Goal: Information Seeking & Learning: Learn about a topic

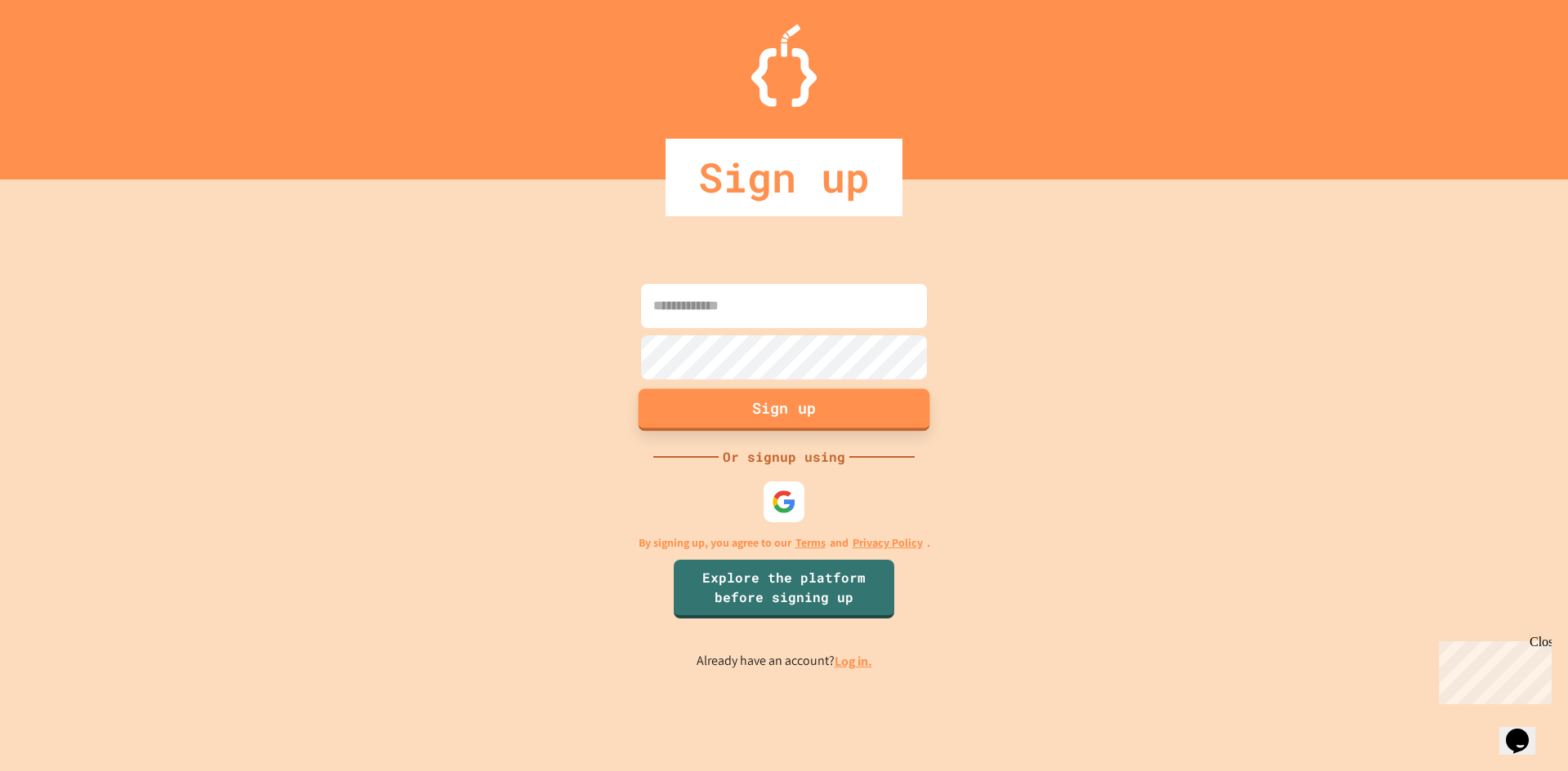
click at [749, 407] on button "Sign up" at bounding box center [784, 410] width 291 height 43
click at [776, 511] on img at bounding box center [784, 502] width 27 height 27
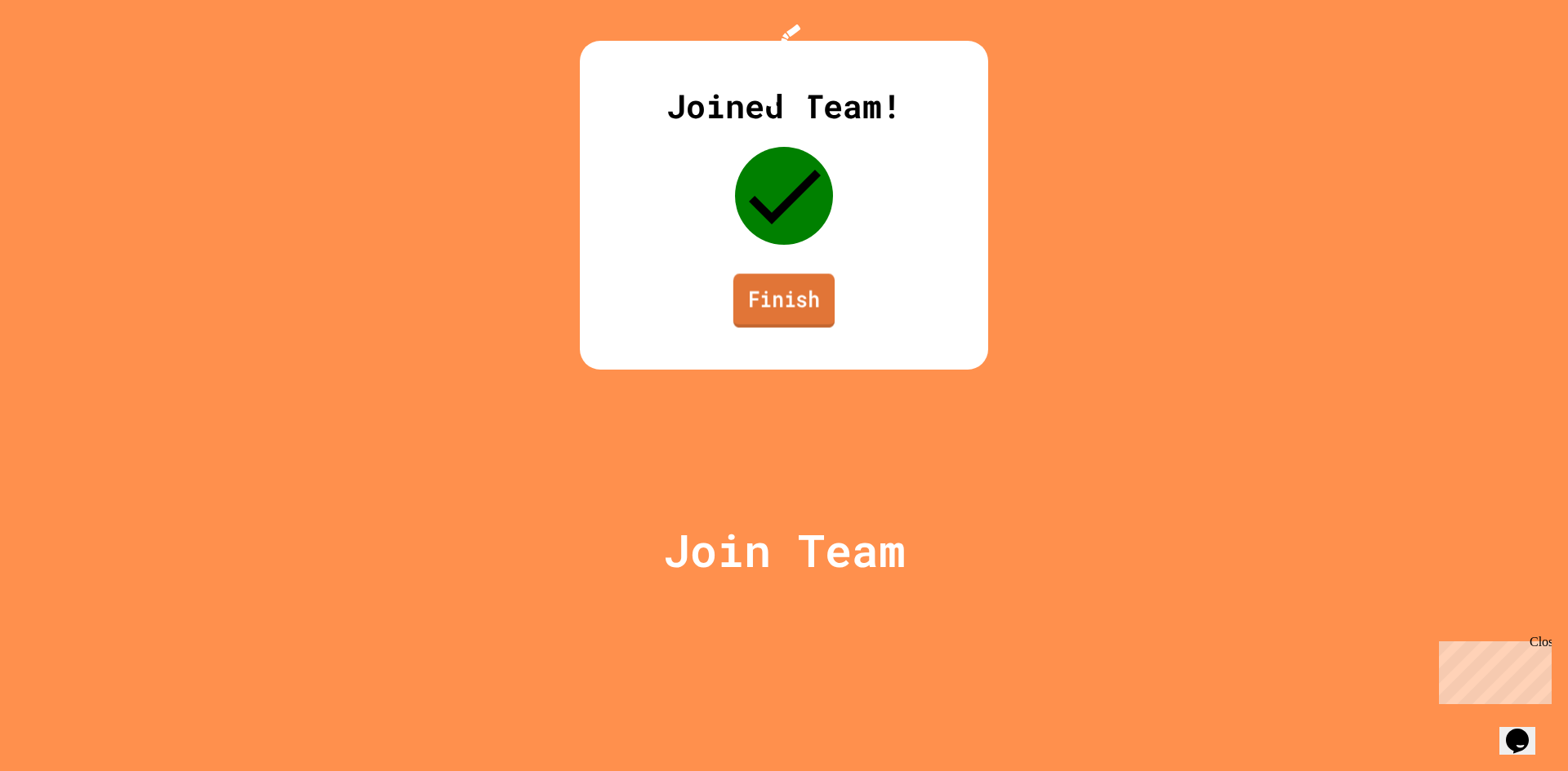
click at [741, 328] on link "Finish" at bounding box center [783, 299] width 101 height 54
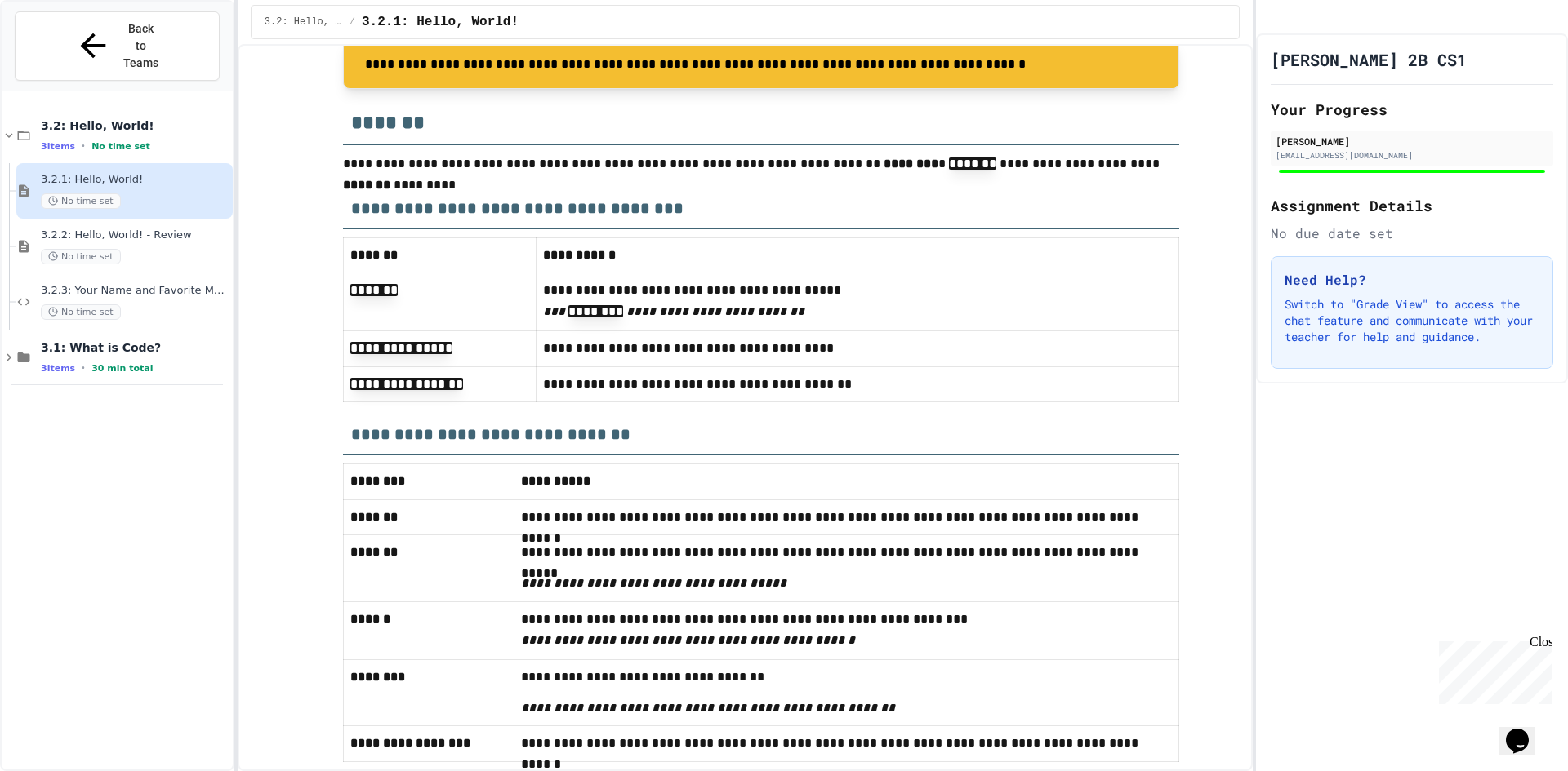
scroll to position [4024, 0]
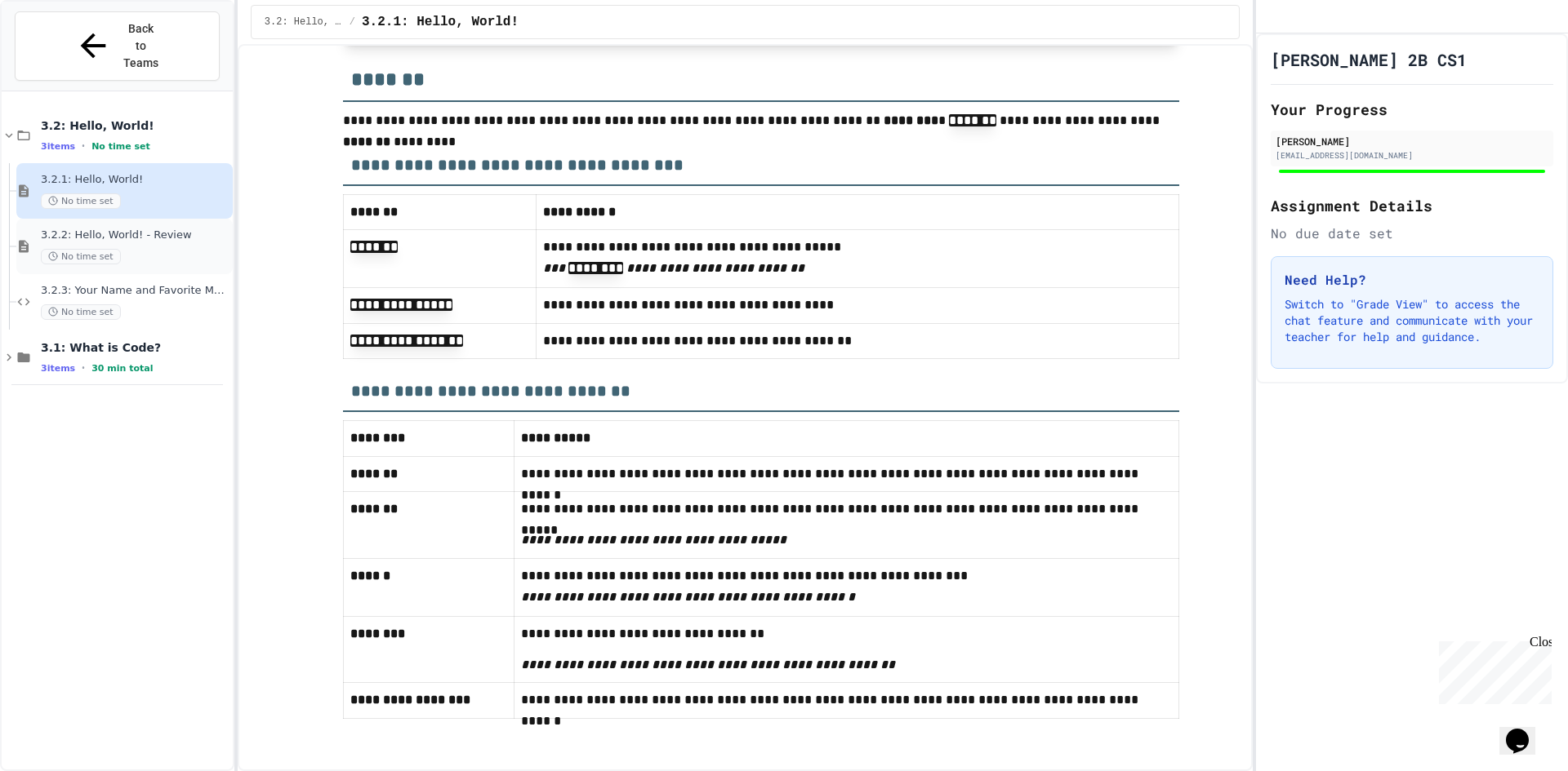
click at [166, 228] on span "3.2.2: Hello, World! - Review" at bounding box center [135, 235] width 188 height 14
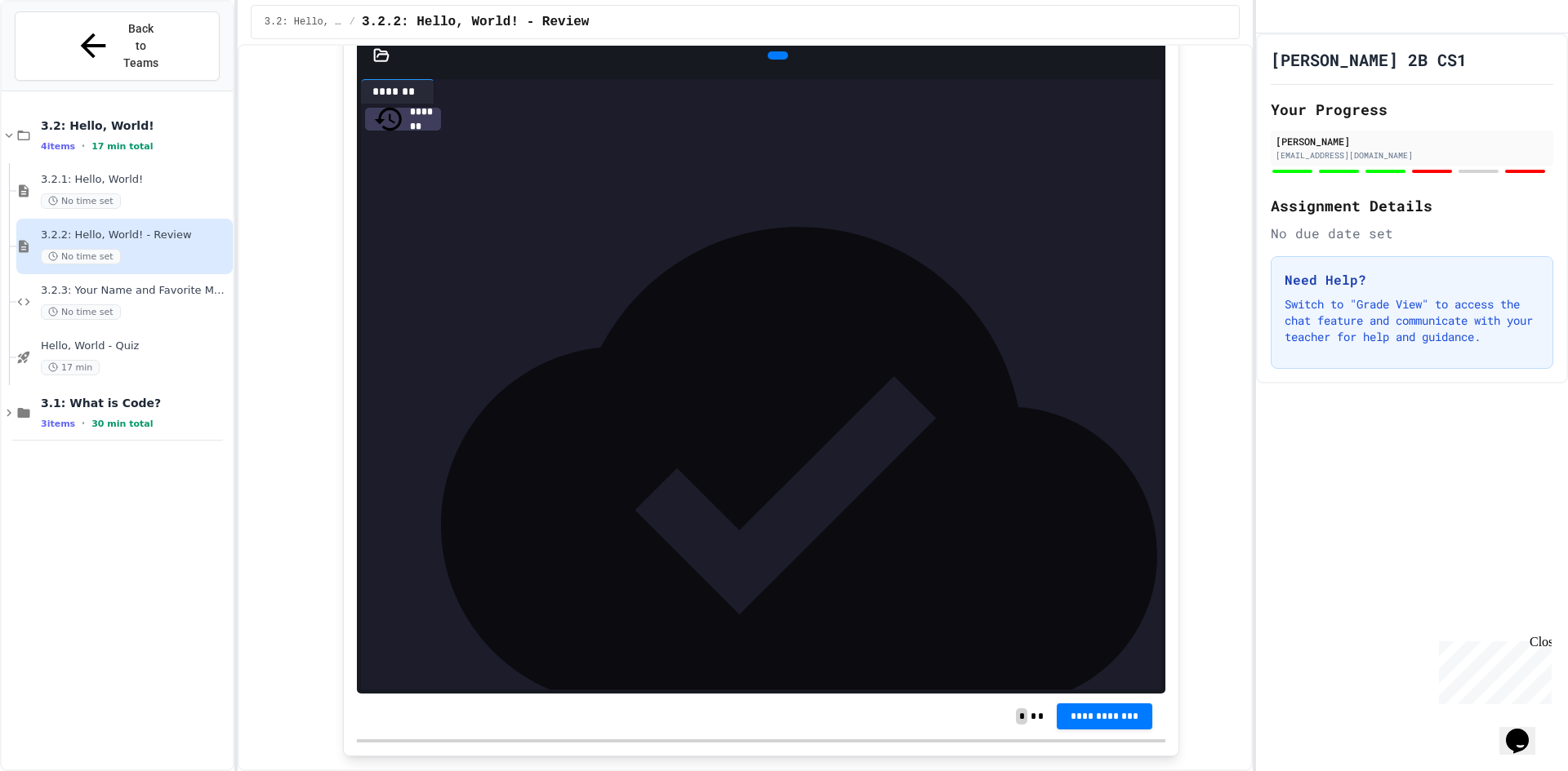
scroll to position [4808, 0]
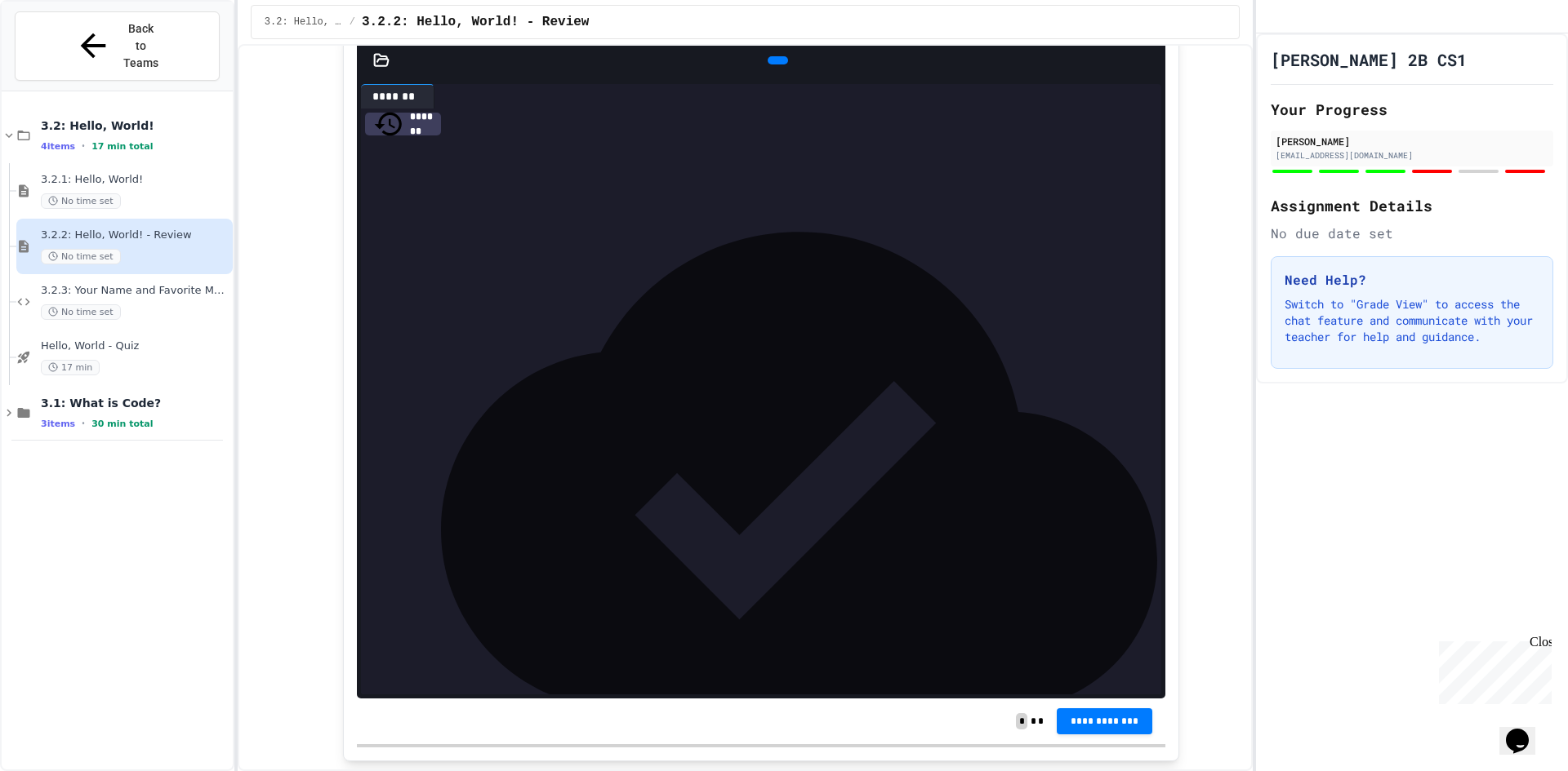
click at [776, 60] on icon at bounding box center [776, 60] width 0 height 0
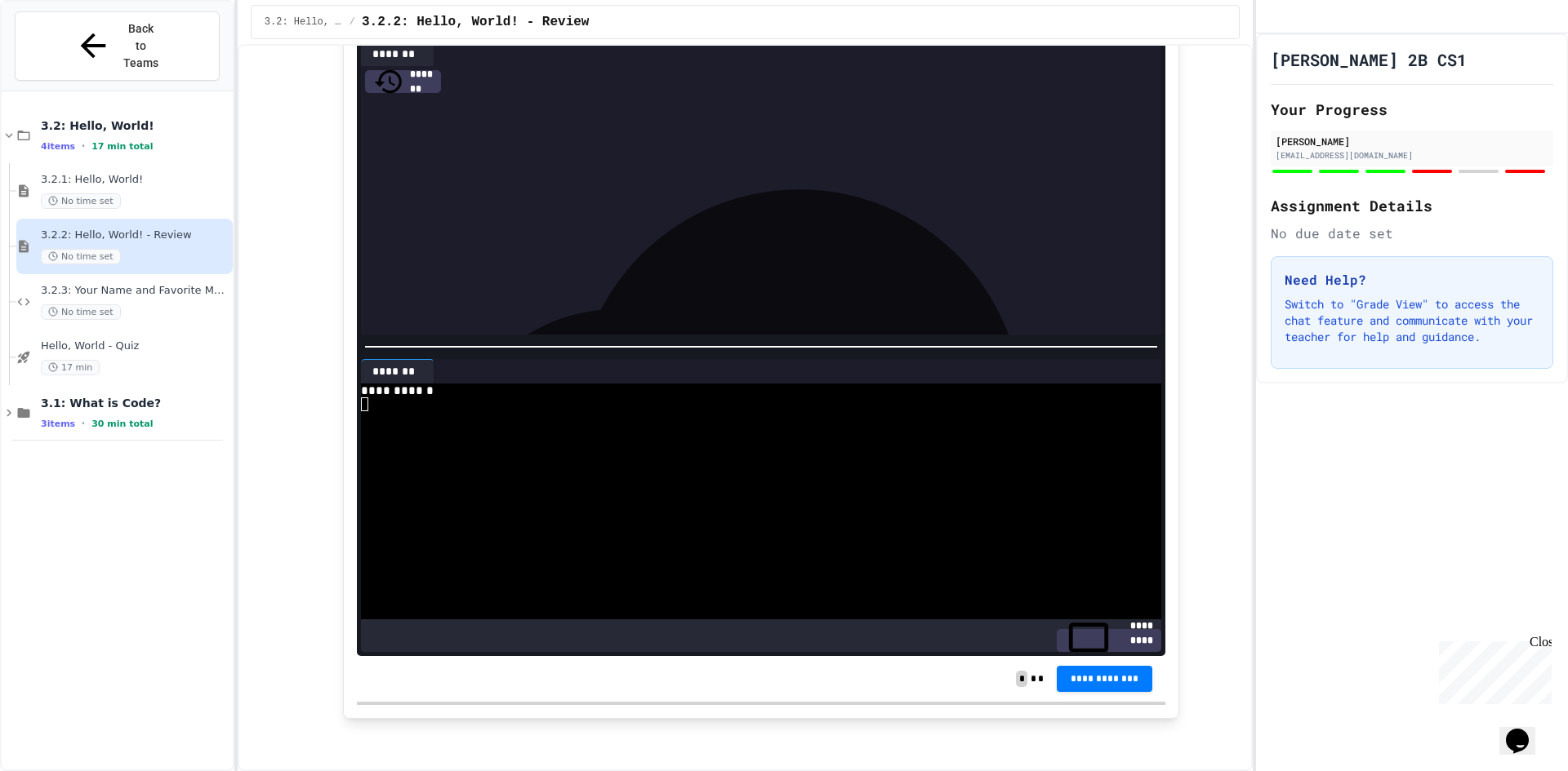
scroll to position [4971, 0]
click at [1111, 676] on span "**********" at bounding box center [1105, 678] width 70 height 13
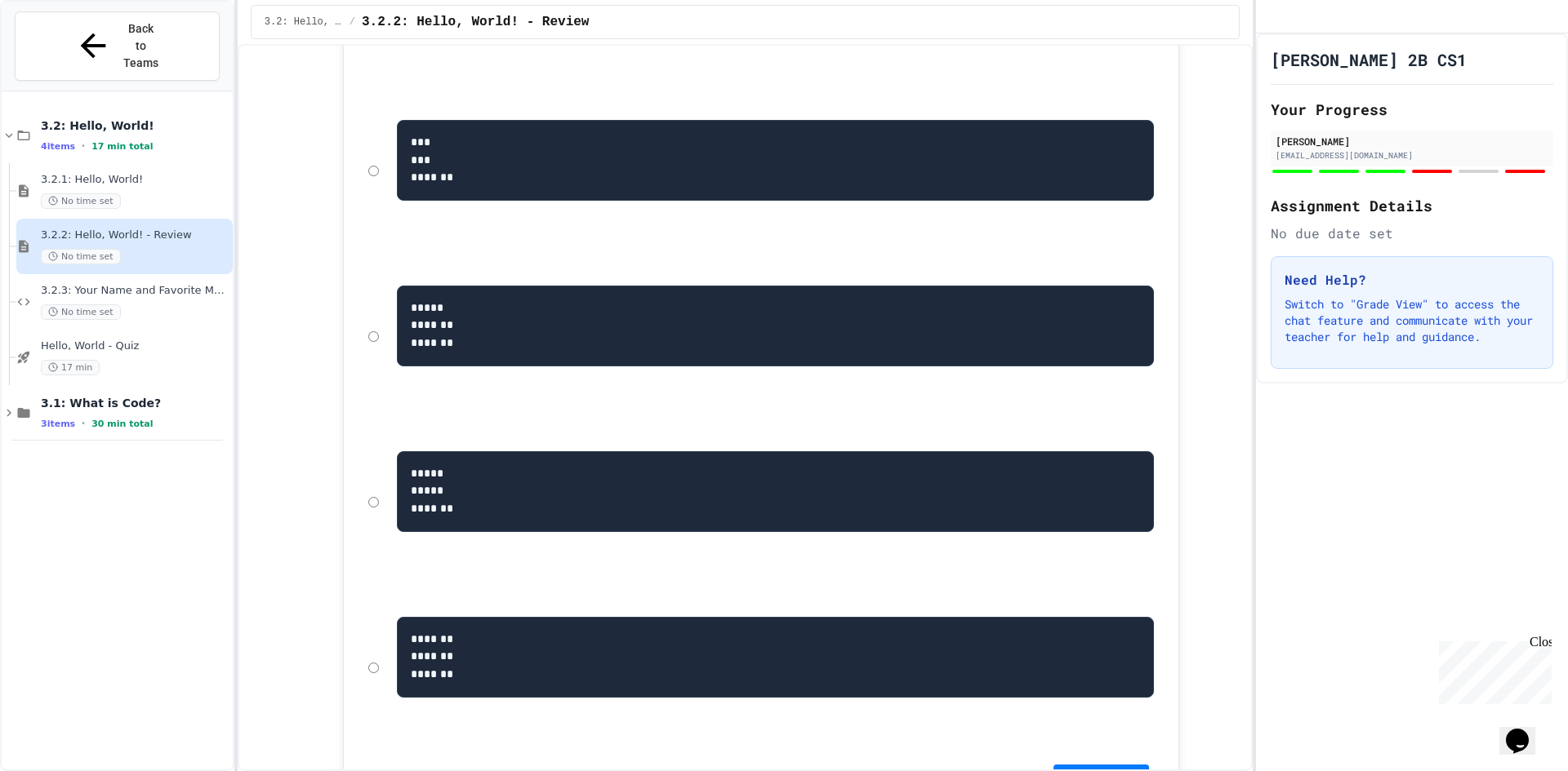
scroll to position [3094, 0]
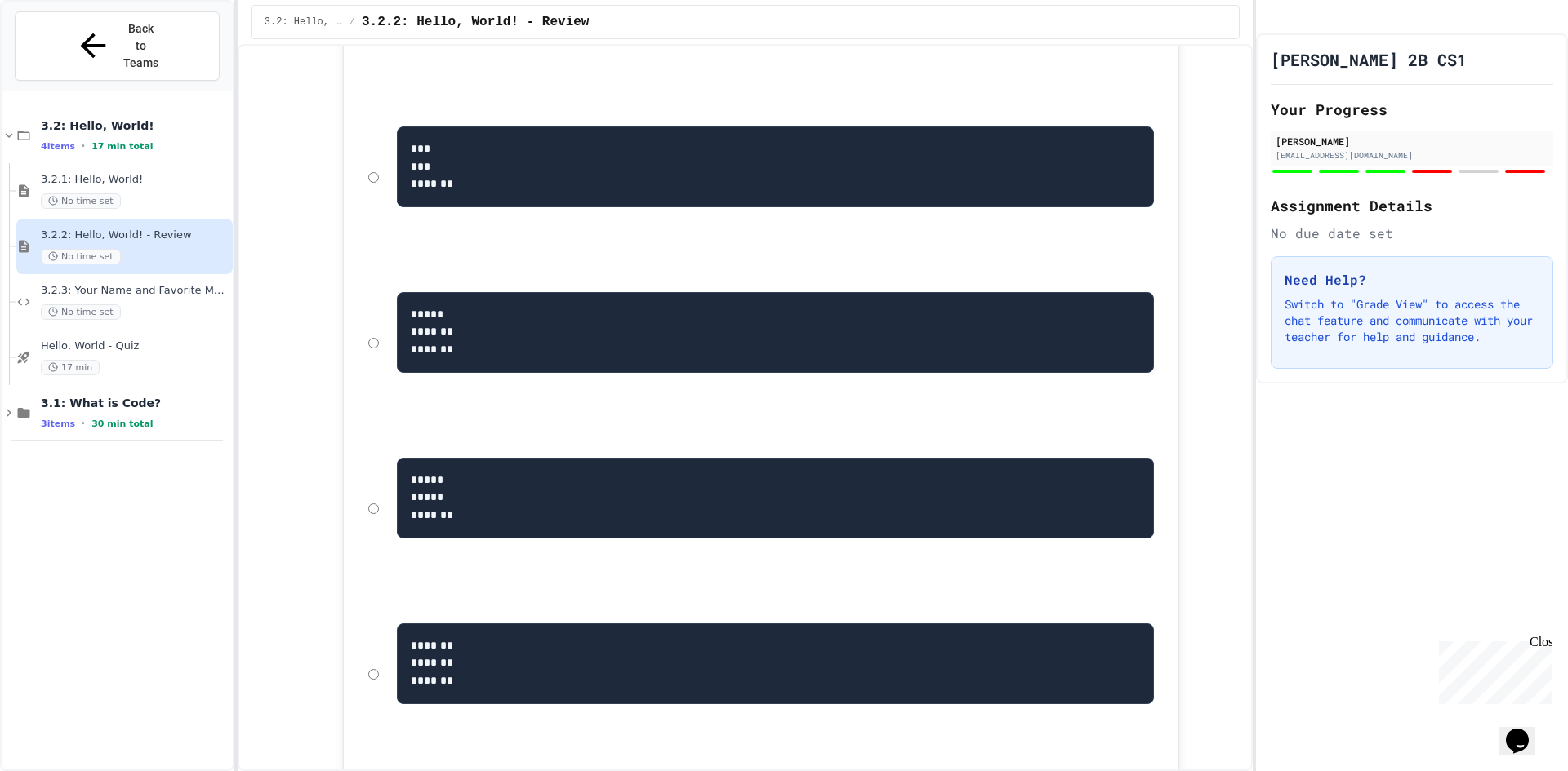
click at [649, 373] on pre "***** ******* *******" at bounding box center [775, 332] width 757 height 81
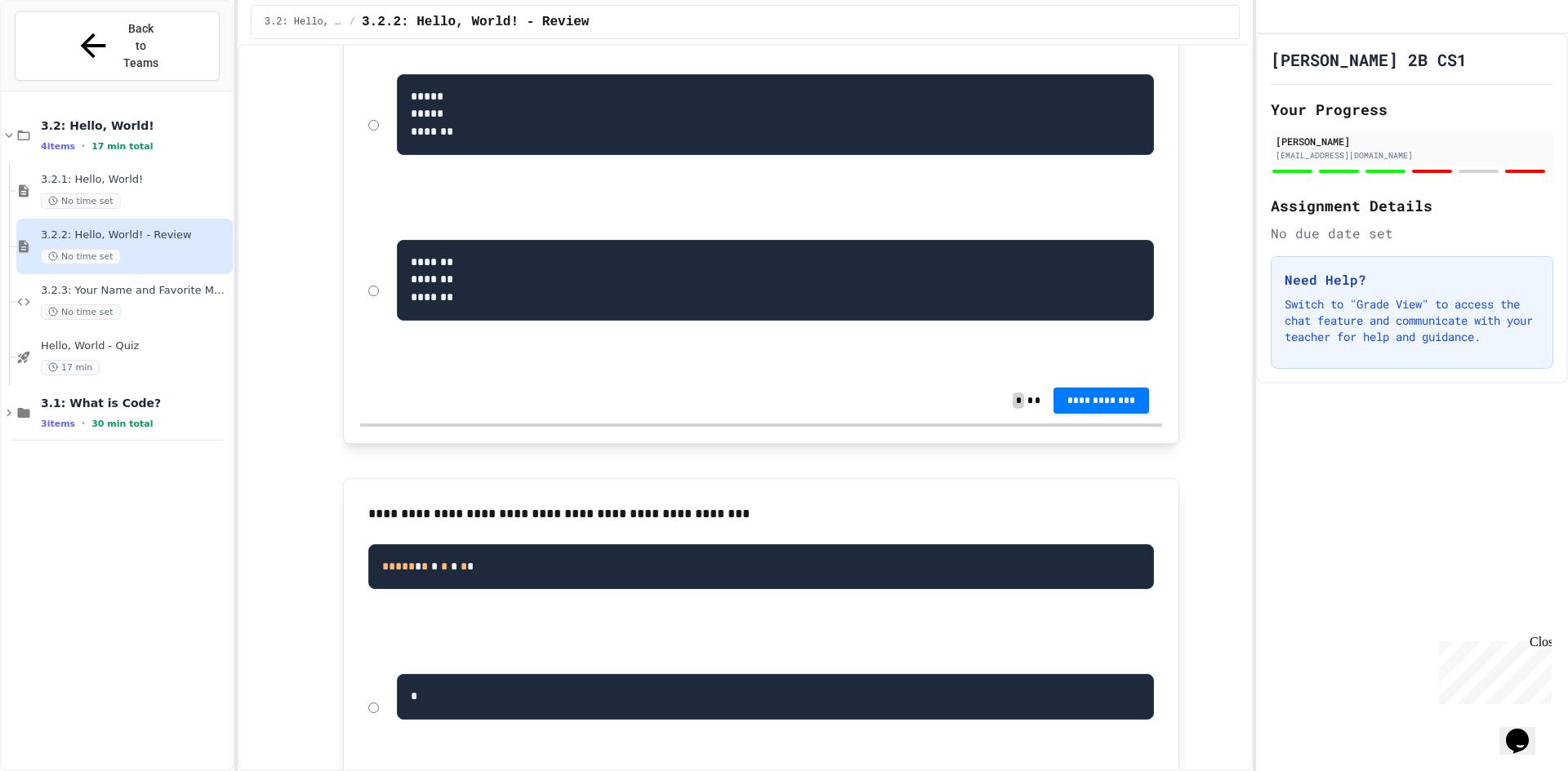
scroll to position [3502, 0]
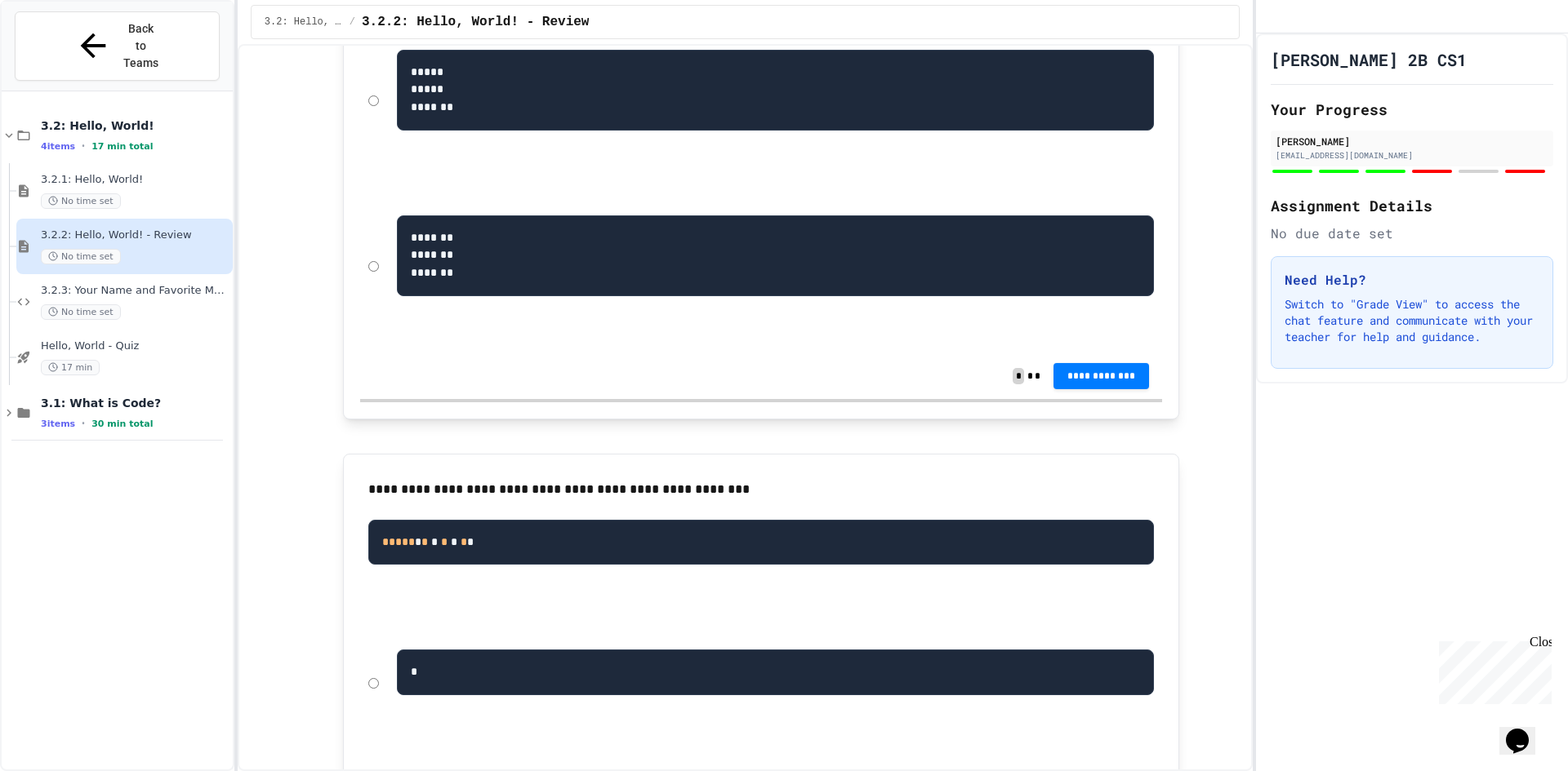
click at [1095, 389] on button "**********" at bounding box center [1102, 375] width 97 height 26
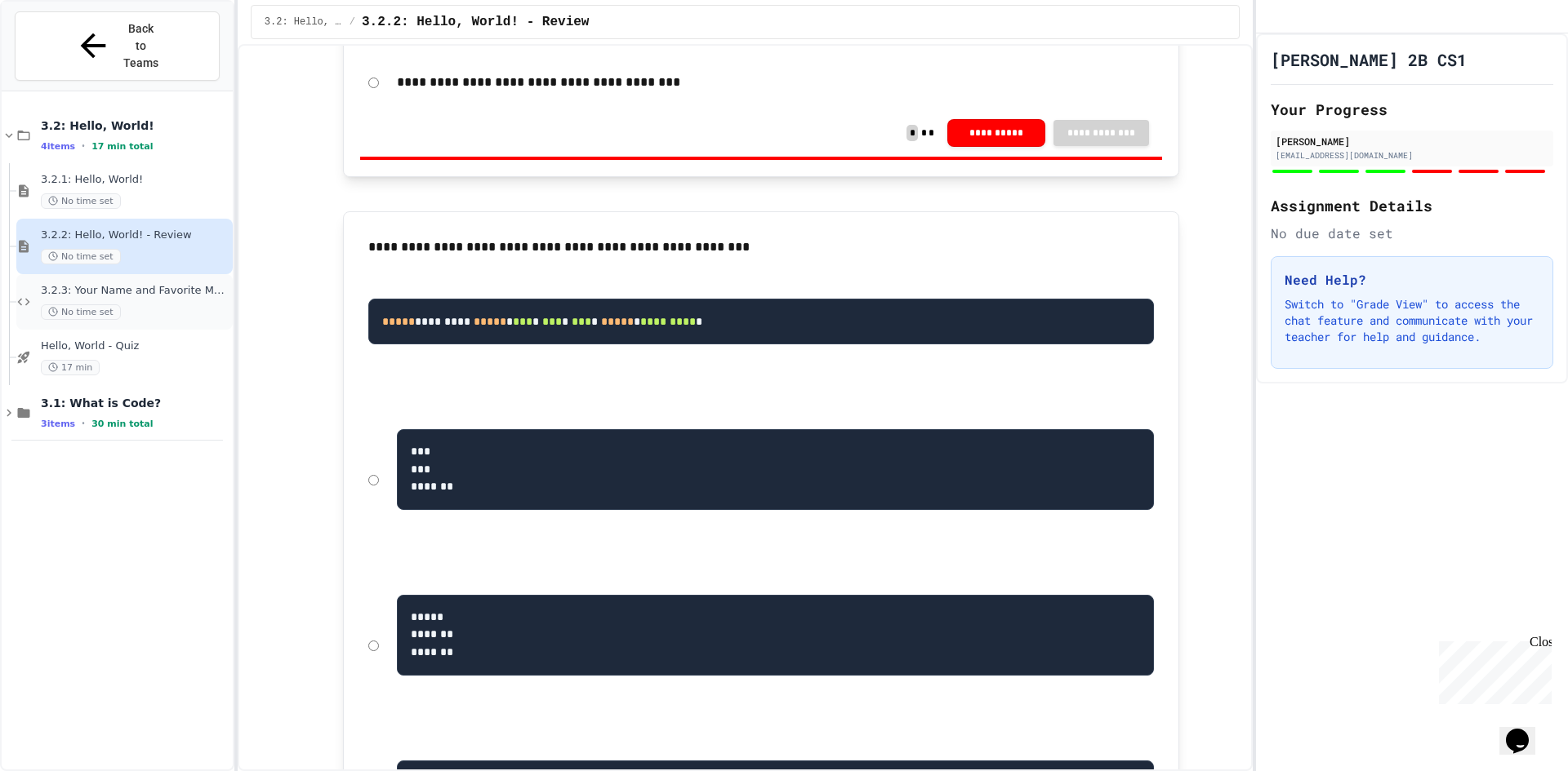
scroll to position [2604, 0]
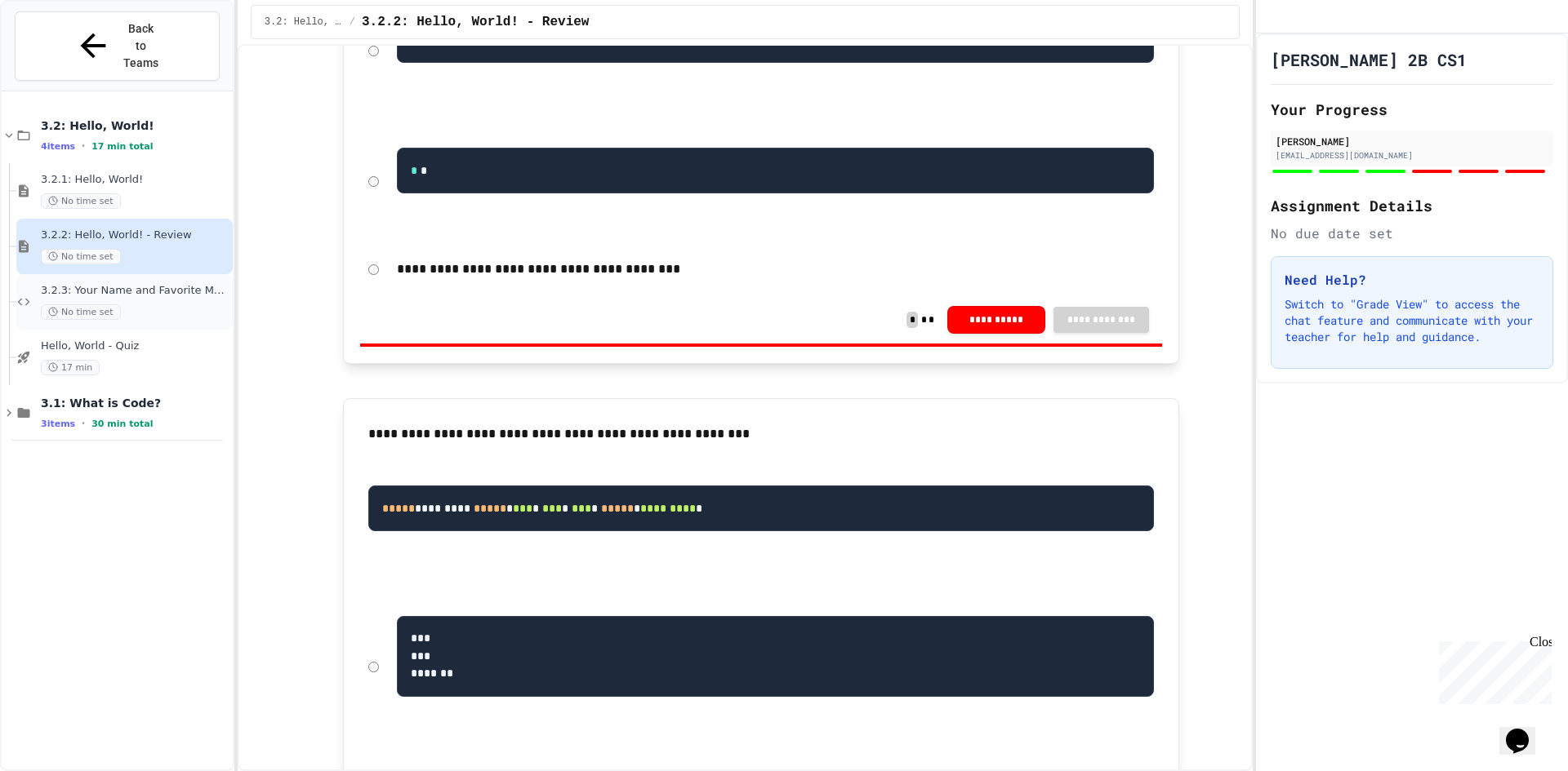
click at [131, 284] on span "3.2.3: Your Name and Favorite Movie" at bounding box center [135, 290] width 188 height 14
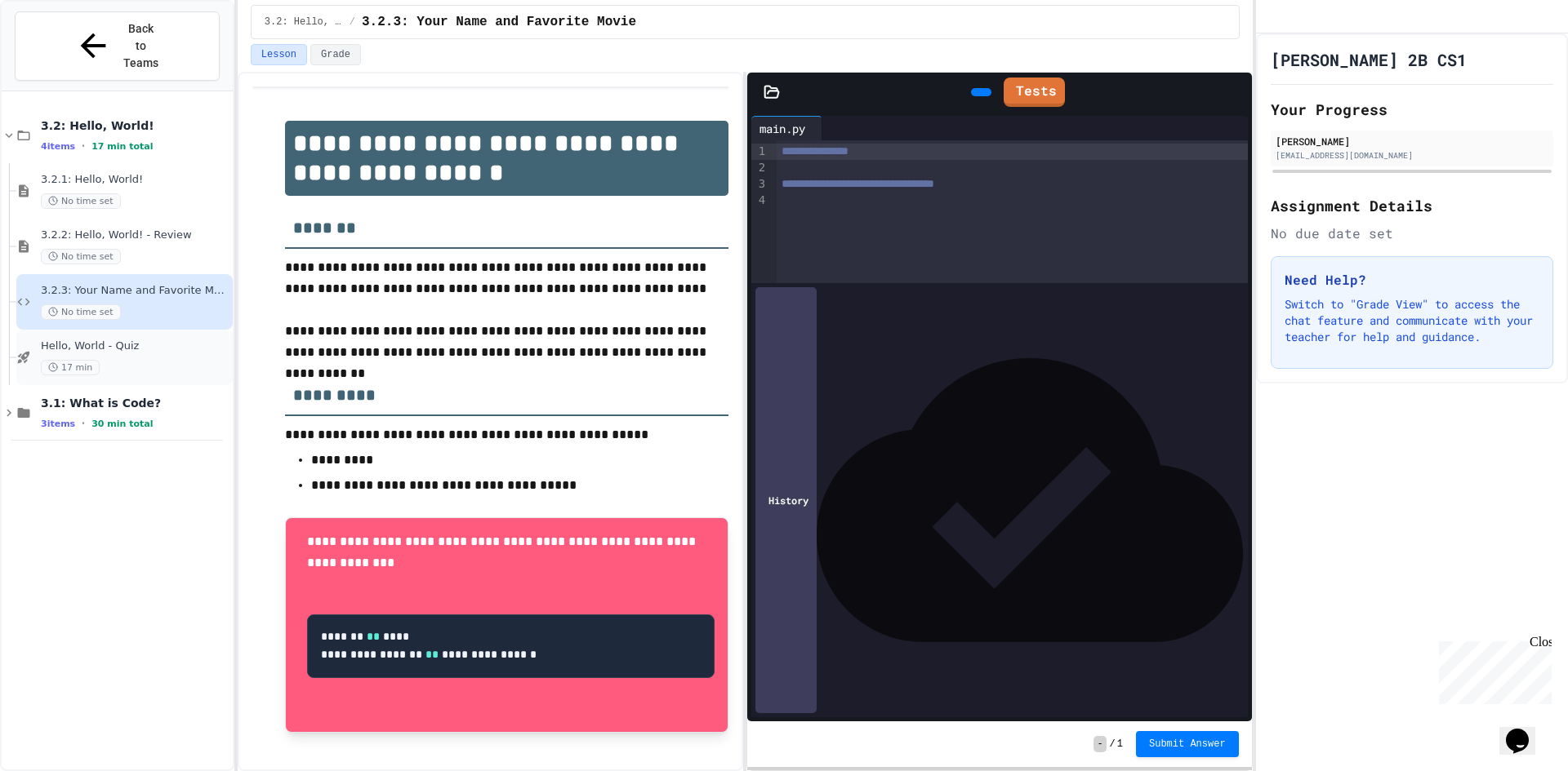
click at [188, 340] on div "Hello, World - Quiz 17 min" at bounding box center [135, 357] width 188 height 36
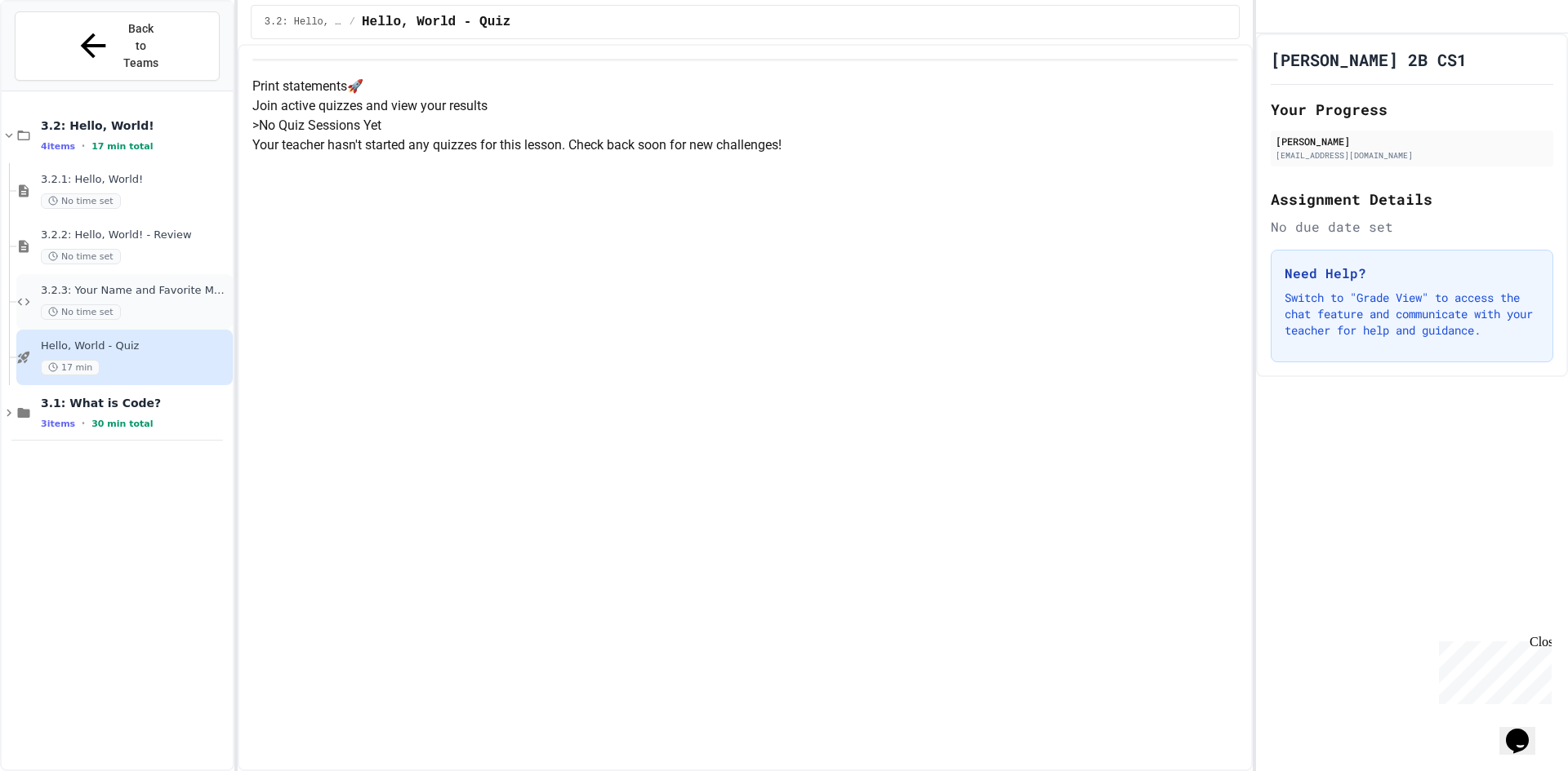
click at [201, 284] on span "3.2.3: Your Name and Favorite Movie" at bounding box center [135, 290] width 188 height 14
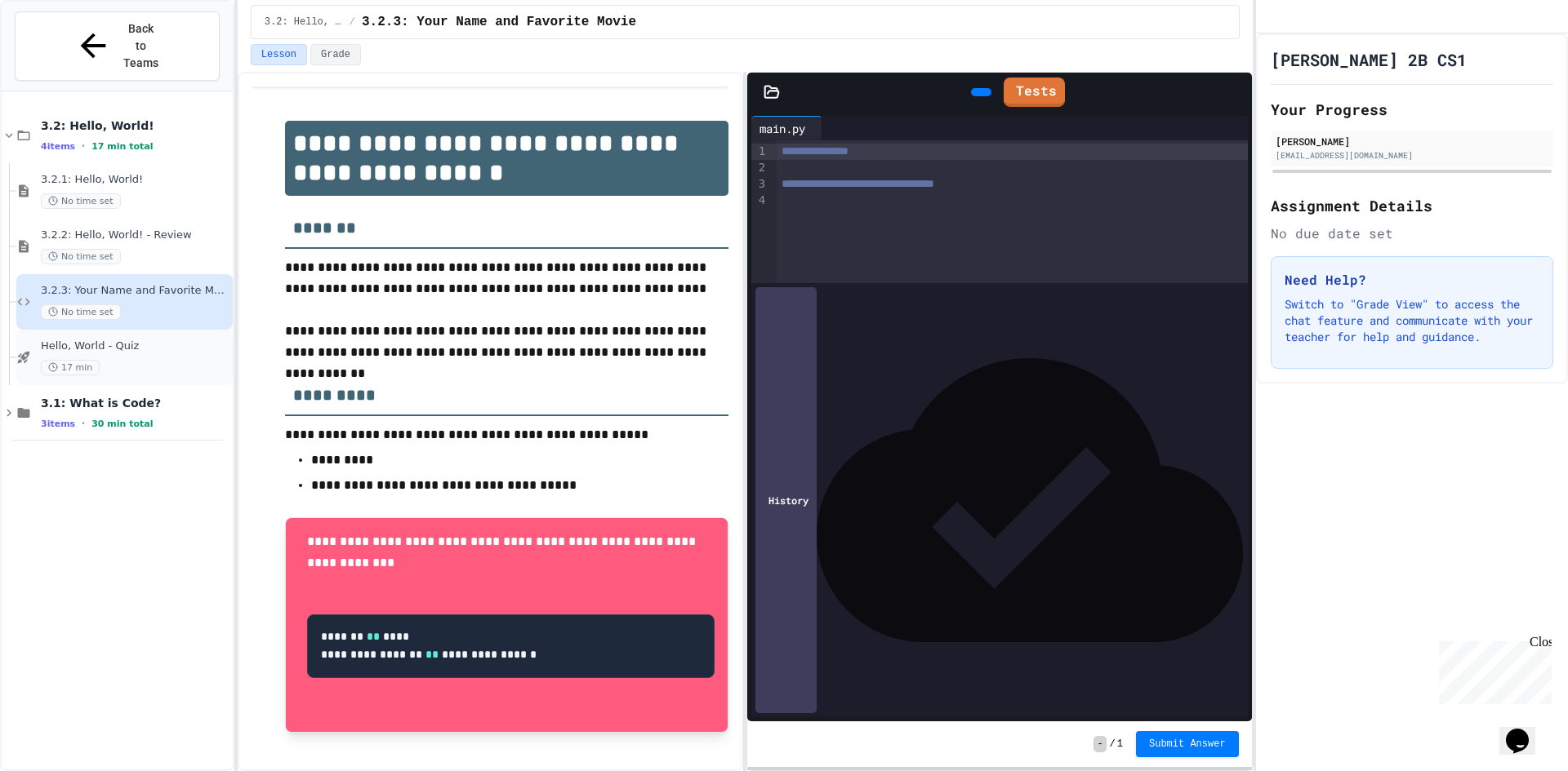
click at [138, 344] on div "Hello, World - Quiz 17 min" at bounding box center [125, 357] width 217 height 56
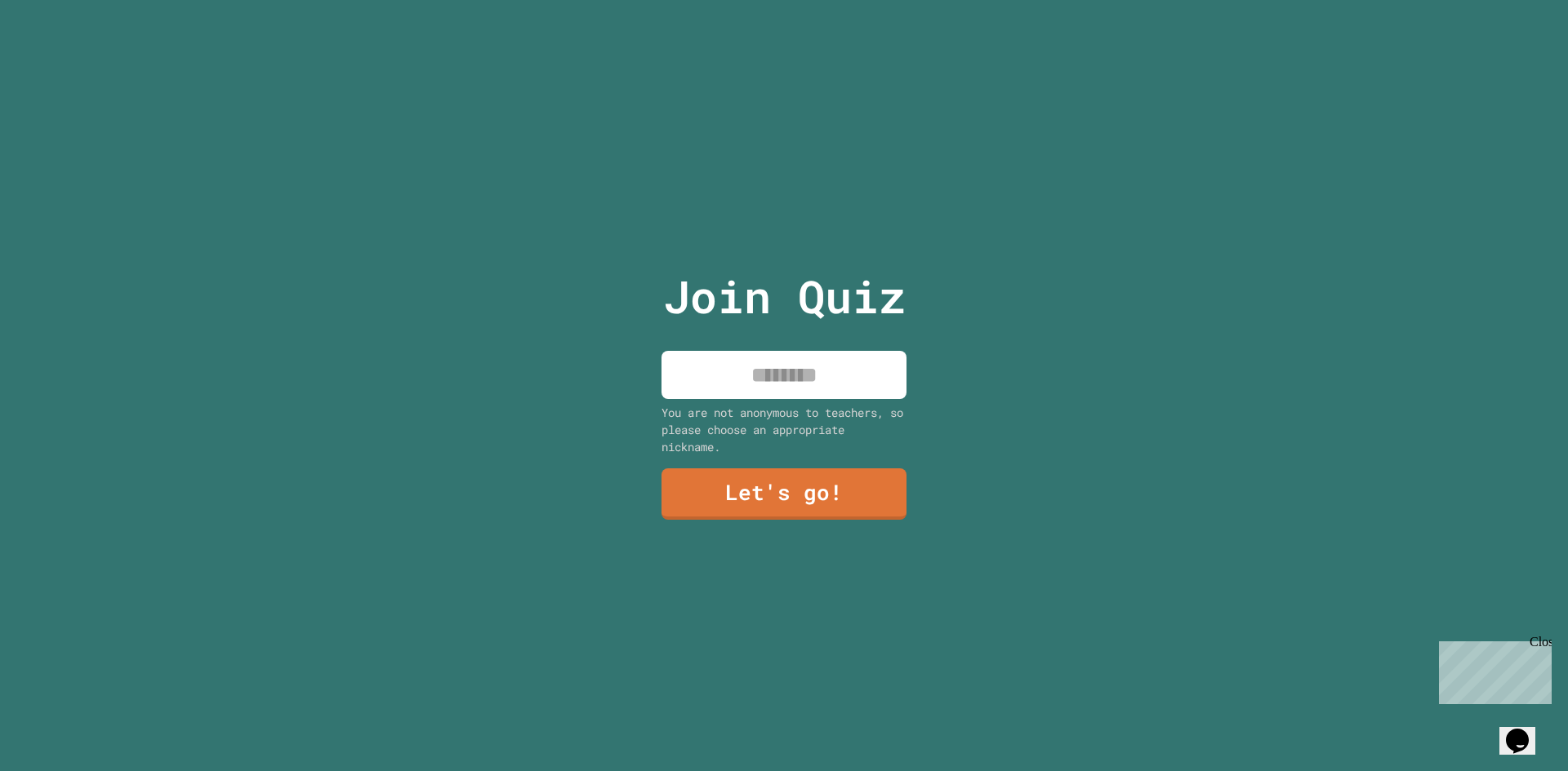
click at [835, 388] on input at bounding box center [783, 375] width 245 height 48
type input "*******"
click at [787, 486] on link "Let's go!" at bounding box center [784, 492] width 242 height 54
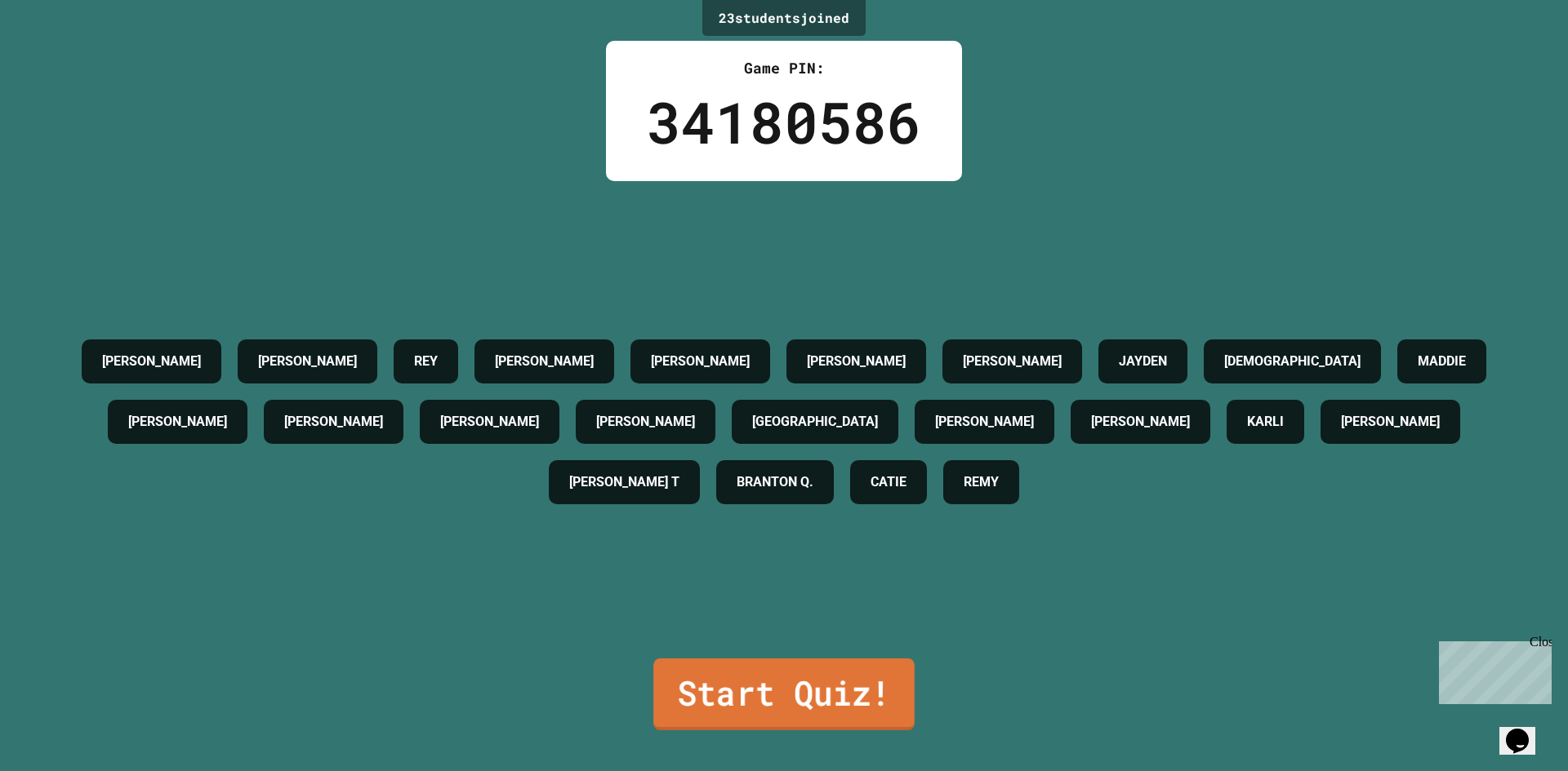
click at [789, 684] on link "Start Quiz!" at bounding box center [783, 695] width 261 height 72
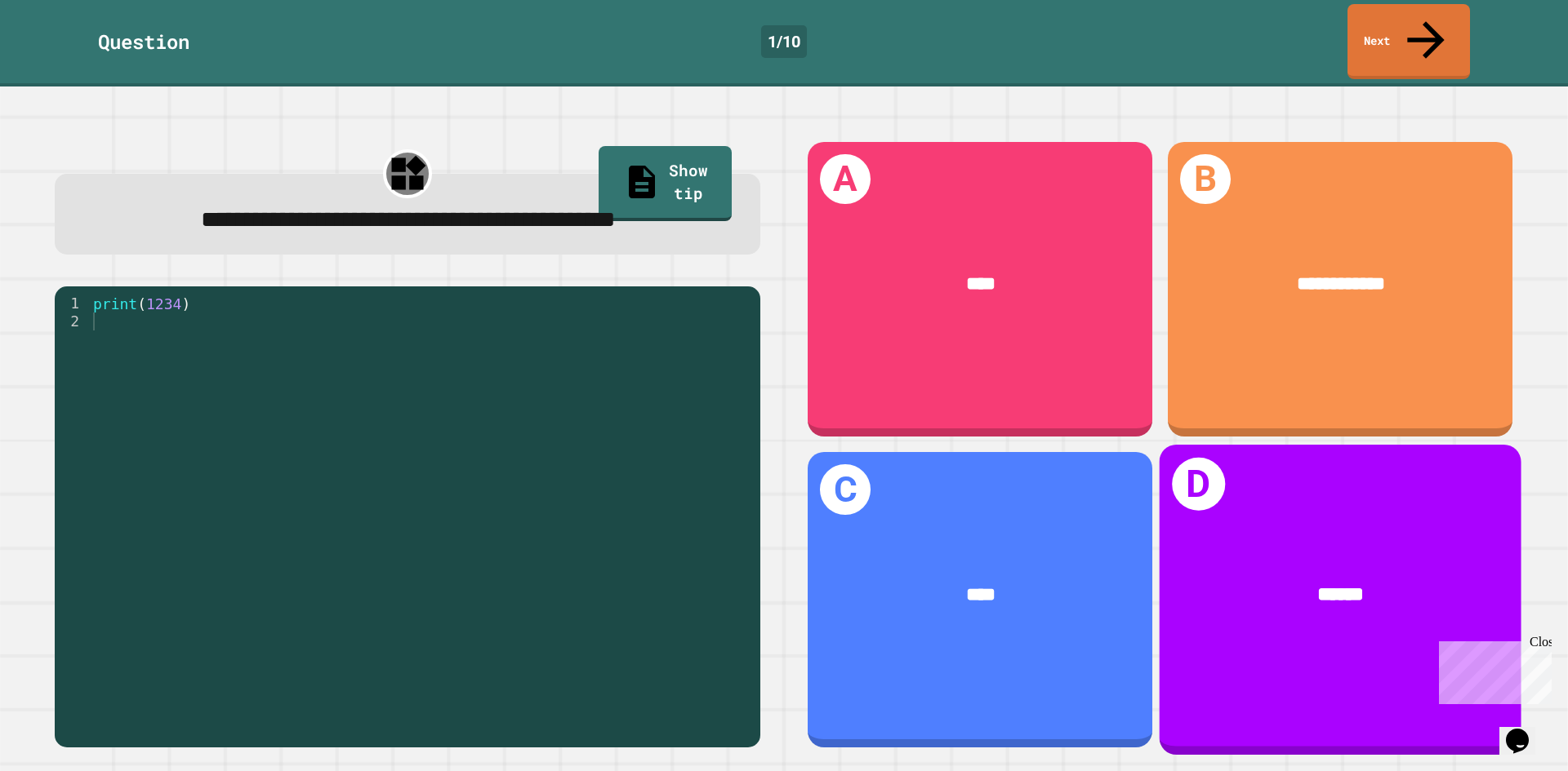
click at [1275, 492] on div "D ******" at bounding box center [1339, 600] width 361 height 310
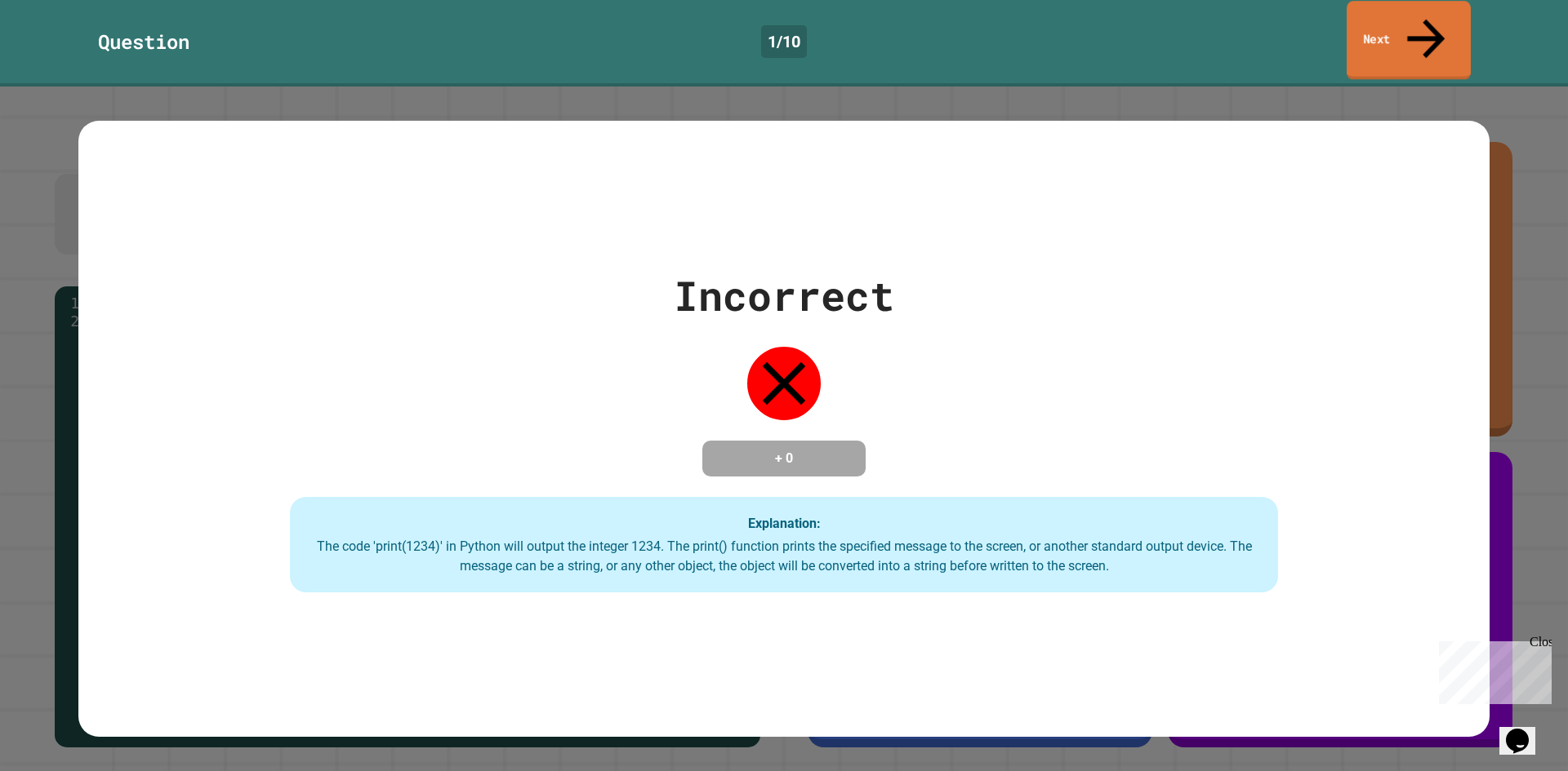
click at [1440, 20] on link "Next" at bounding box center [1409, 40] width 124 height 79
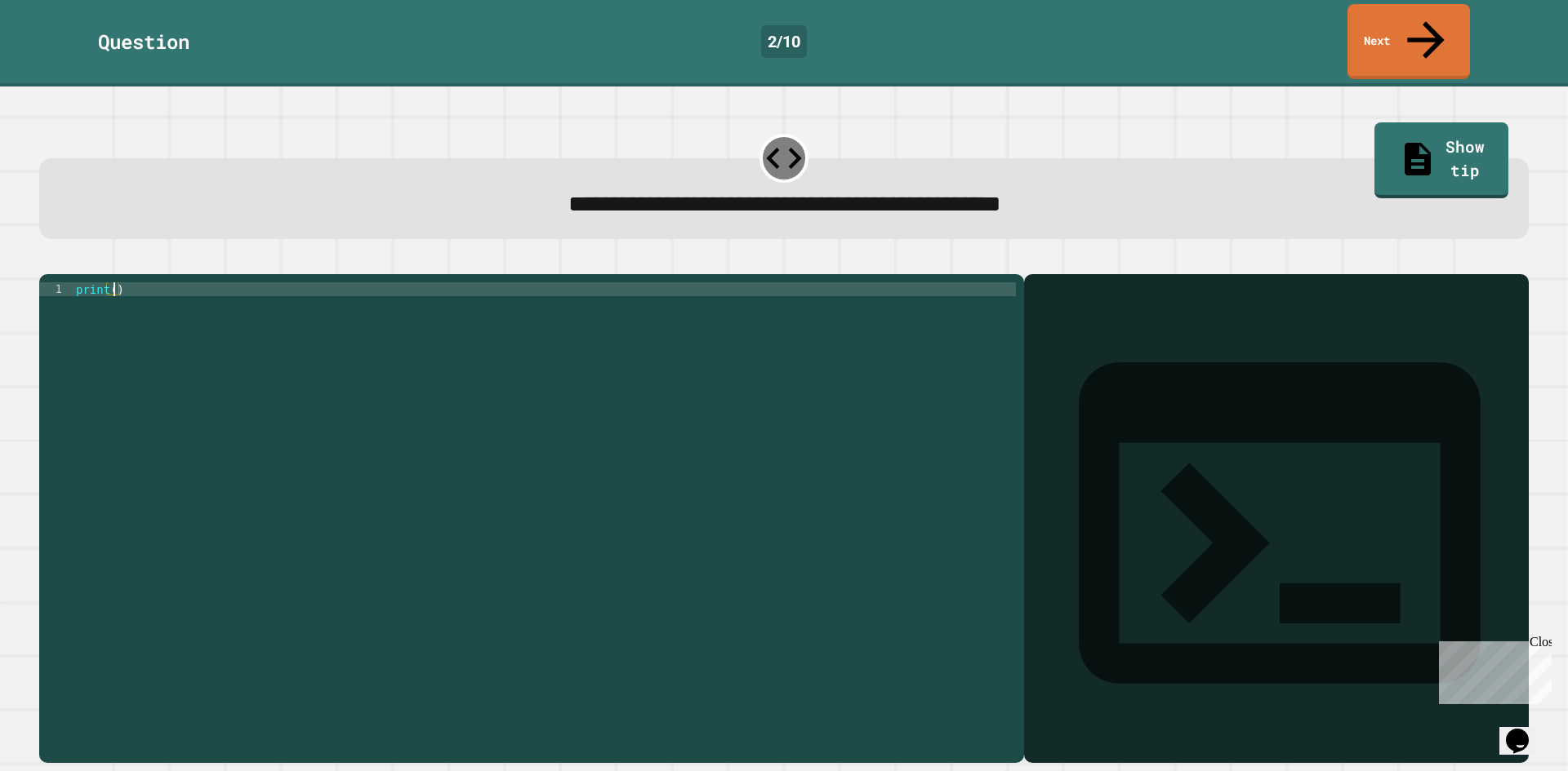
click at [112, 282] on div "print ( )" at bounding box center [545, 518] width 943 height 472
click at [47, 261] on button "button" at bounding box center [47, 261] width 0 height 0
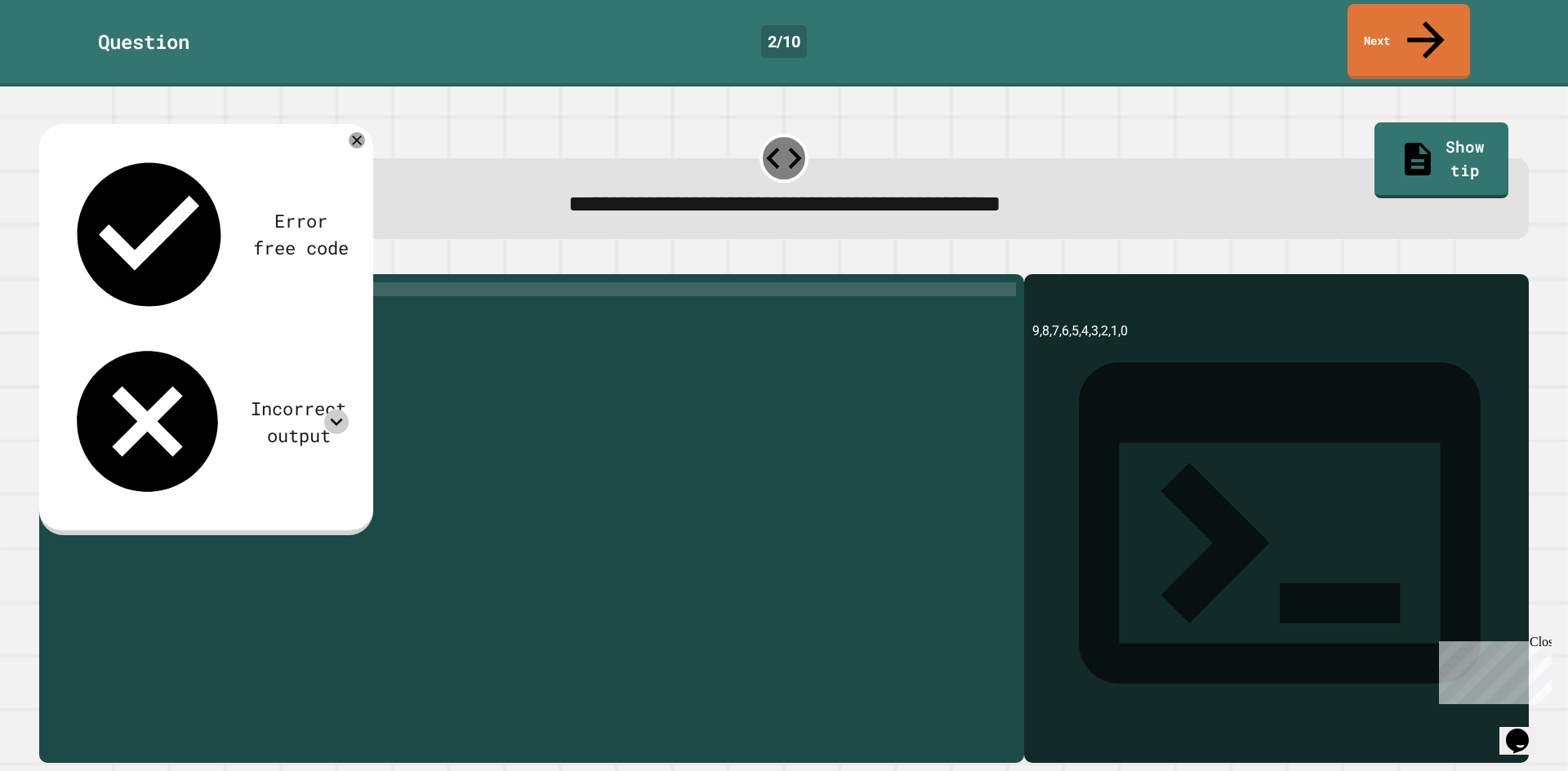
click at [330, 410] on icon at bounding box center [336, 421] width 25 height 25
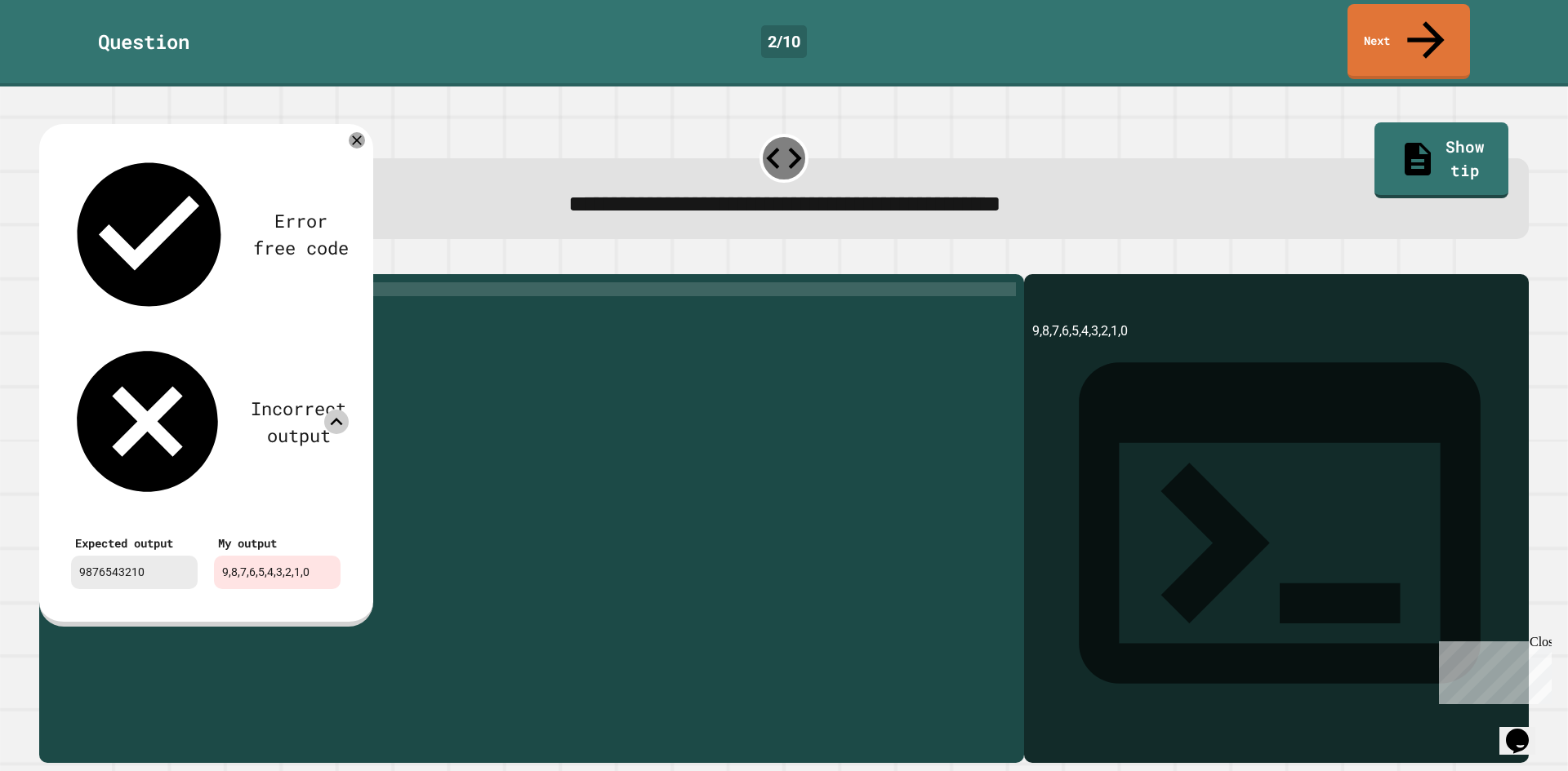
click at [442, 446] on div "print ( "9,8,7,6,5,4,3,2,1,0" )" at bounding box center [545, 518] width 943 height 472
click at [355, 132] on icon at bounding box center [357, 140] width 17 height 17
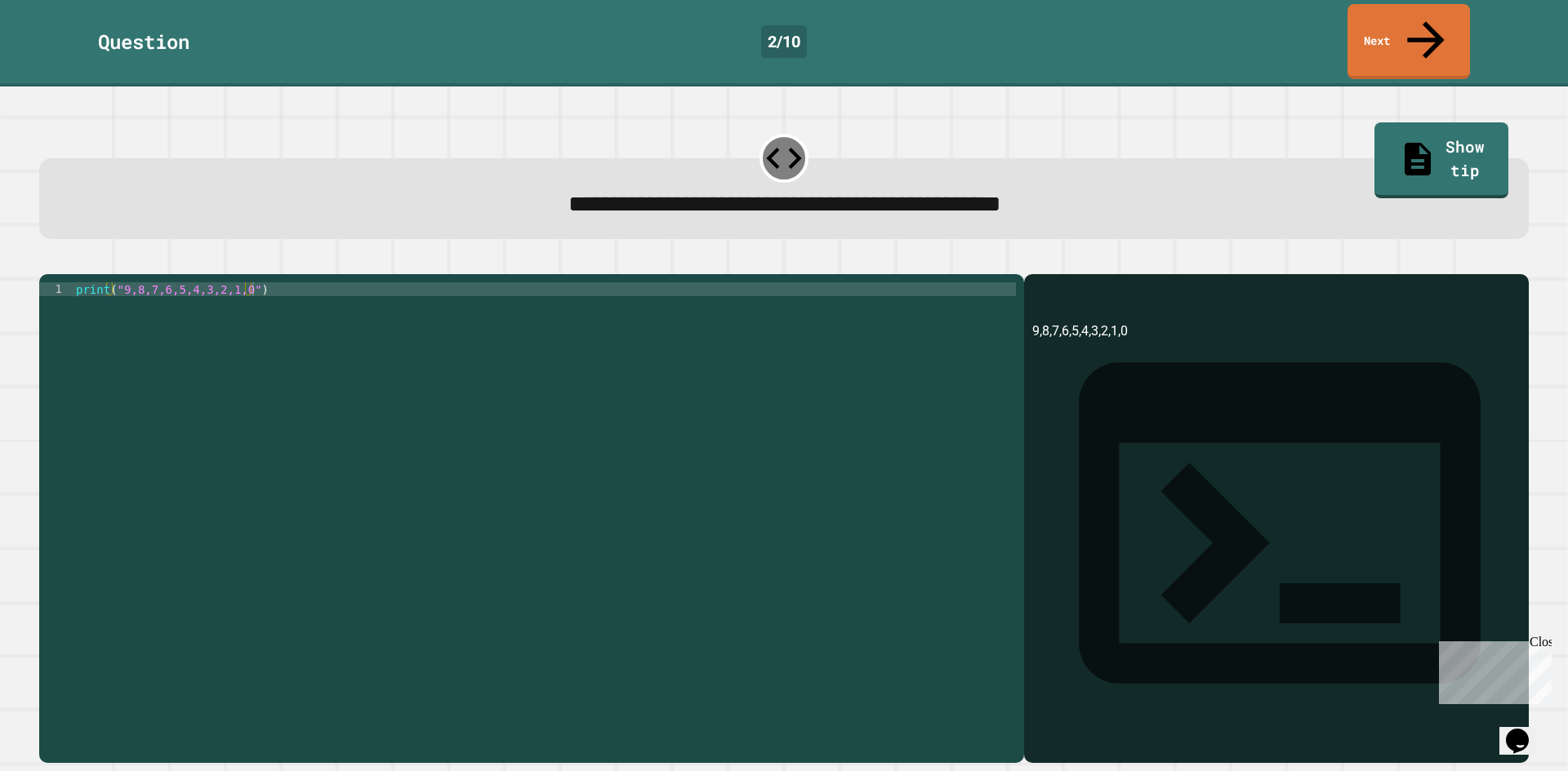
click at [230, 282] on div "print ( "9,8,7,6,5,4,3,2,1,0" )" at bounding box center [545, 518] width 943 height 472
click at [215, 282] on div "print ( "9,8,7,6,5,4,3,2,10" )" at bounding box center [545, 518] width 943 height 472
type textarea "**********"
drag, startPoint x: 231, startPoint y: 277, endPoint x: 87, endPoint y: 283, distance: 144.1
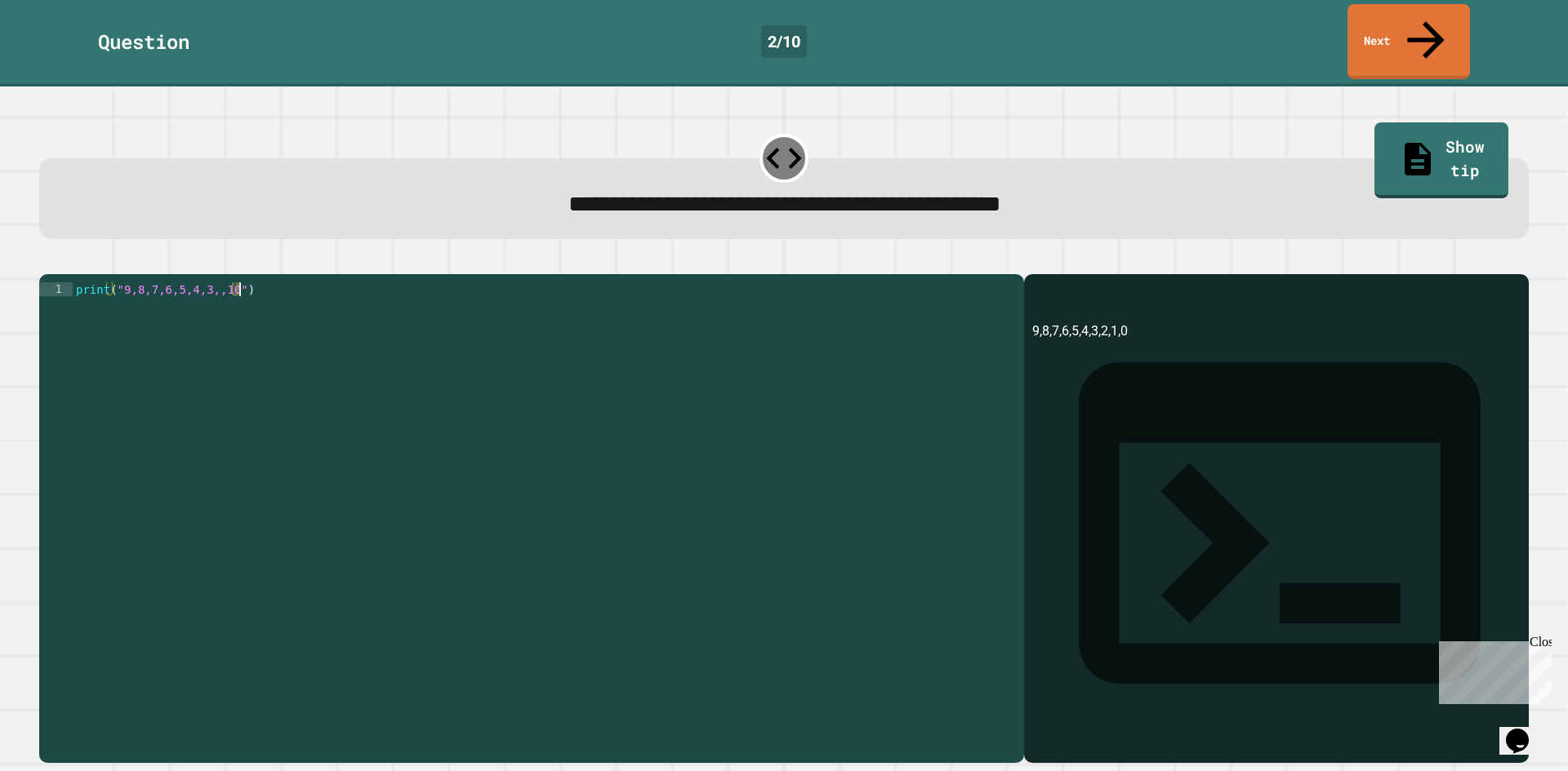
click at [87, 283] on div "print ( "9,8,7,6,5,4,3,,10" )" at bounding box center [545, 518] width 943 height 472
click at [158, 282] on div "print ( "9,8,7,6,5,4,3,,10" )" at bounding box center [545, 518] width 943 height 472
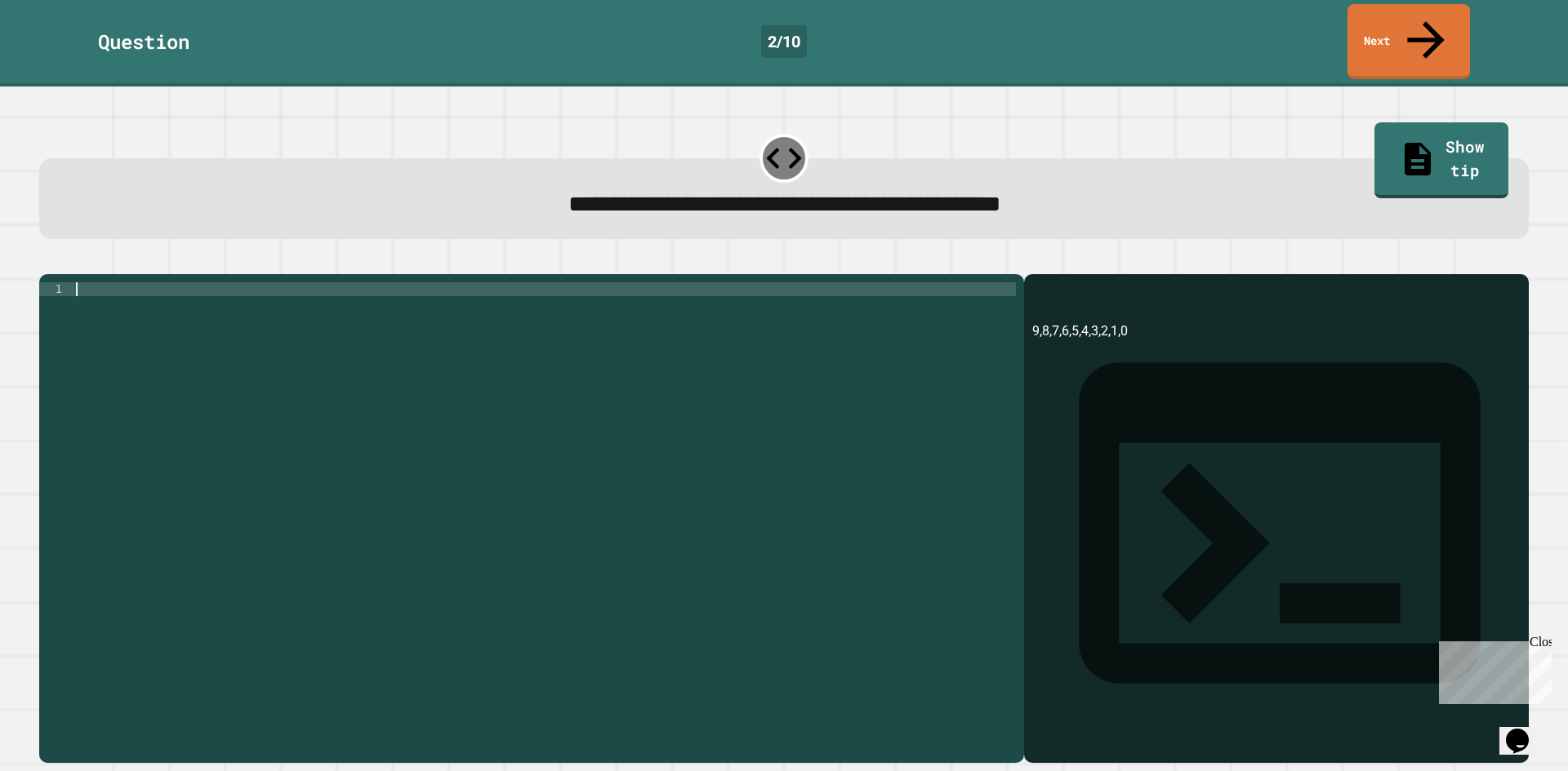
click at [80, 261] on icon "button" at bounding box center [80, 261] width 0 height 0
click at [114, 282] on div "print ( )" at bounding box center [545, 504] width 943 height 444
type textarea "**********"
click at [47, 261] on icon "button" at bounding box center [47, 261] width 0 height 0
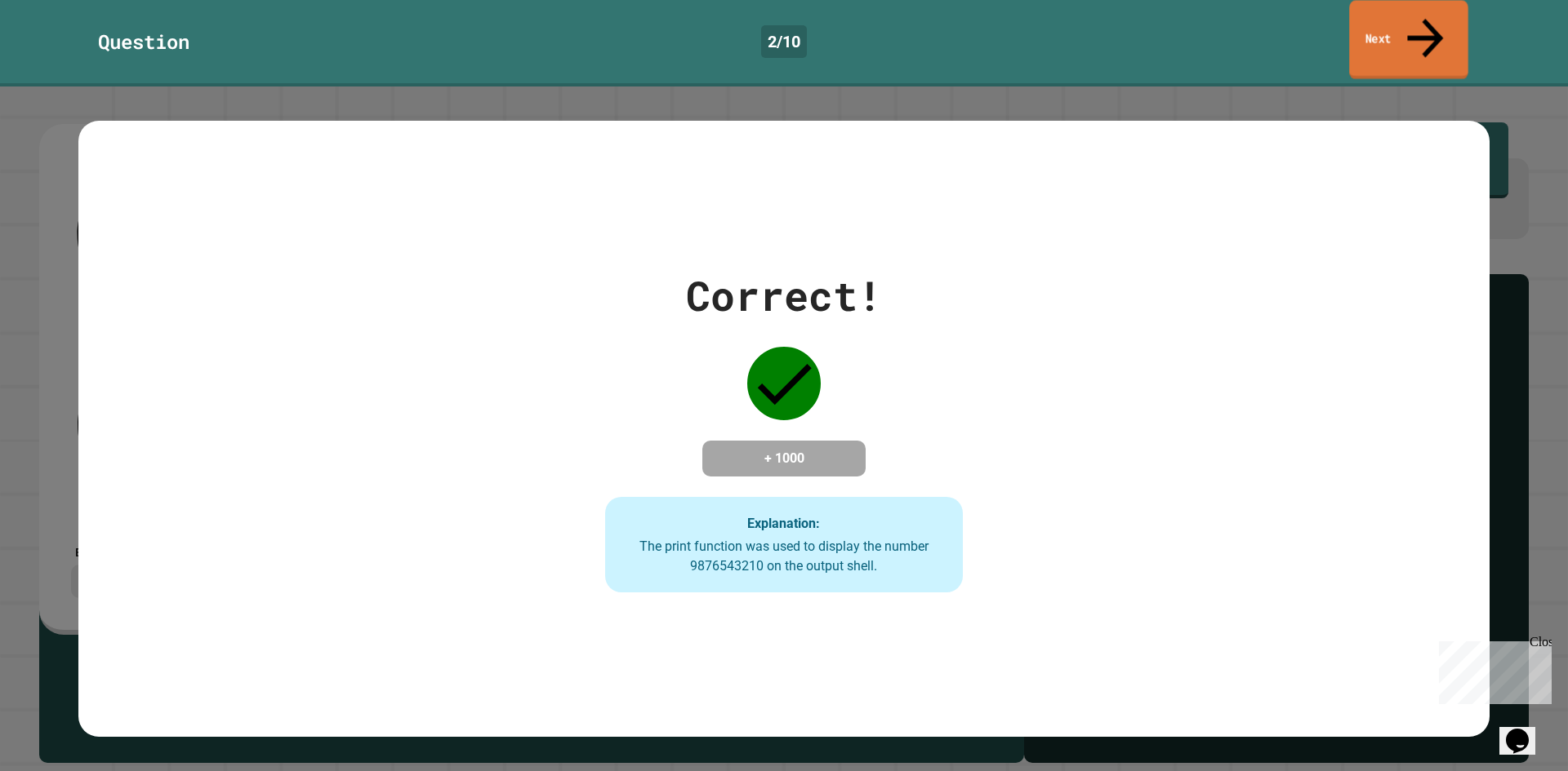
click at [1374, 29] on link "Next" at bounding box center [1408, 39] width 119 height 79
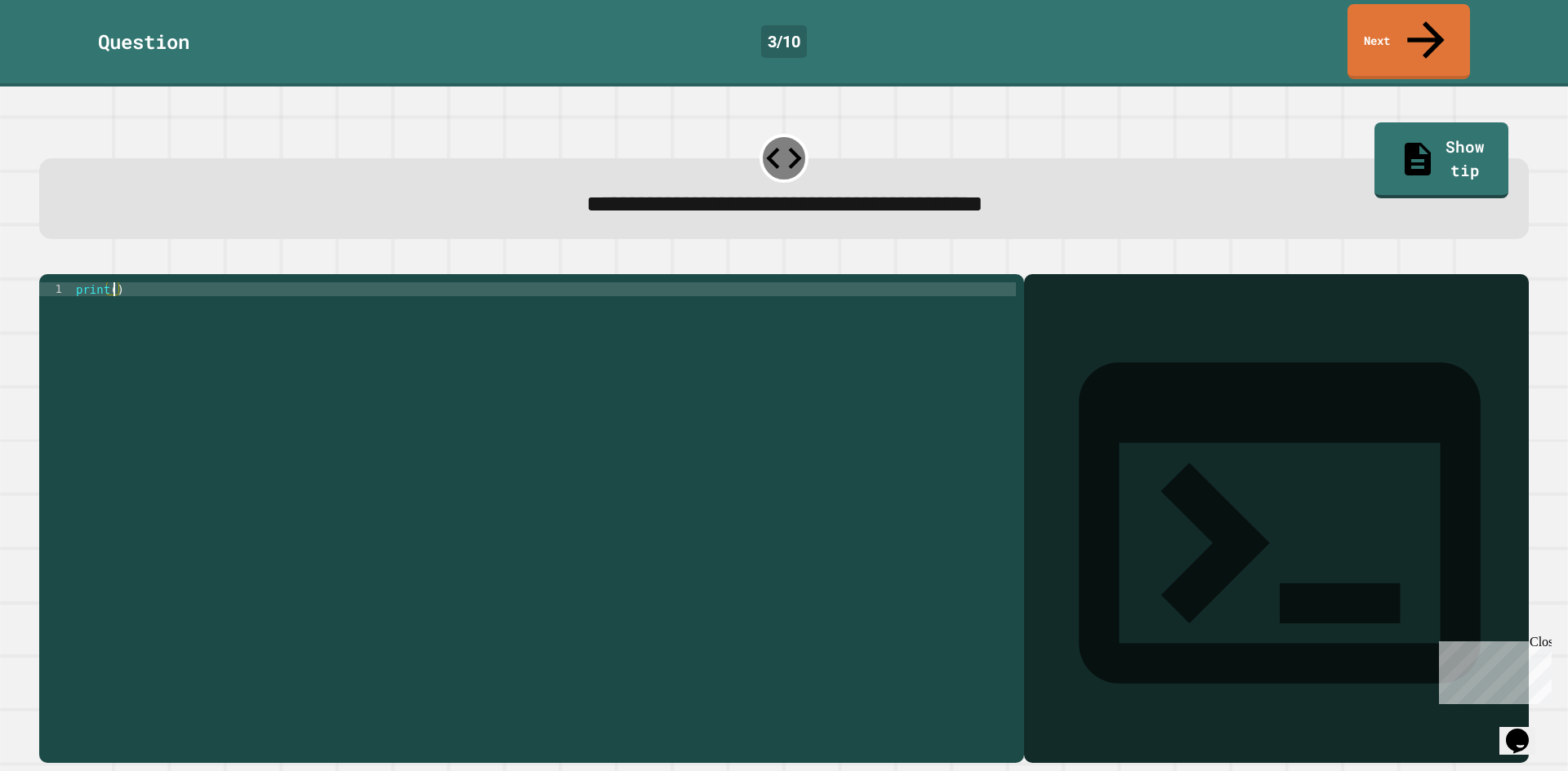
click at [114, 282] on div "print ( )" at bounding box center [545, 518] width 943 height 472
type textarea "**********"
click at [47, 261] on icon "button" at bounding box center [47, 261] width 0 height 0
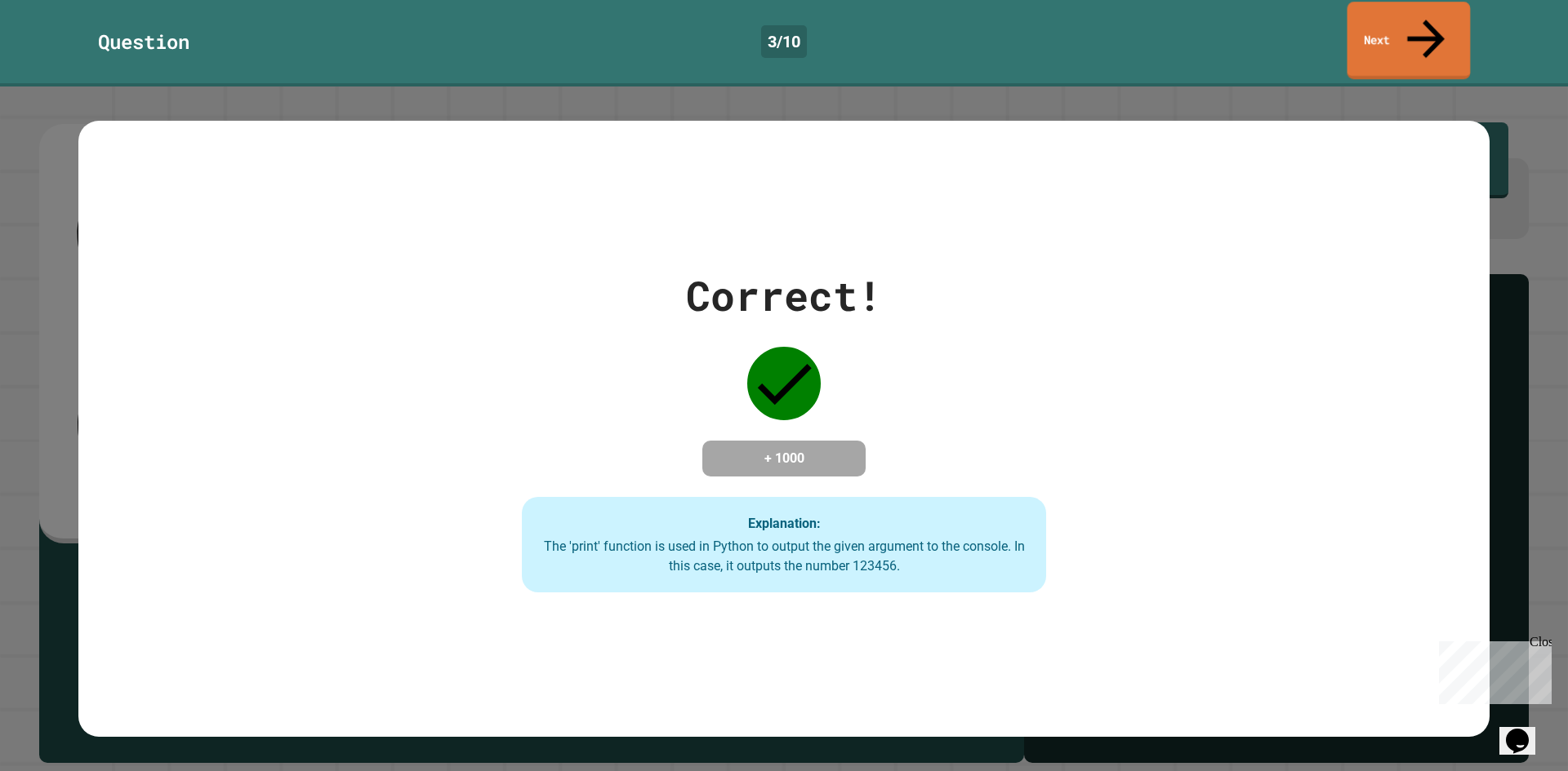
click at [1450, 26] on link "Next" at bounding box center [1409, 40] width 123 height 77
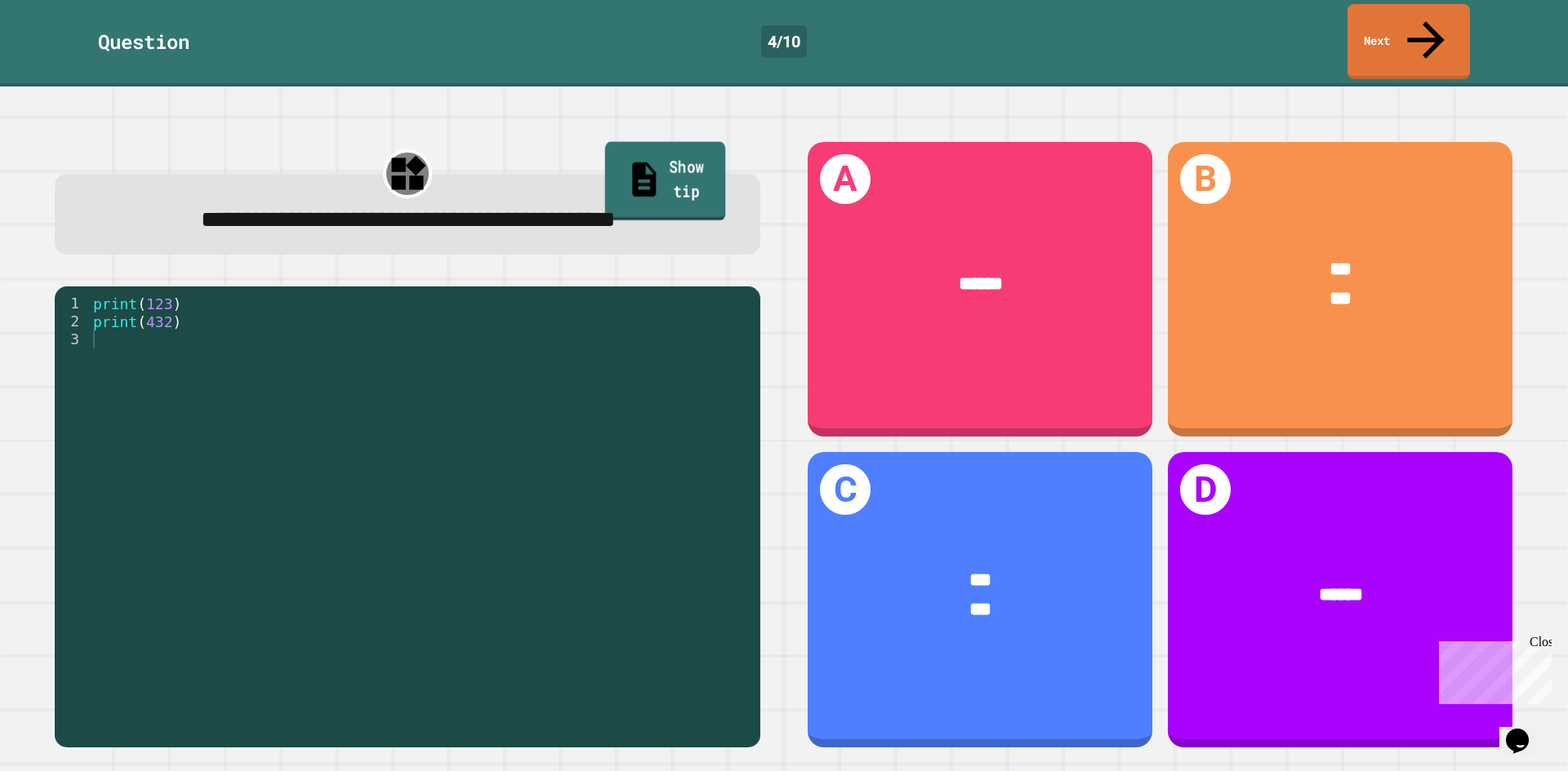
click at [693, 142] on link "Show tip" at bounding box center [665, 181] width 121 height 79
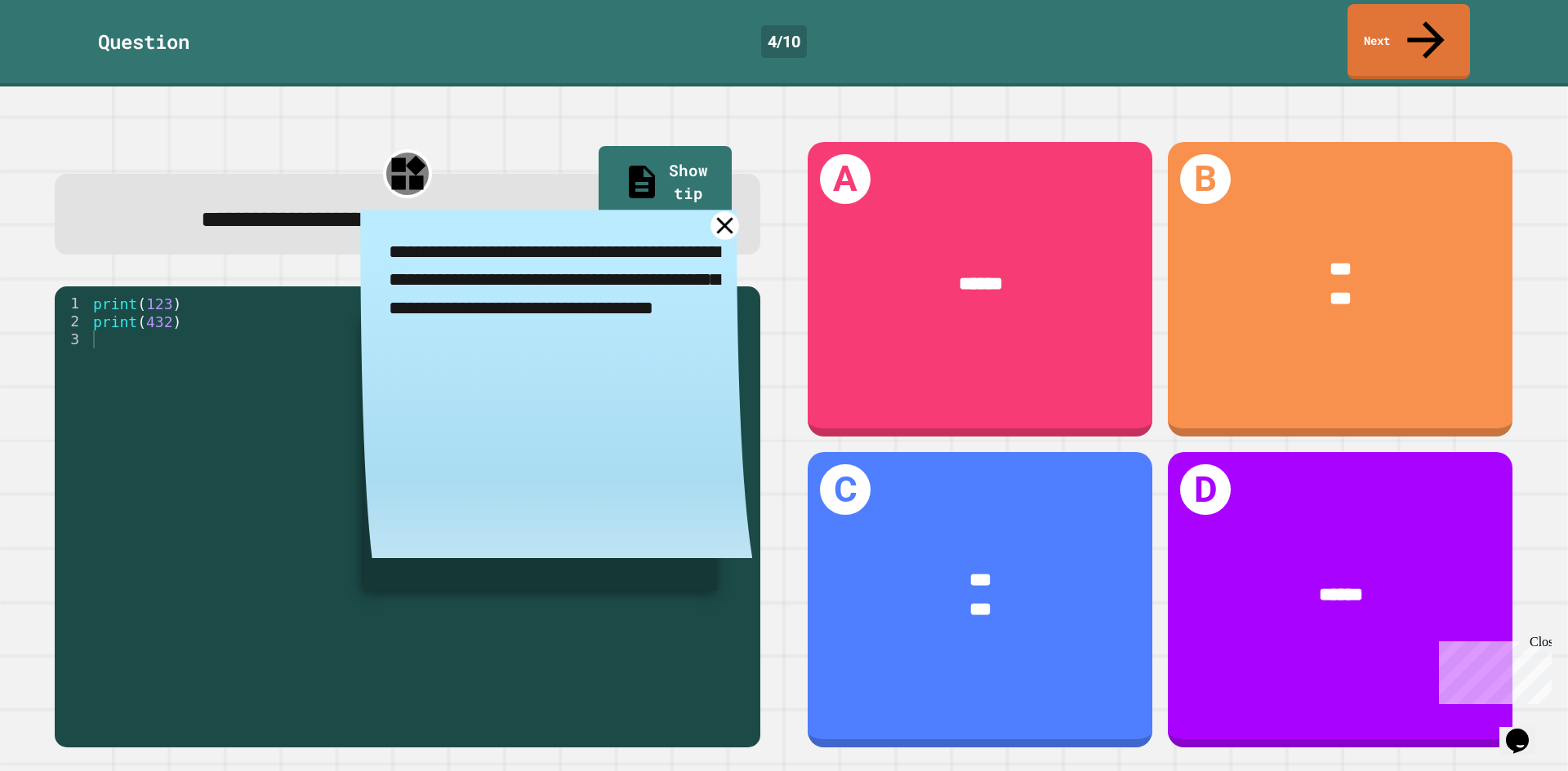
click at [726, 235] on div "**********" at bounding box center [555, 391] width 392 height 362
click at [717, 226] on icon at bounding box center [725, 226] width 16 height 16
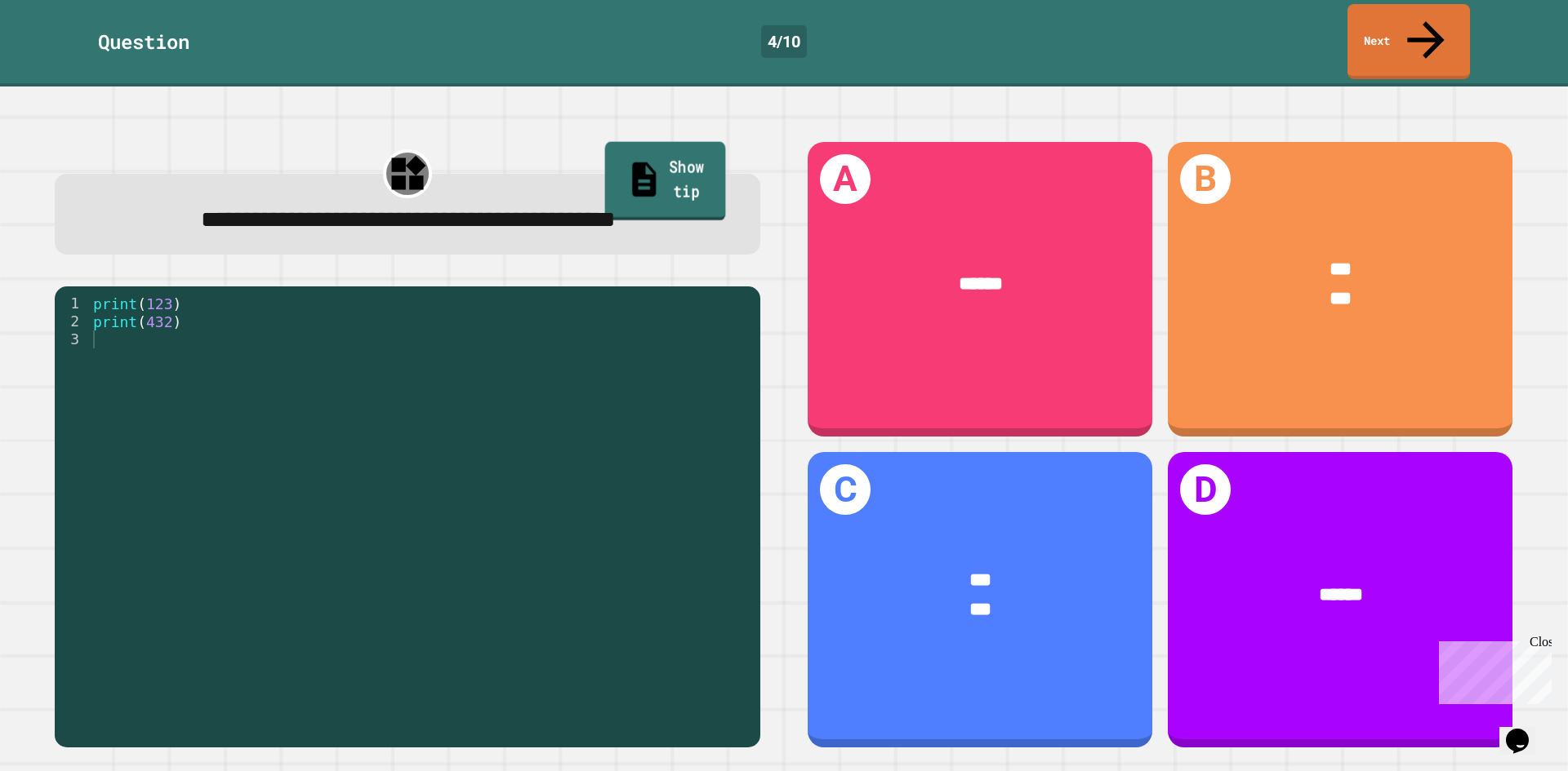
click at [626, 159] on icon at bounding box center [644, 179] width 36 height 41
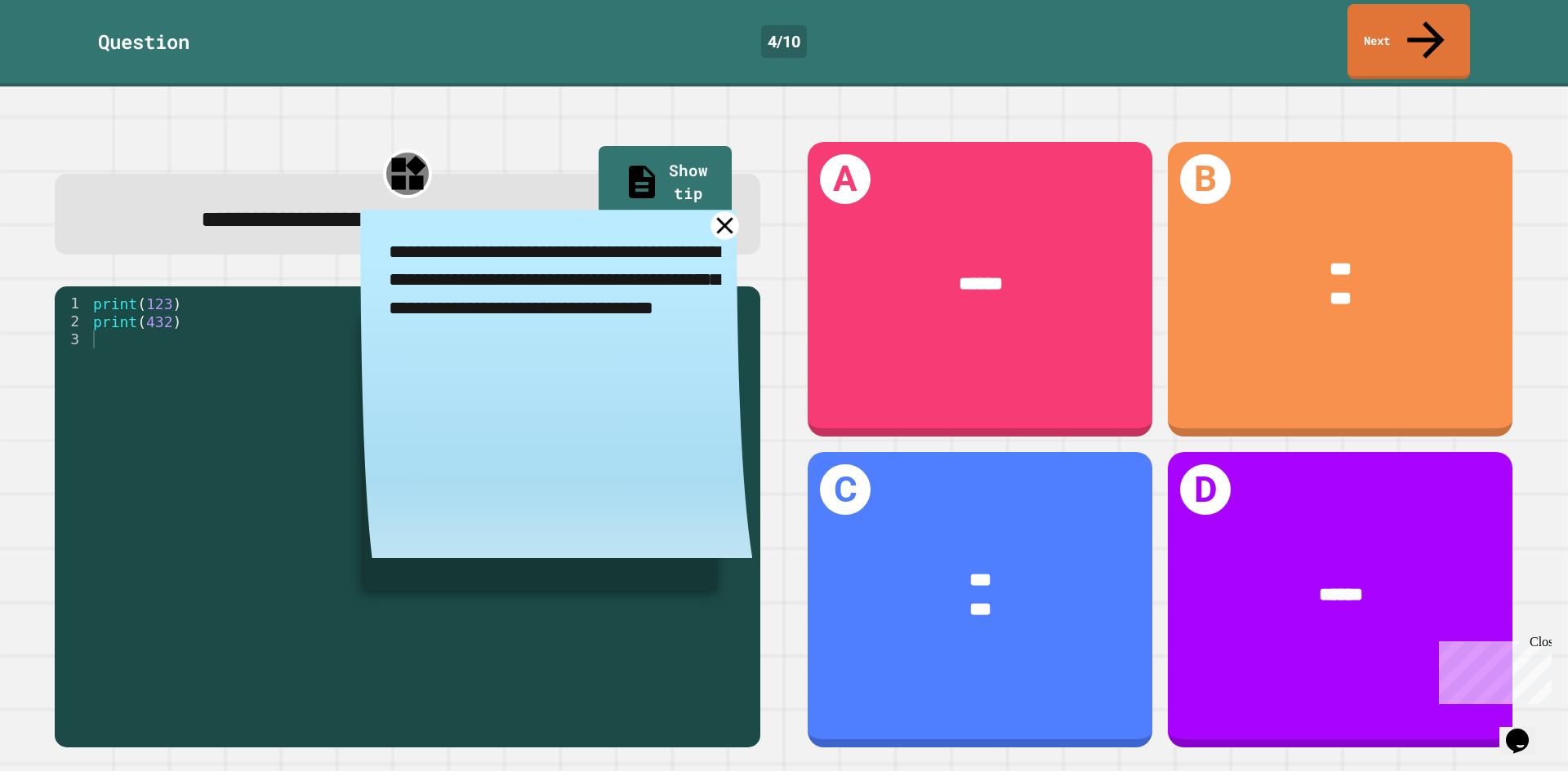
click at [711, 234] on icon at bounding box center [724, 225] width 28 height 28
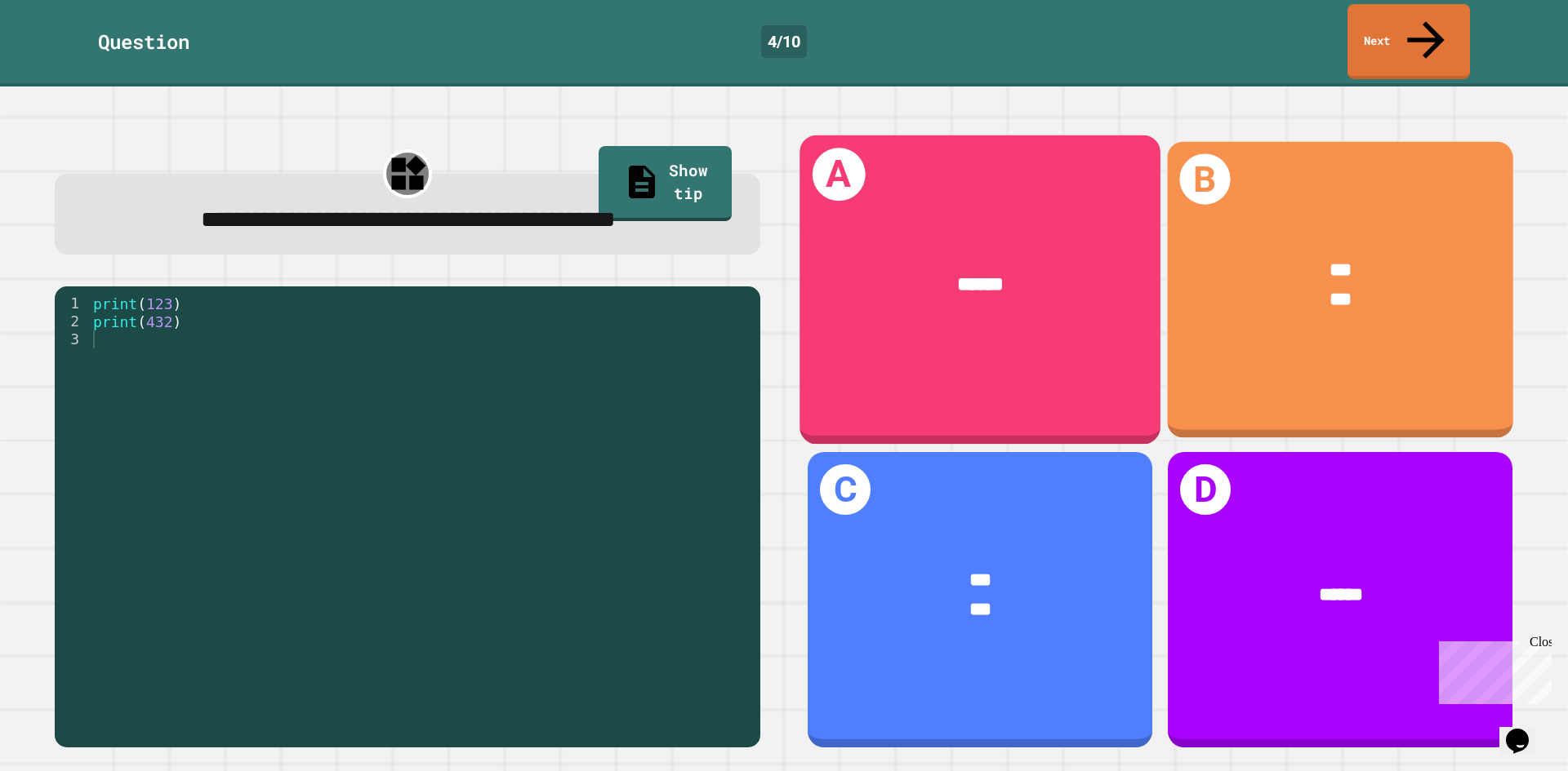
click at [1300, 256] on div "***" at bounding box center [1340, 270] width 270 height 29
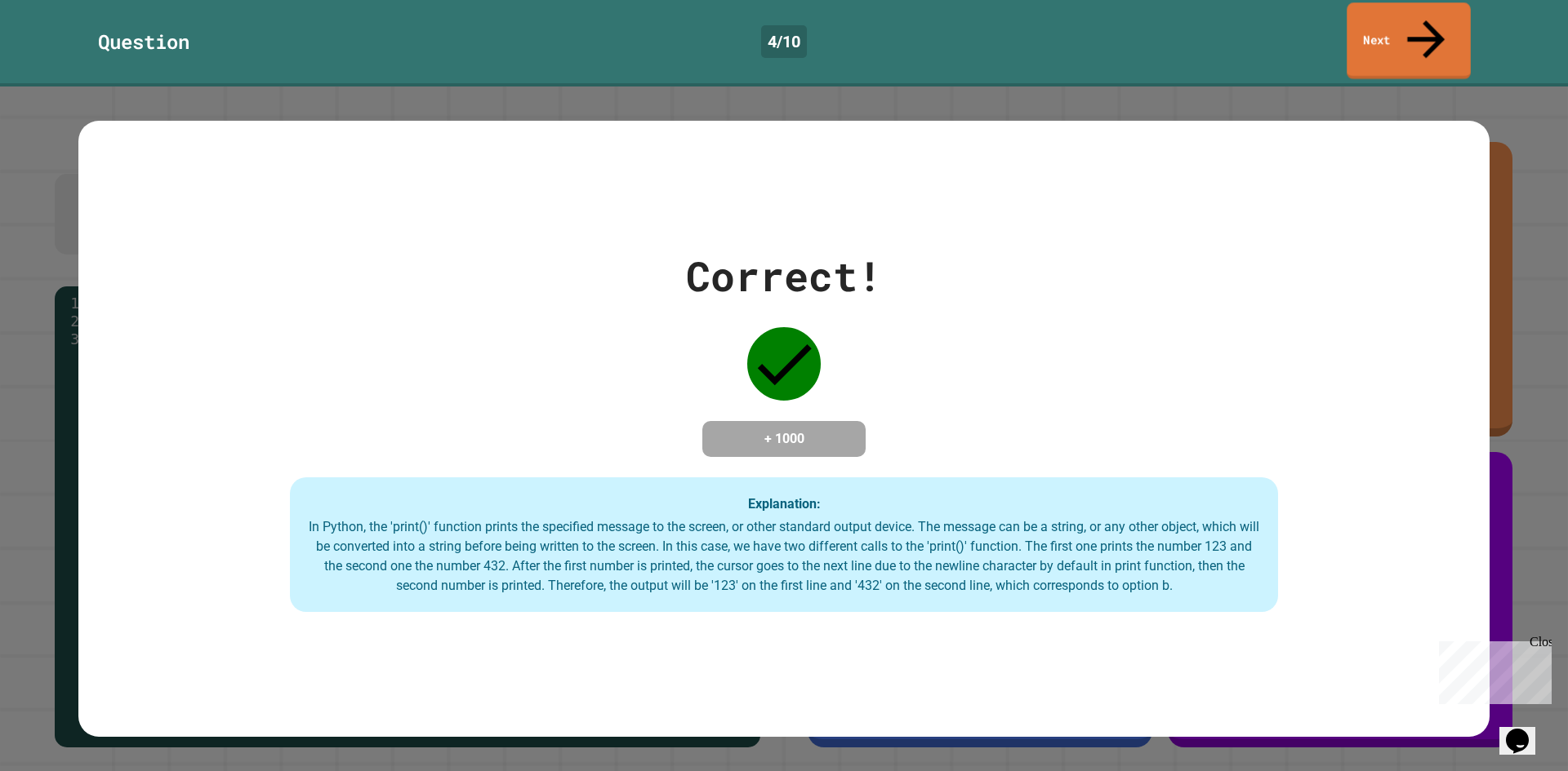
click at [1392, 37] on link "Next" at bounding box center [1409, 41] width 124 height 76
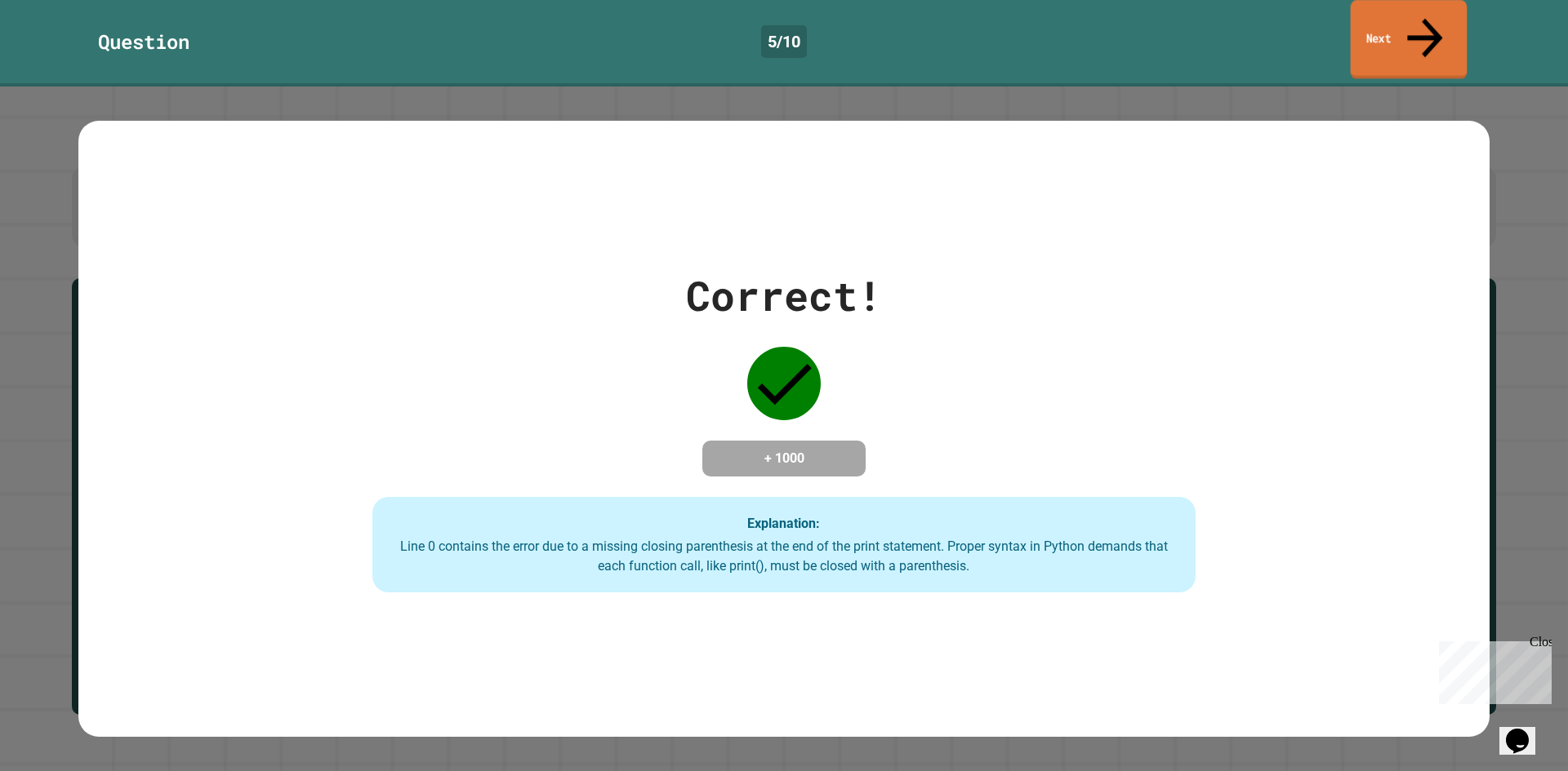
click at [1403, 31] on link "Next" at bounding box center [1409, 39] width 117 height 79
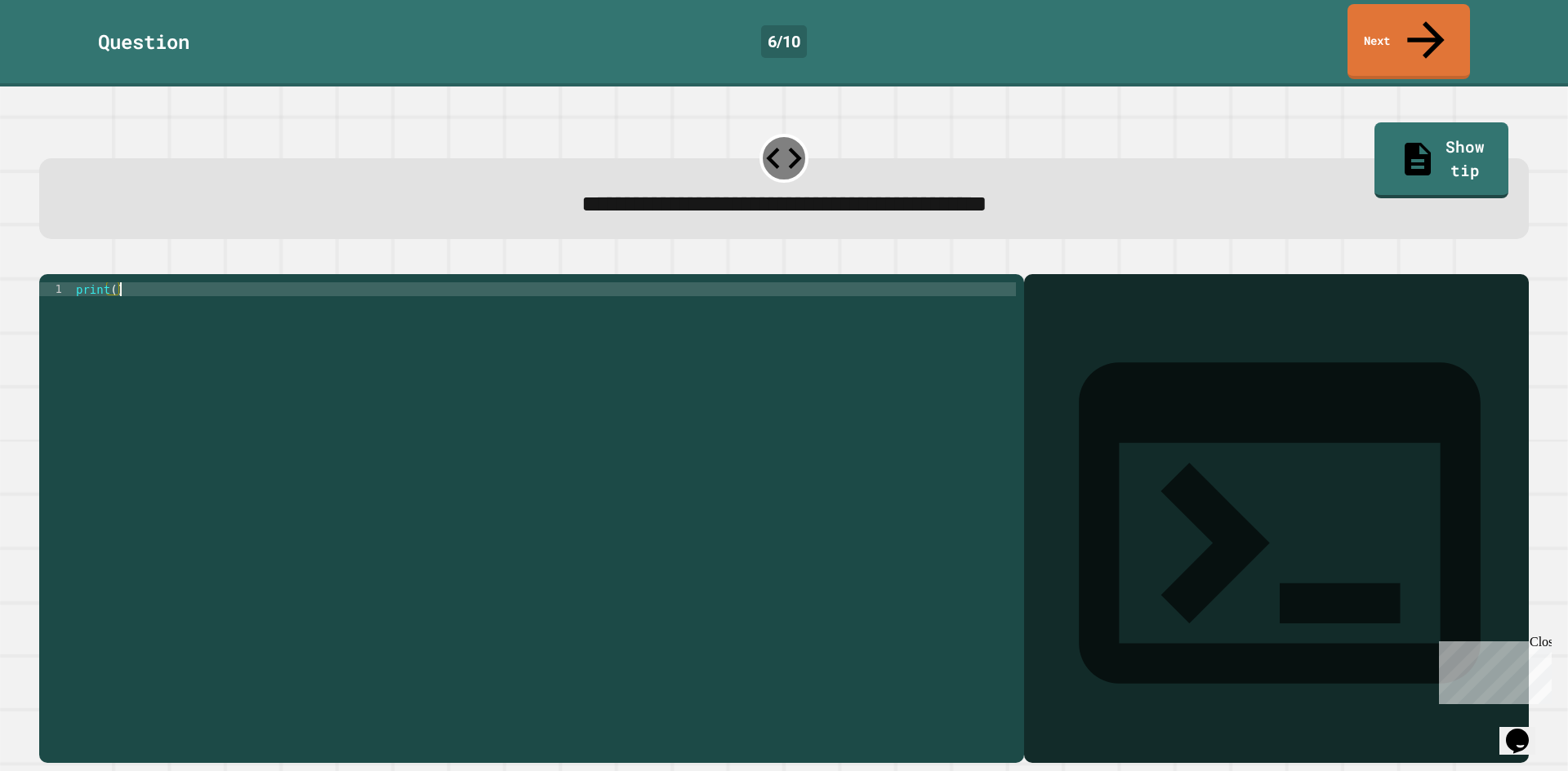
click at [667, 282] on div "print ( )" at bounding box center [545, 518] width 943 height 472
click at [113, 282] on div "print ( )" at bounding box center [545, 518] width 943 height 472
type textarea "**********"
click at [47, 261] on icon "button" at bounding box center [47, 261] width 0 height 0
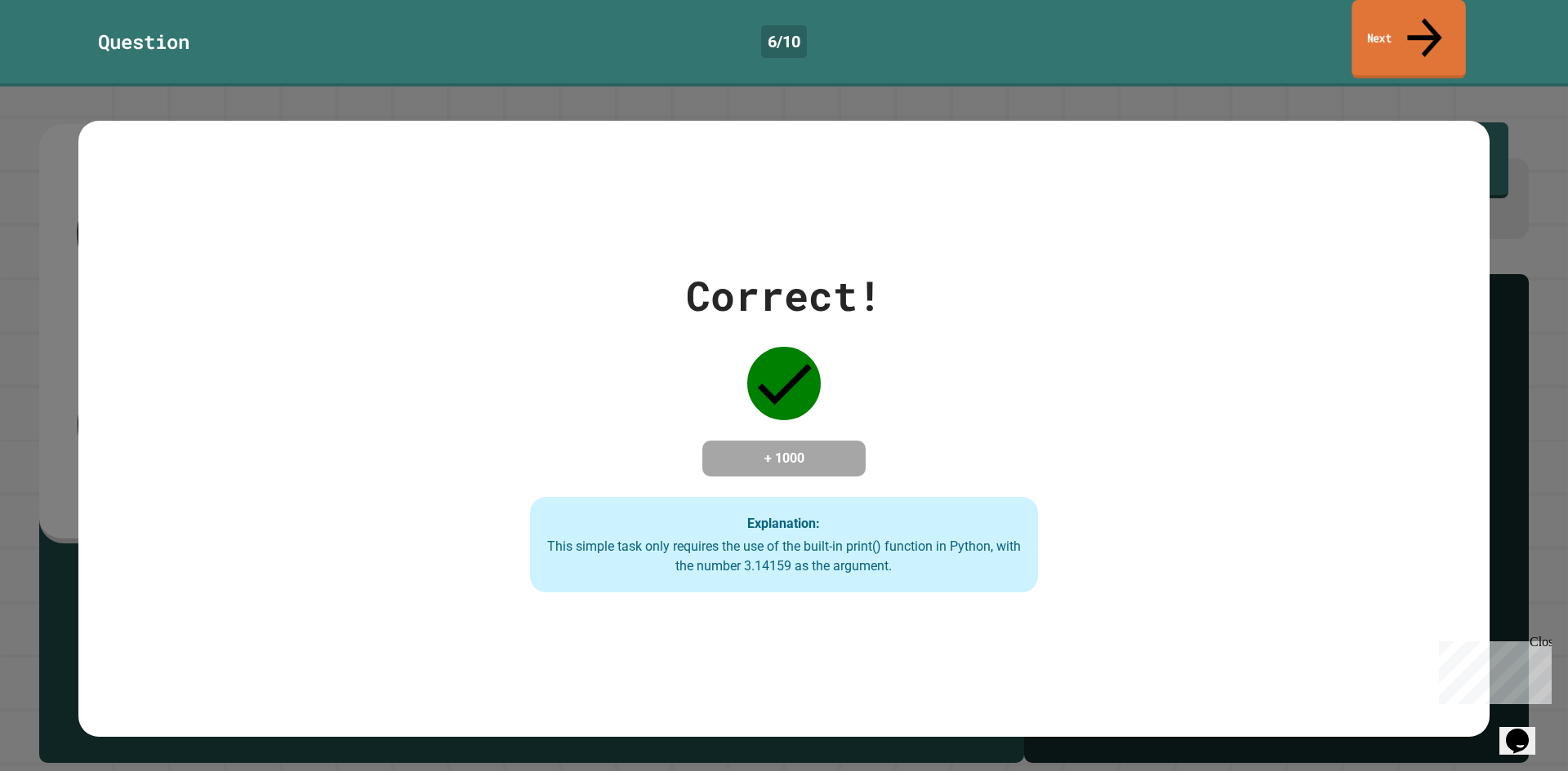
click at [1420, 31] on link "Next" at bounding box center [1408, 39] width 114 height 79
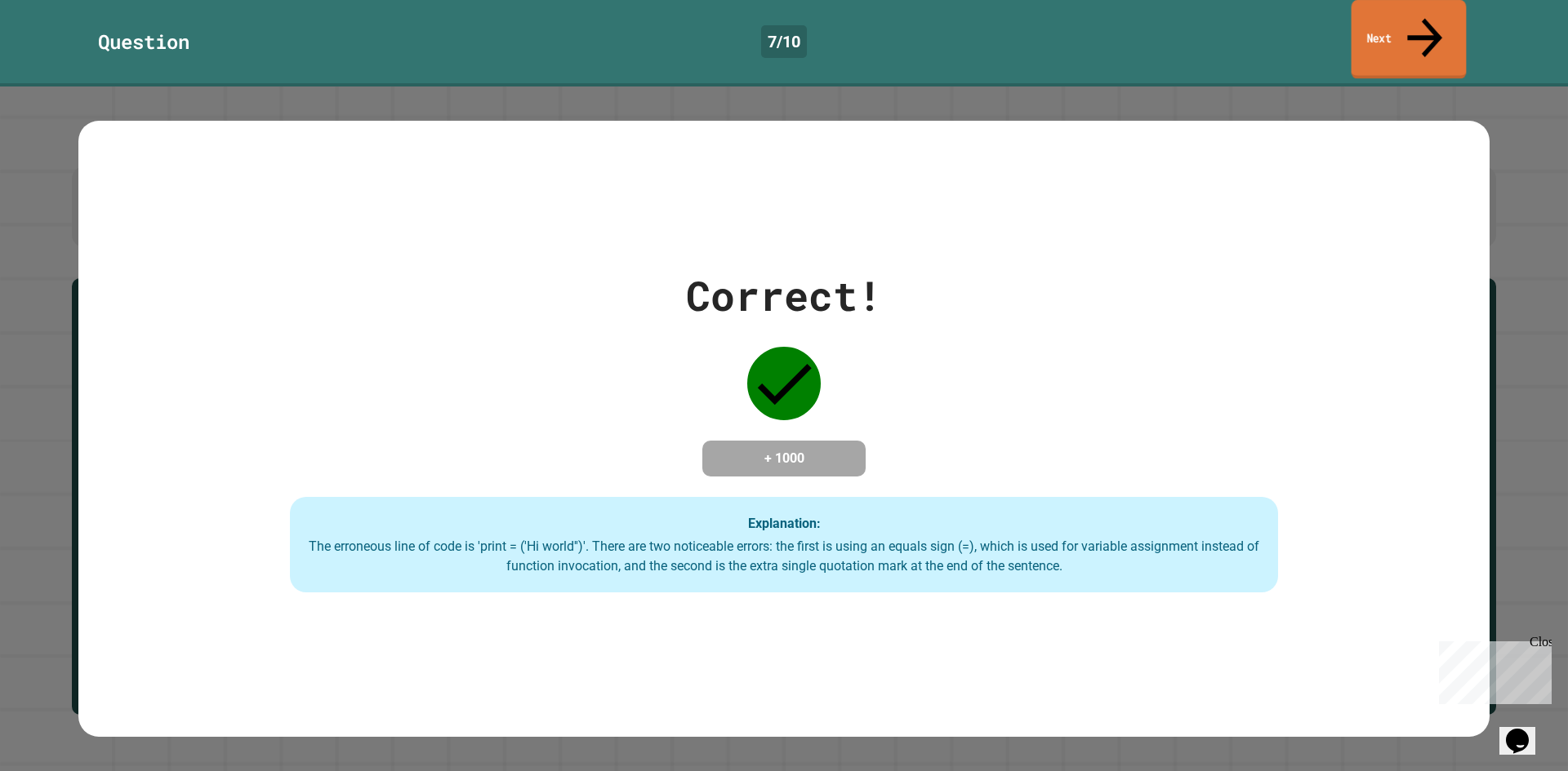
click at [1427, 5] on link "Next" at bounding box center [1409, 39] width 115 height 79
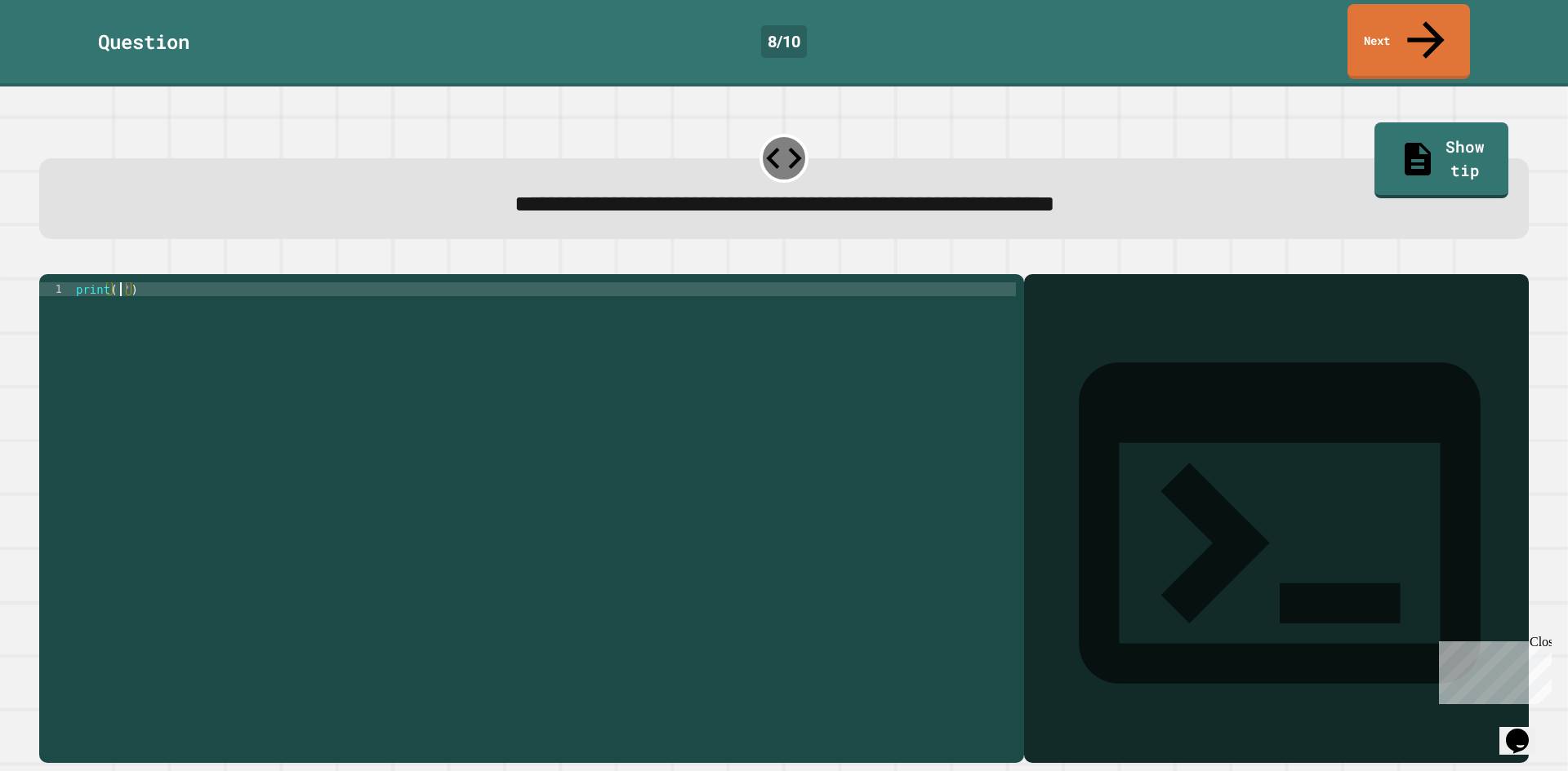
click at [120, 282] on div "print ( '' )" at bounding box center [545, 518] width 943 height 472
click at [47, 261] on icon "button" at bounding box center [47, 261] width 0 height 0
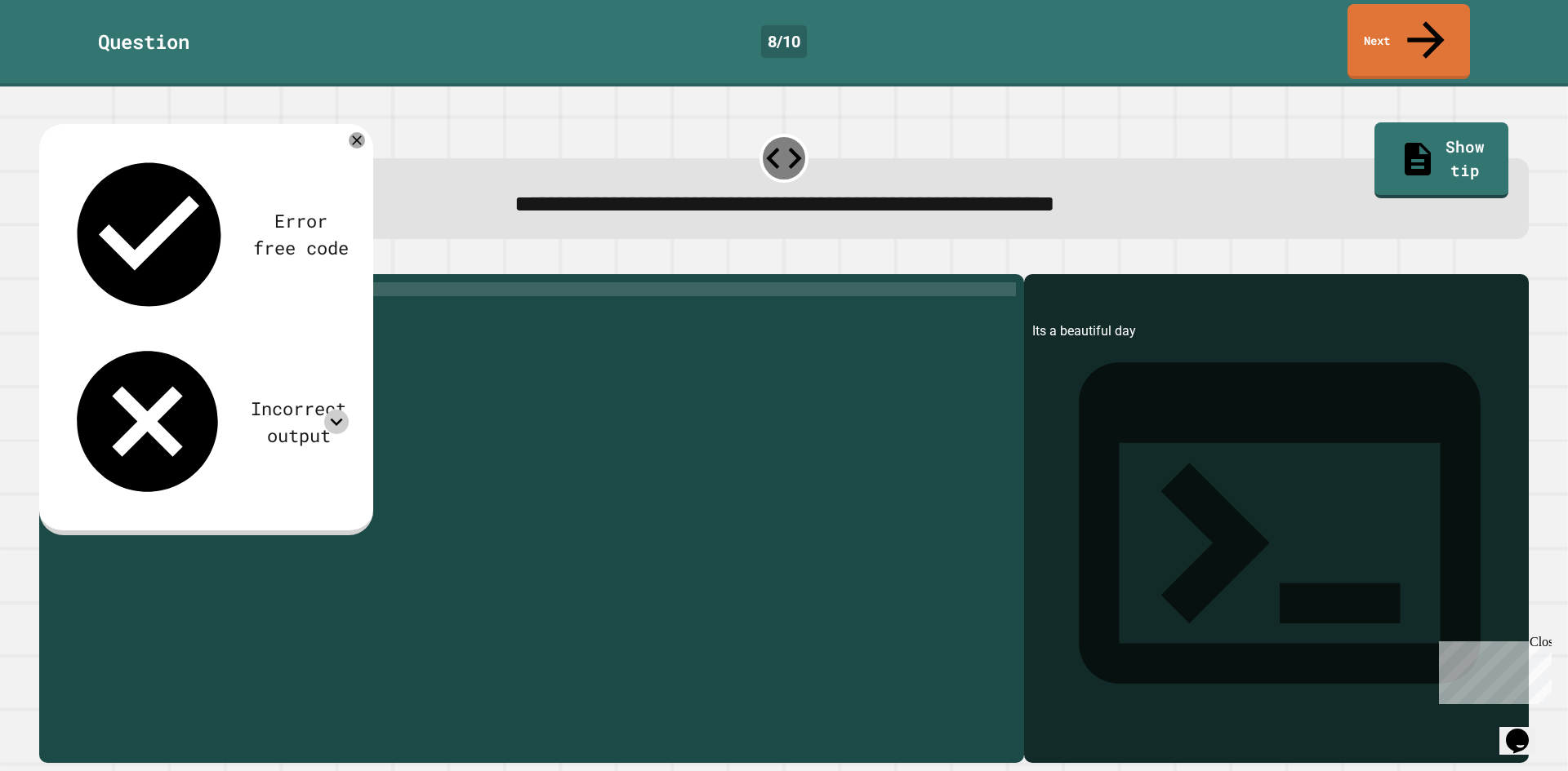
click at [342, 410] on icon at bounding box center [336, 421] width 25 height 25
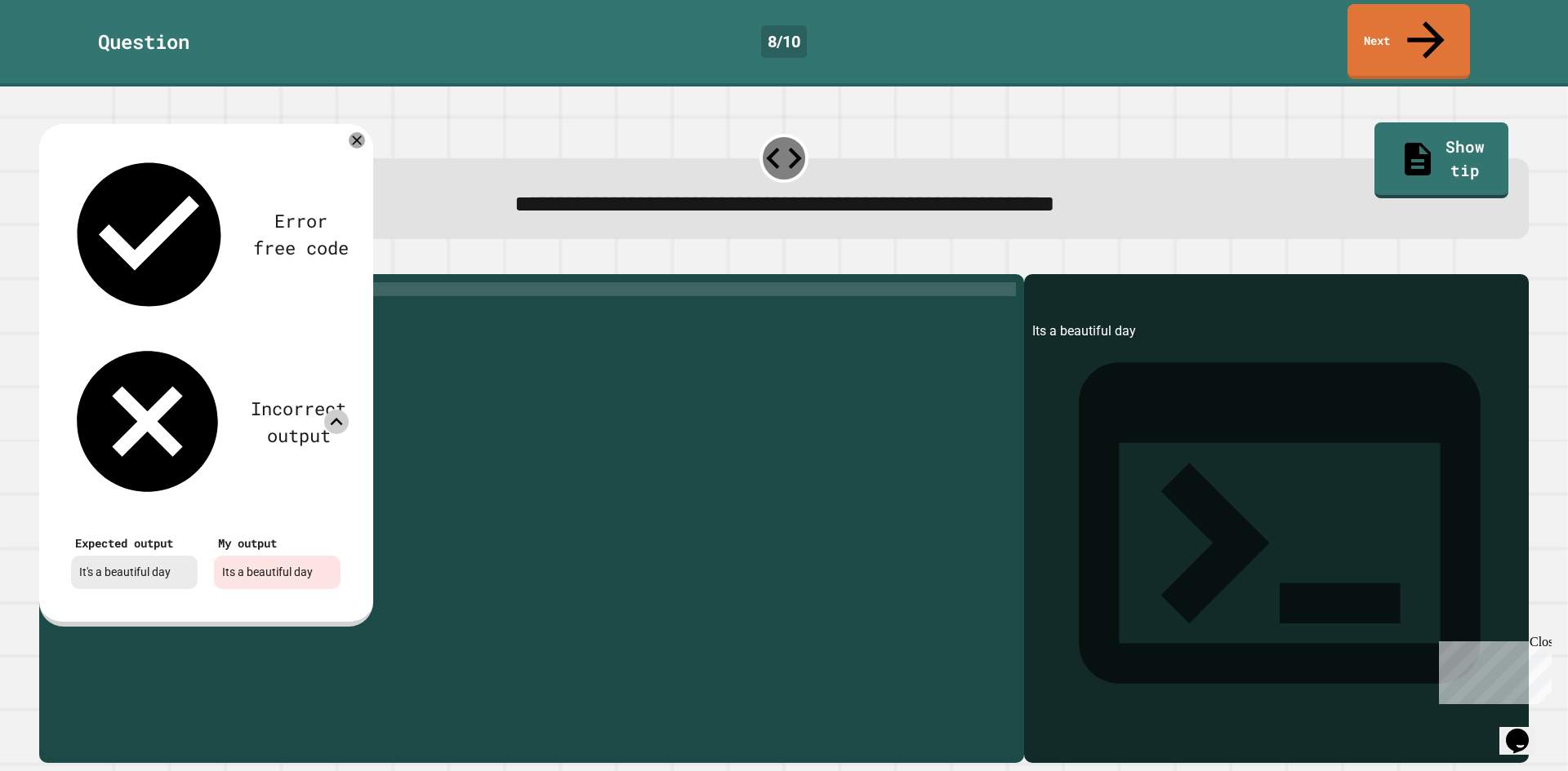
drag, startPoint x: 318, startPoint y: 401, endPoint x: 301, endPoint y: 391, distance: 19.7
click at [316, 401] on div "print ( 'Its a beautiful day' )" at bounding box center [545, 518] width 943 height 472
click at [350, 130] on div at bounding box center [357, 140] width 20 height 20
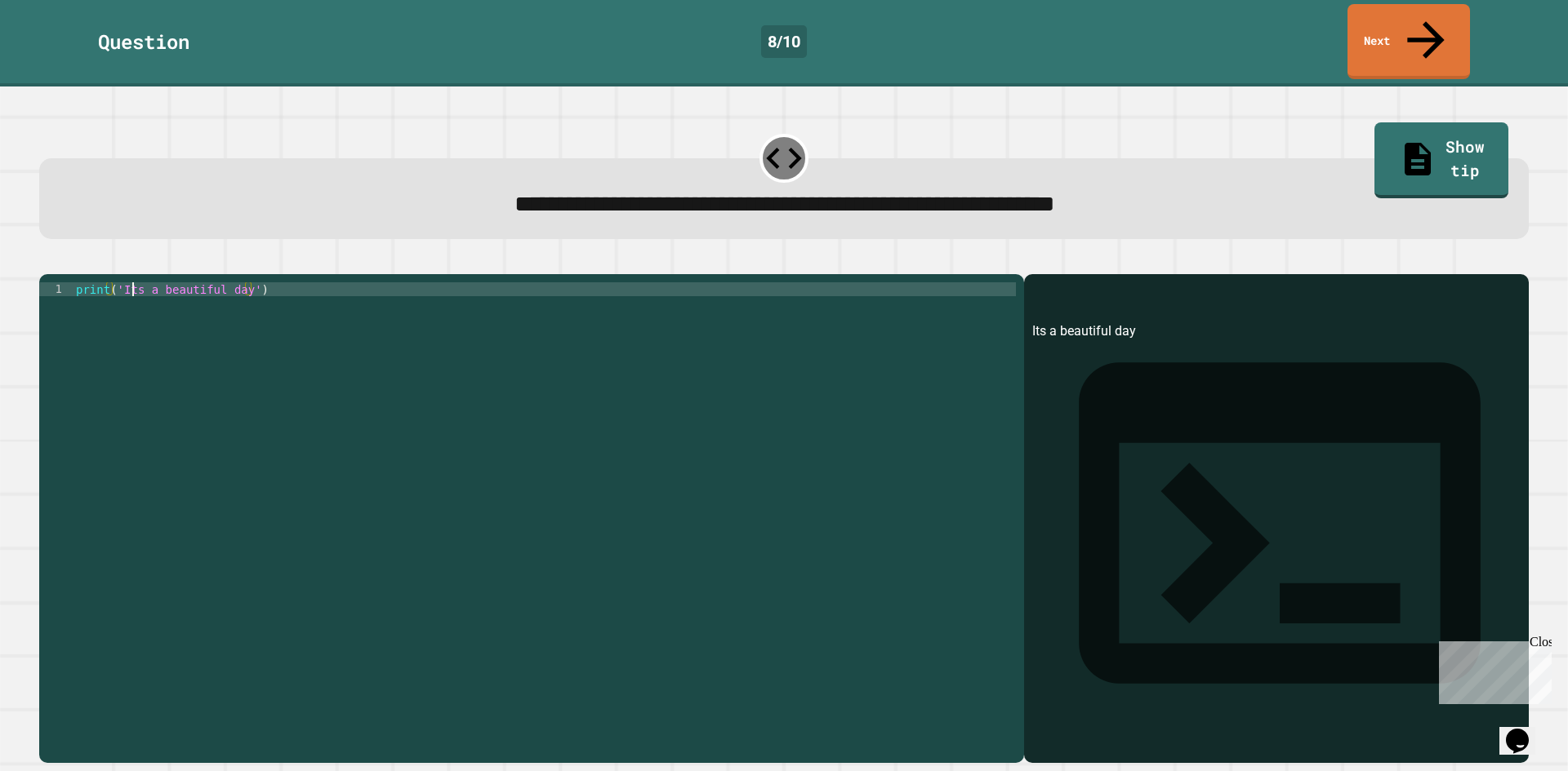
click at [130, 282] on div "print ( 'Its a beautiful day' )" at bounding box center [545, 518] width 943 height 472
click at [260, 293] on div "print ( 'It' s a beautiful day ')" at bounding box center [545, 518] width 943 height 472
click at [47, 261] on icon "button" at bounding box center [47, 261] width 0 height 0
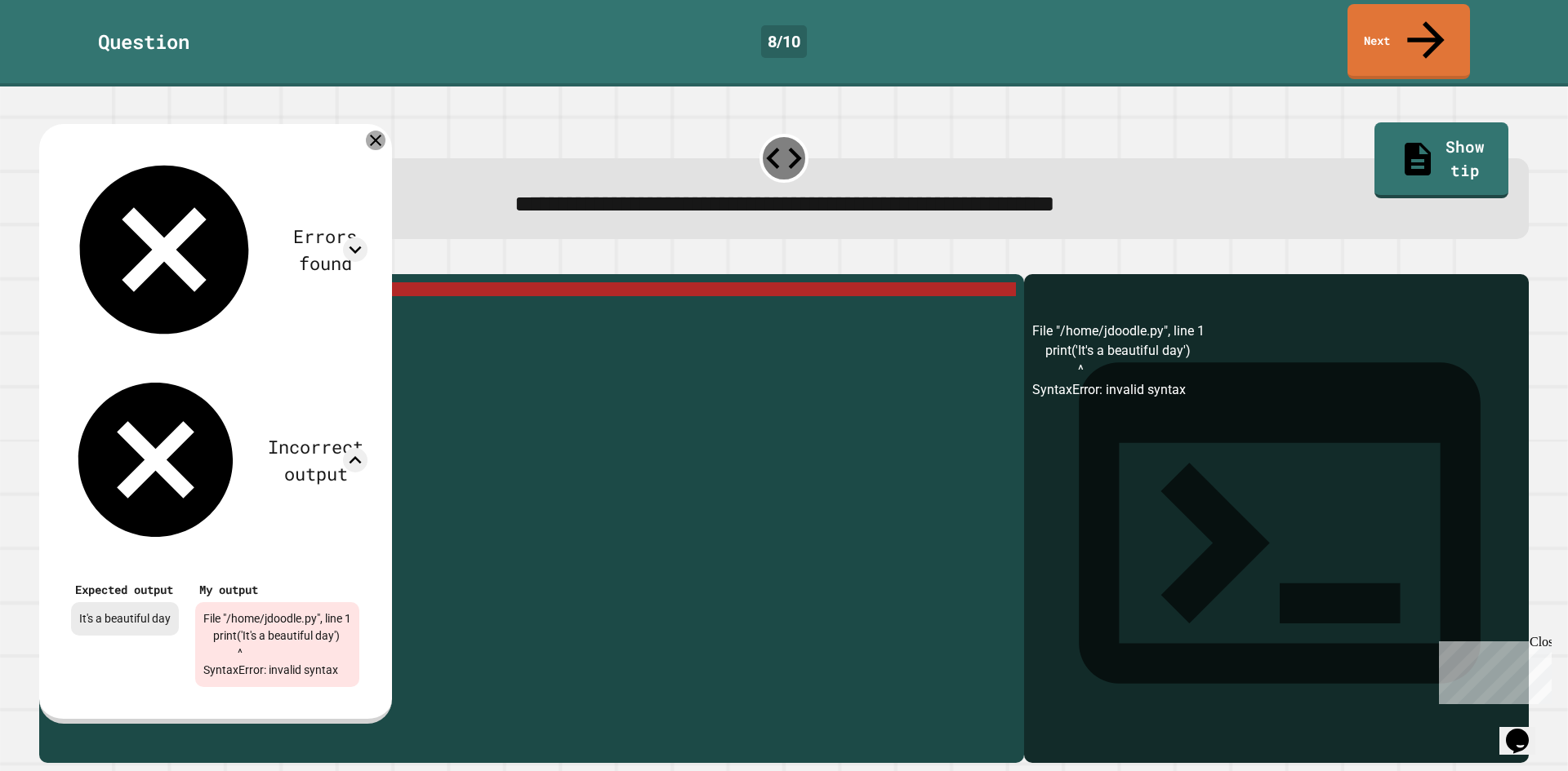
click at [385, 130] on icon at bounding box center [376, 140] width 20 height 20
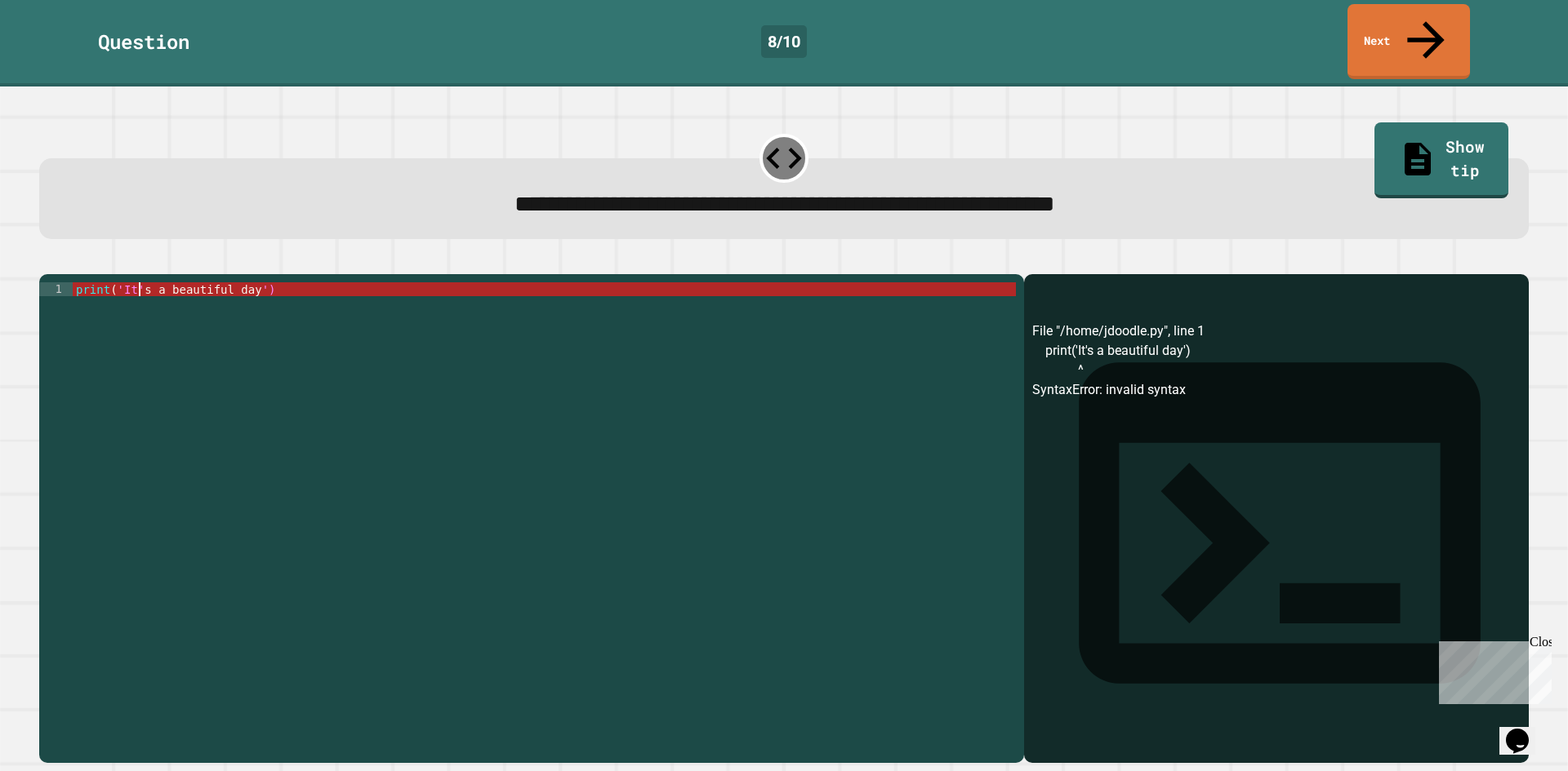
click at [138, 282] on div "print ( 'It' s a beautiful day ')" at bounding box center [545, 518] width 943 height 472
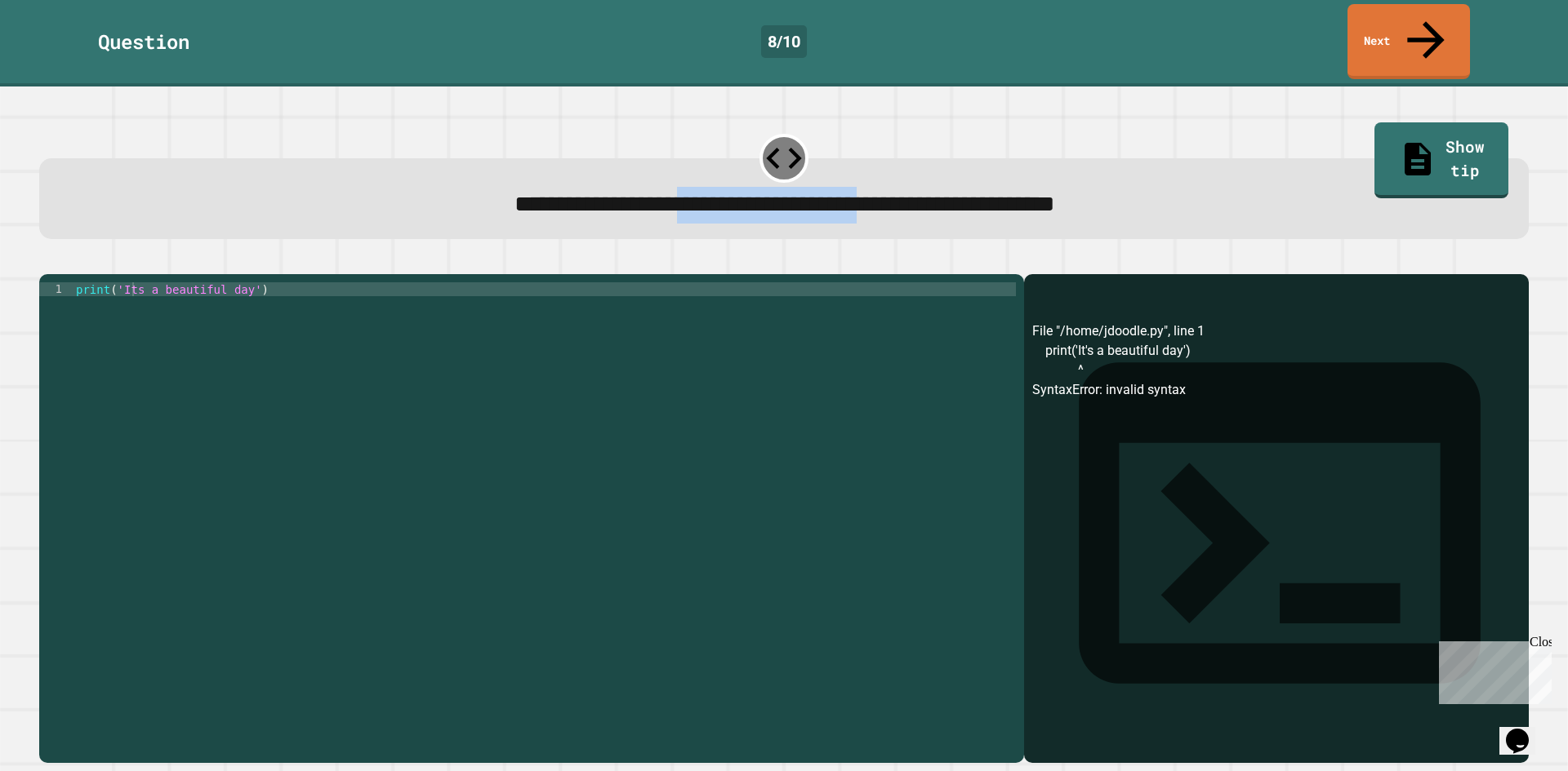
drag, startPoint x: 599, startPoint y: 161, endPoint x: 881, endPoint y: 160, distance: 282.0
click at [881, 193] on span "**********" at bounding box center [785, 204] width 541 height 23
copy span "**********"
click at [243, 282] on div "print ( 'Its a beautiful day' )" at bounding box center [545, 518] width 943 height 472
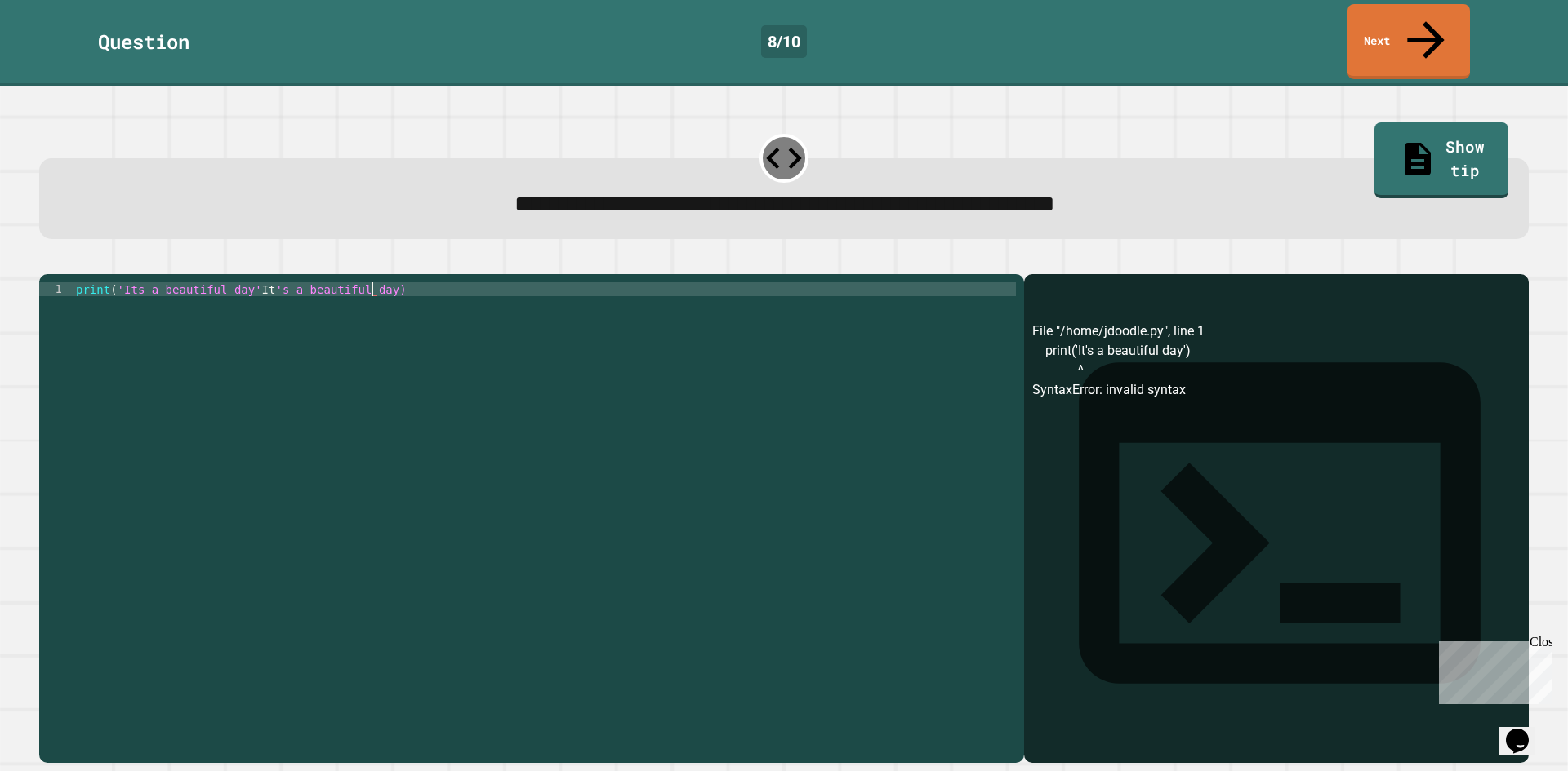
click at [241, 282] on div "print ( 'Its a beautiful day' It 's a beautiful day)" at bounding box center [545, 518] width 943 height 472
click at [243, 282] on div "print ( 'Its a beautiful day' It 's a beautiful day)" at bounding box center [545, 518] width 943 height 472
click at [243, 282] on div "print ( 'It' s a beautiful day )" at bounding box center [545, 518] width 943 height 472
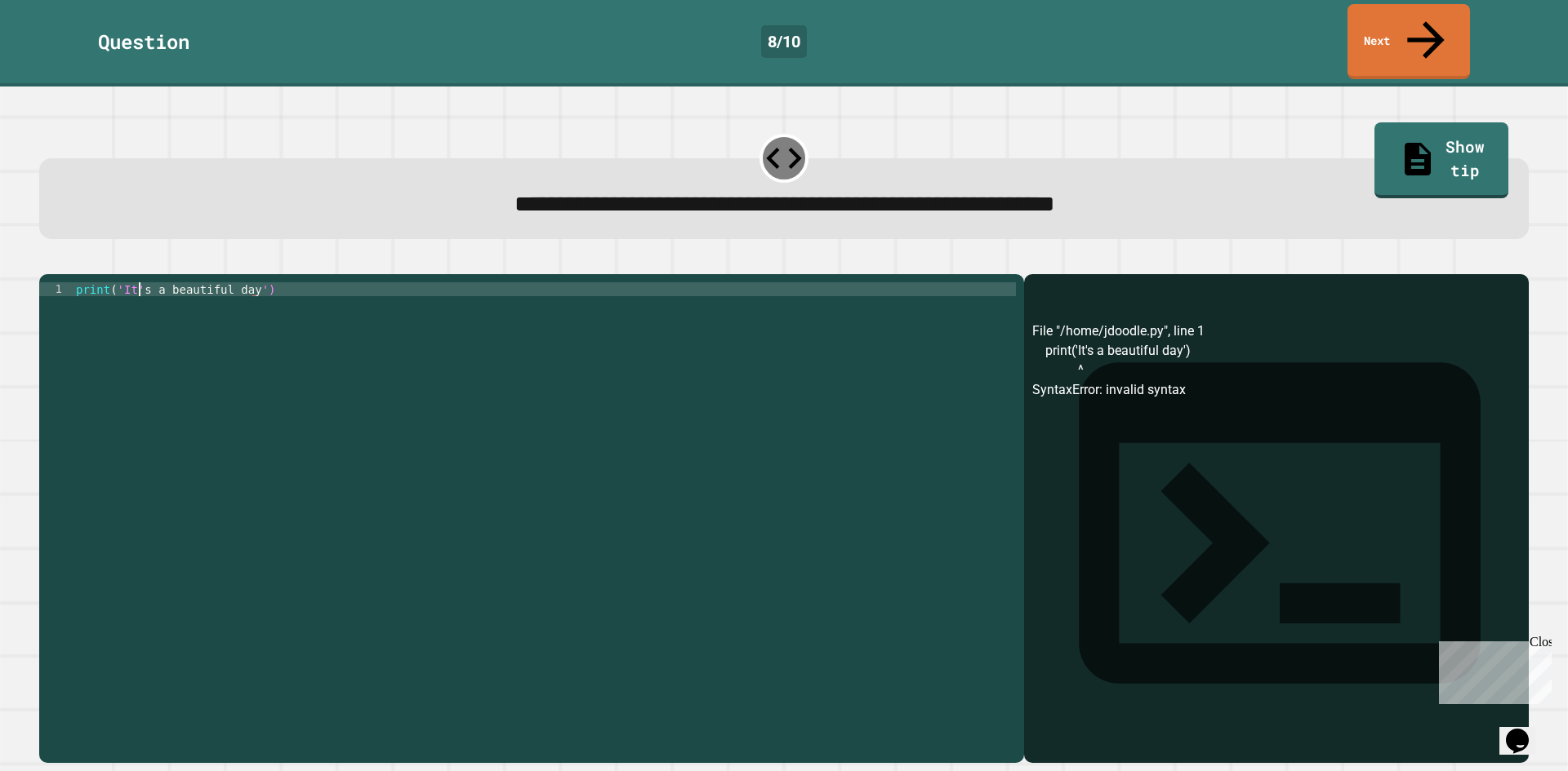
click at [137, 282] on div "print ( 'It' s a beautiful day ')" at bounding box center [545, 518] width 943 height 472
click at [704, 536] on div "print ( 'Its a beautiful day' )" at bounding box center [545, 518] width 943 height 472
click at [47, 261] on icon "button" at bounding box center [47, 261] width 0 height 0
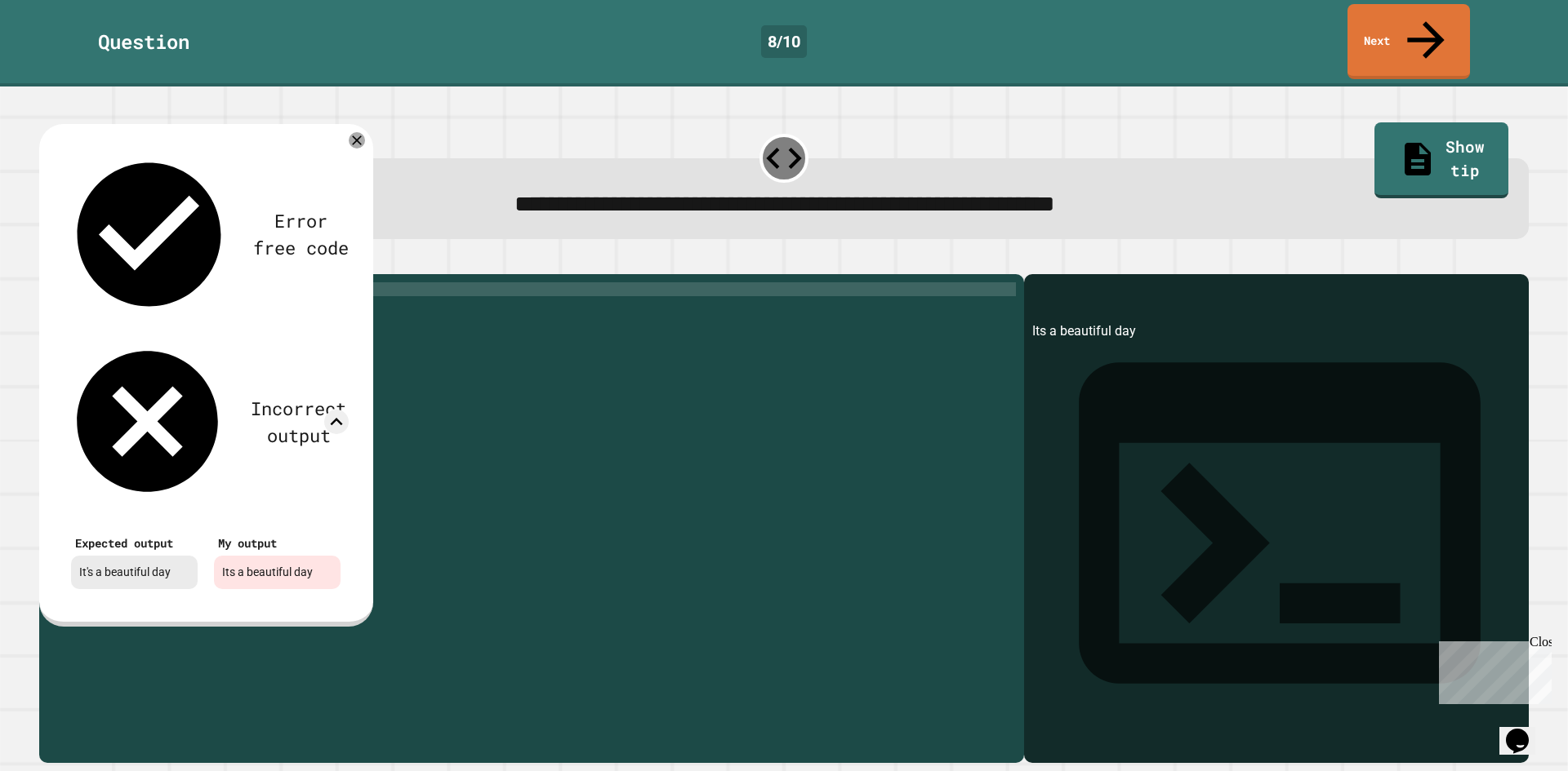
click at [427, 361] on div "print ( 'Its a beautiful day' )" at bounding box center [545, 518] width 943 height 472
click at [354, 130] on icon at bounding box center [357, 140] width 20 height 20
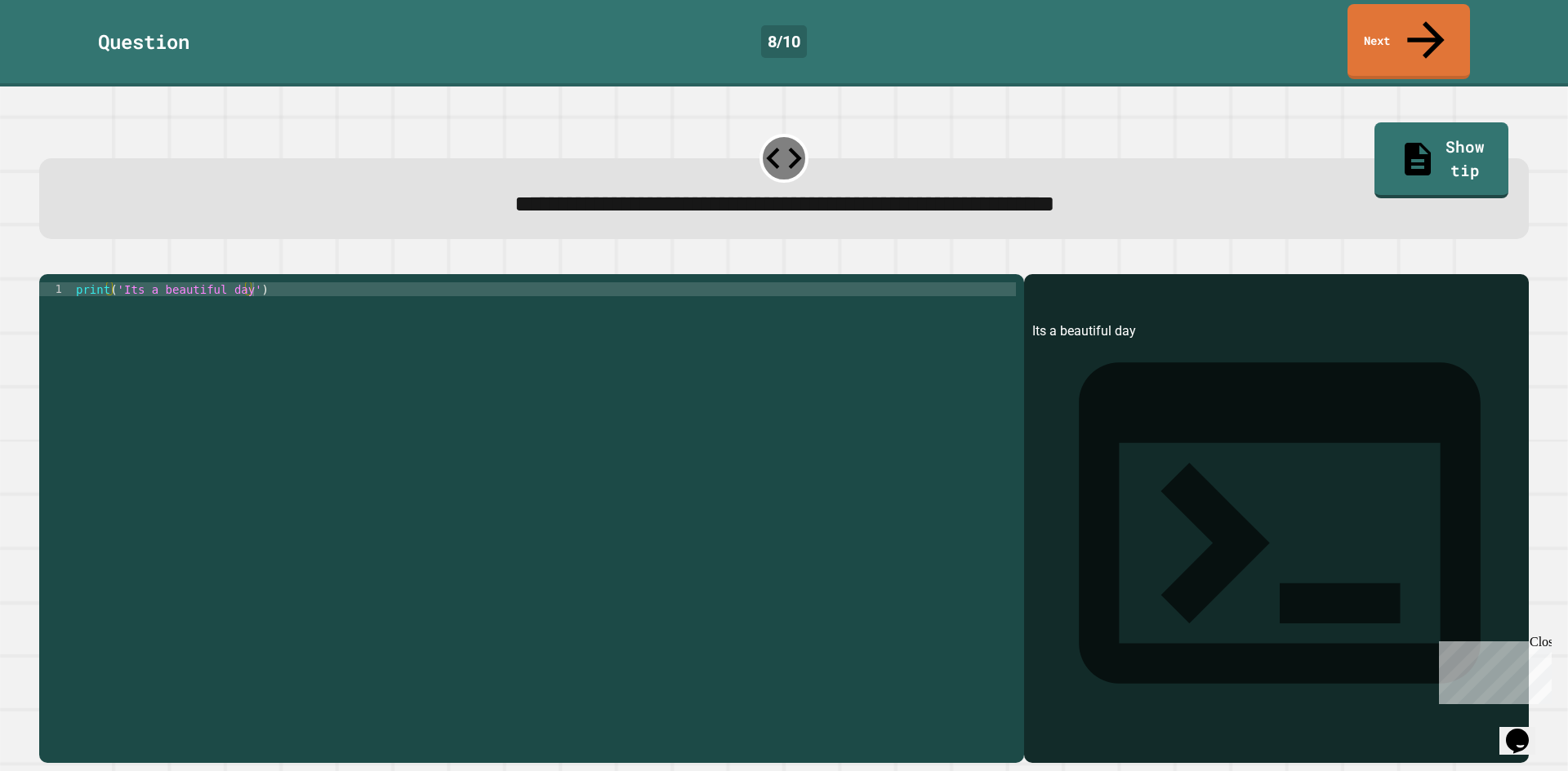
click at [130, 282] on div "print ( 'Its a beautiful day' )" at bounding box center [545, 518] width 943 height 472
click at [47, 261] on button "button" at bounding box center [47, 261] width 0 height 0
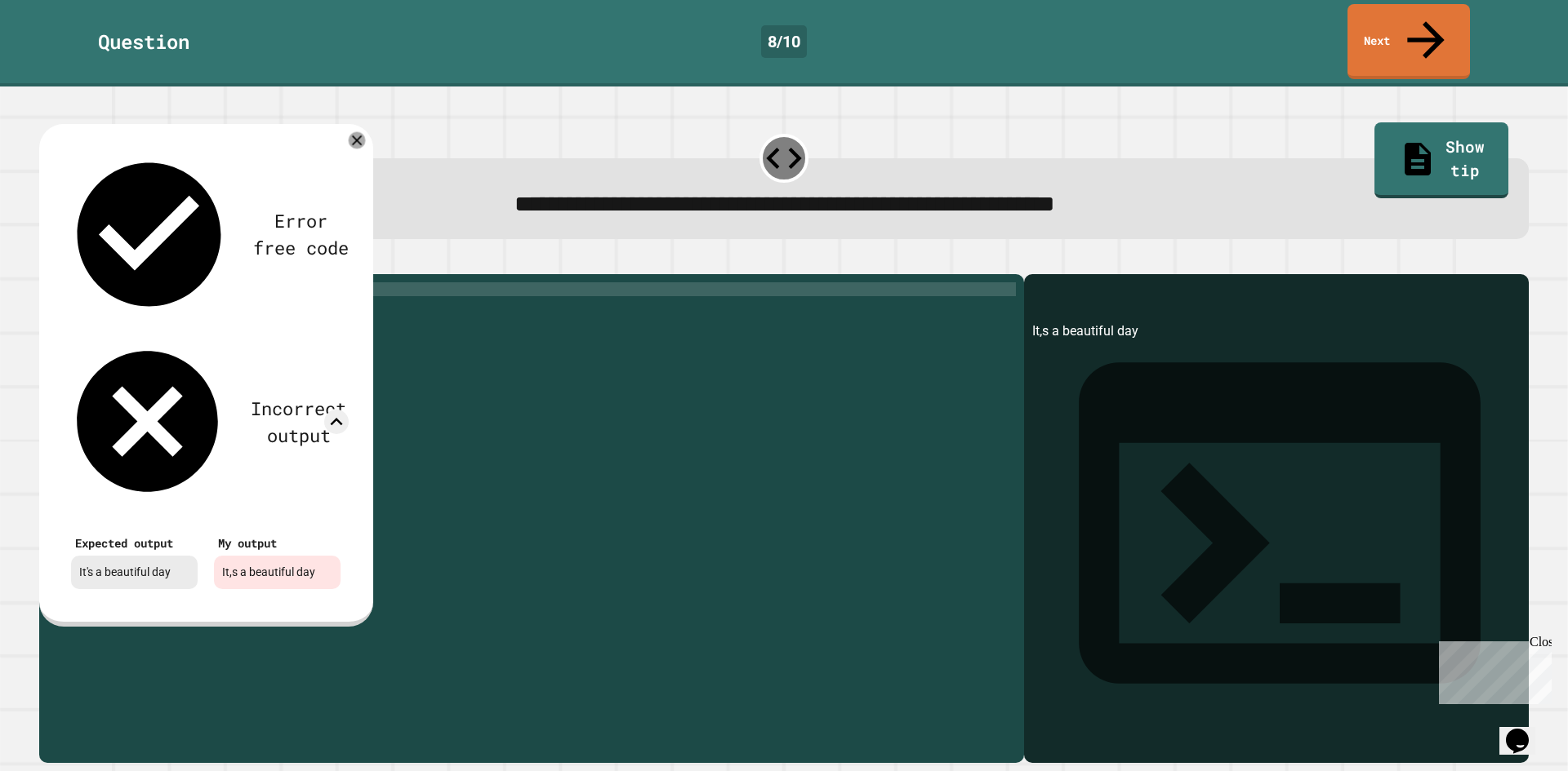
click at [358, 132] on div at bounding box center [357, 140] width 17 height 17
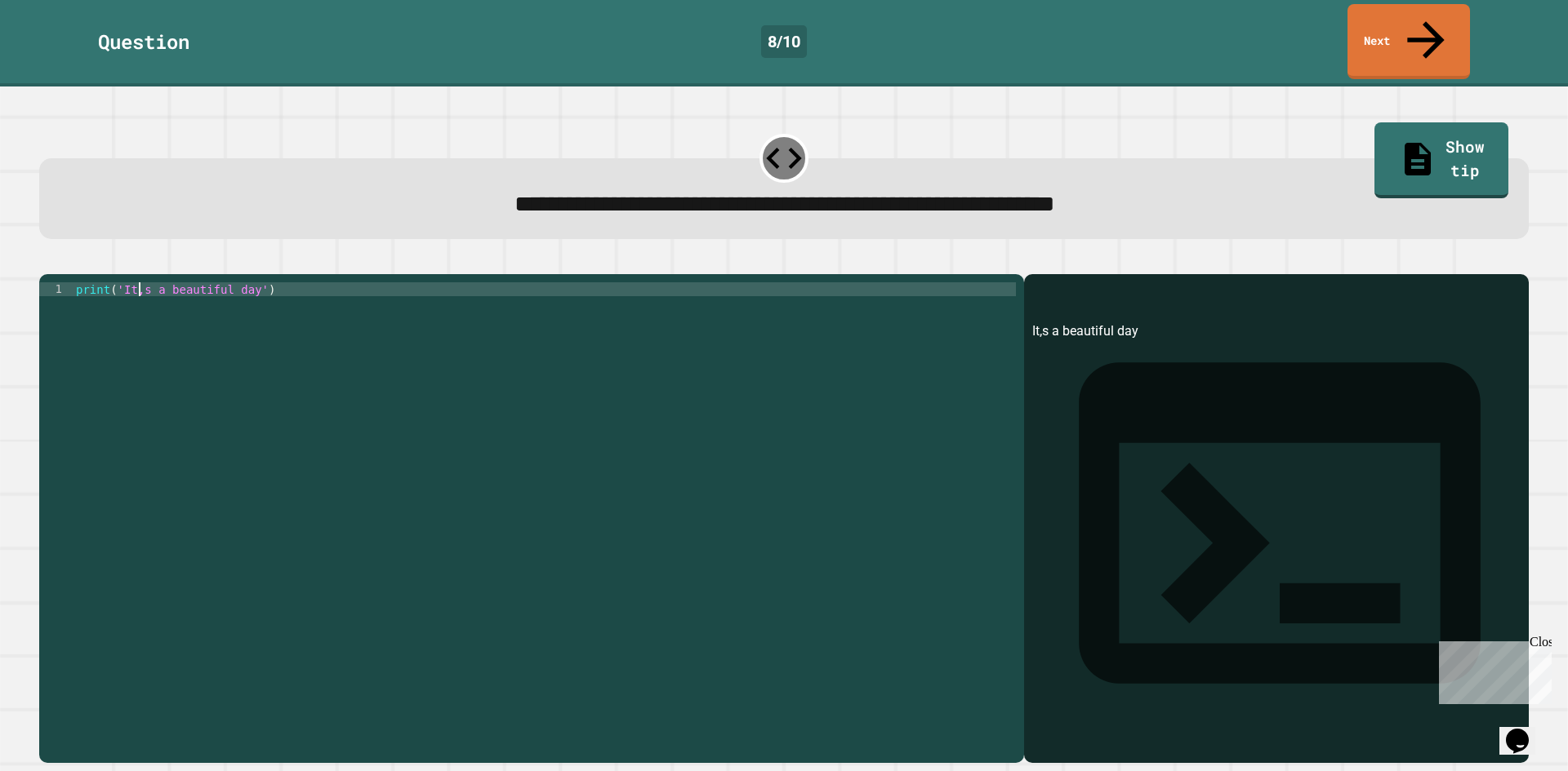
click at [138, 282] on div "print ( 'It,s a beautiful day' )" at bounding box center [545, 518] width 943 height 472
click at [117, 282] on div "print ( 'Its a beautiful day' )" at bounding box center [545, 518] width 943 height 472
click at [129, 282] on div "print ( '''Its a beautiful day')" at bounding box center [545, 518] width 943 height 472
click at [62, 265] on icon "button" at bounding box center [58, 270] width 9 height 12
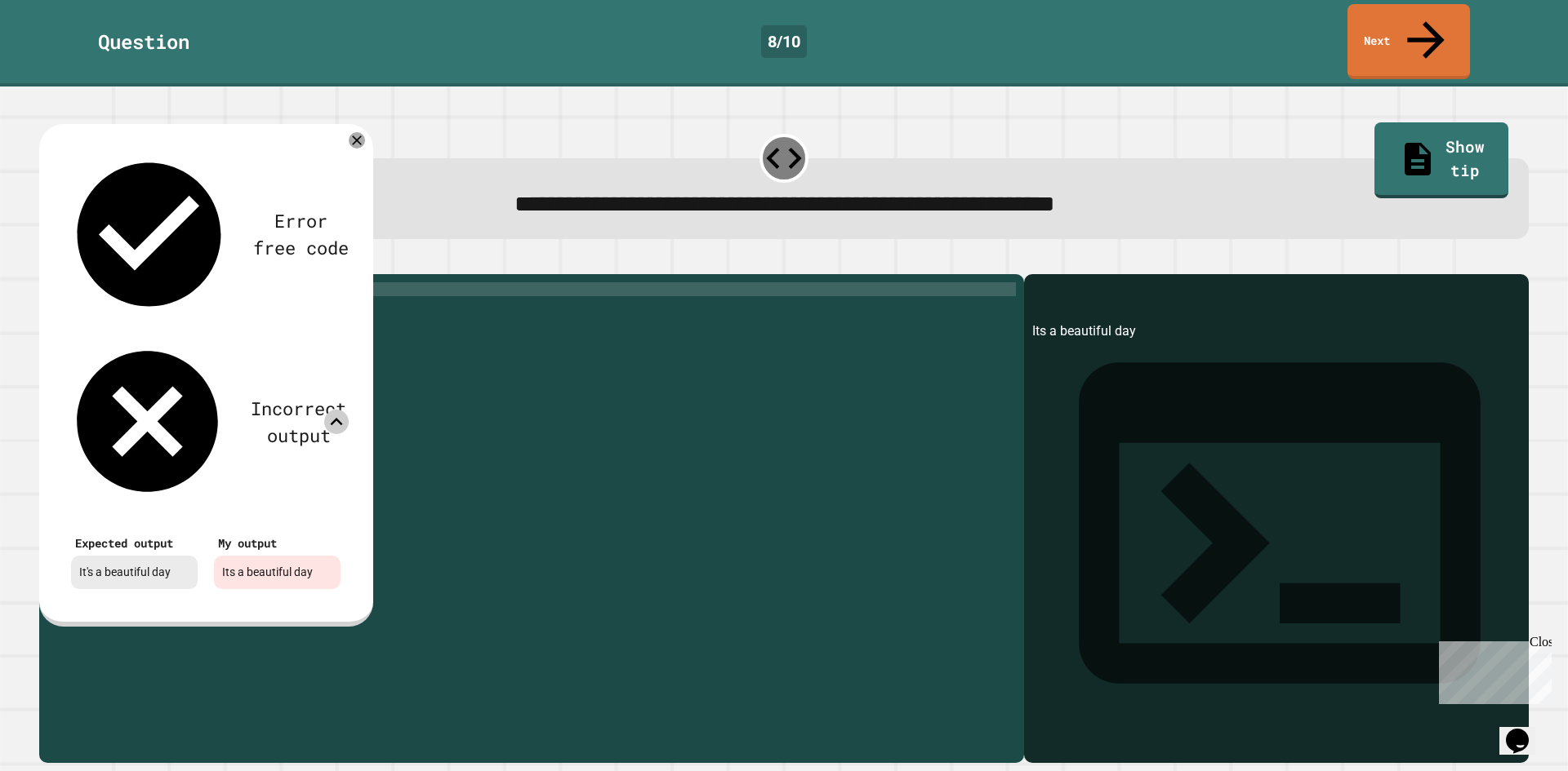
click at [333, 418] on icon at bounding box center [336, 421] width 12 height 7
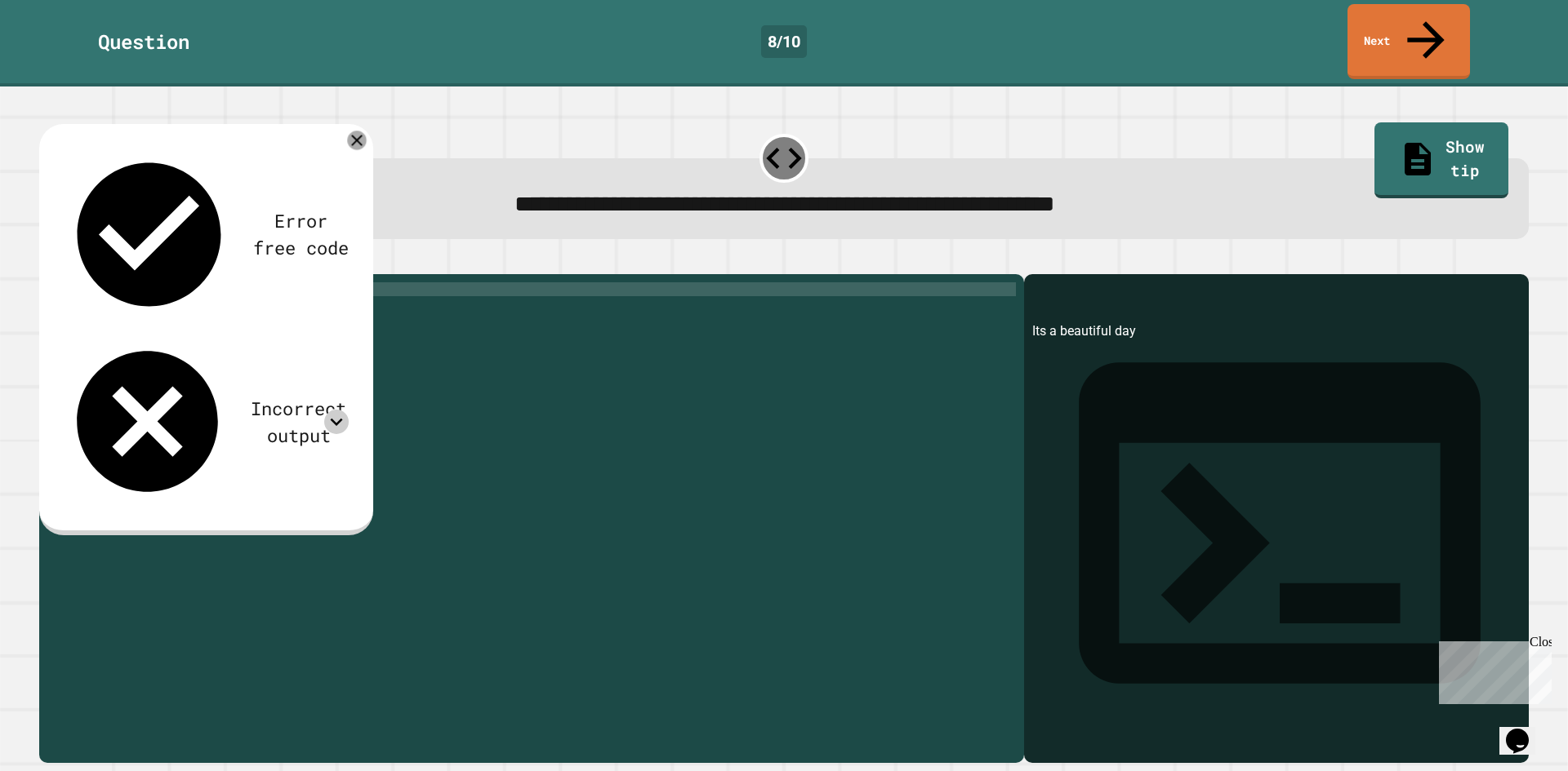
click at [360, 131] on icon at bounding box center [356, 140] width 19 height 19
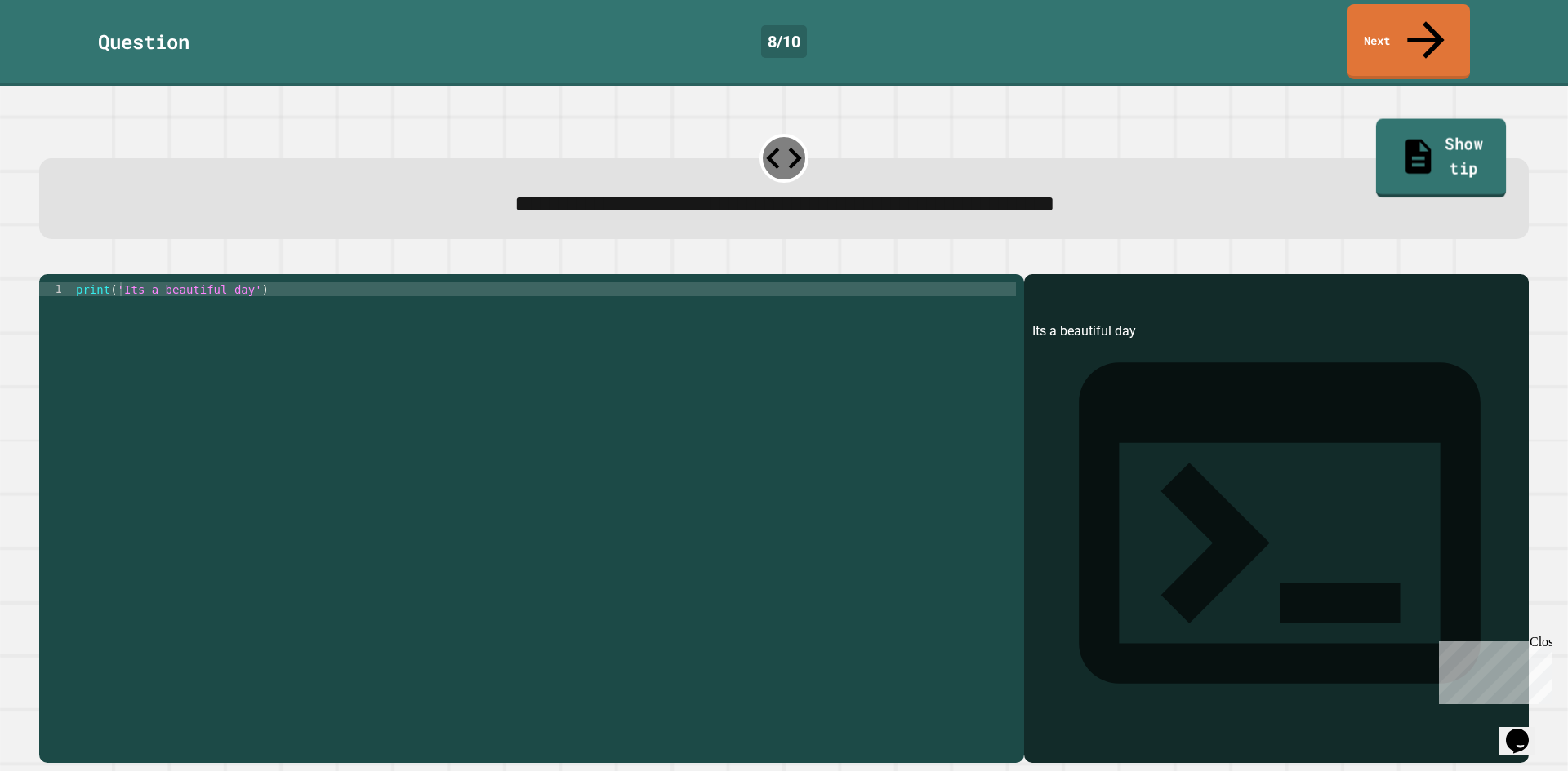
drag, startPoint x: 1436, startPoint y: 123, endPoint x: 1427, endPoint y: 125, distance: 9.2
click at [1437, 123] on link "Show tip" at bounding box center [1441, 158] width 130 height 79
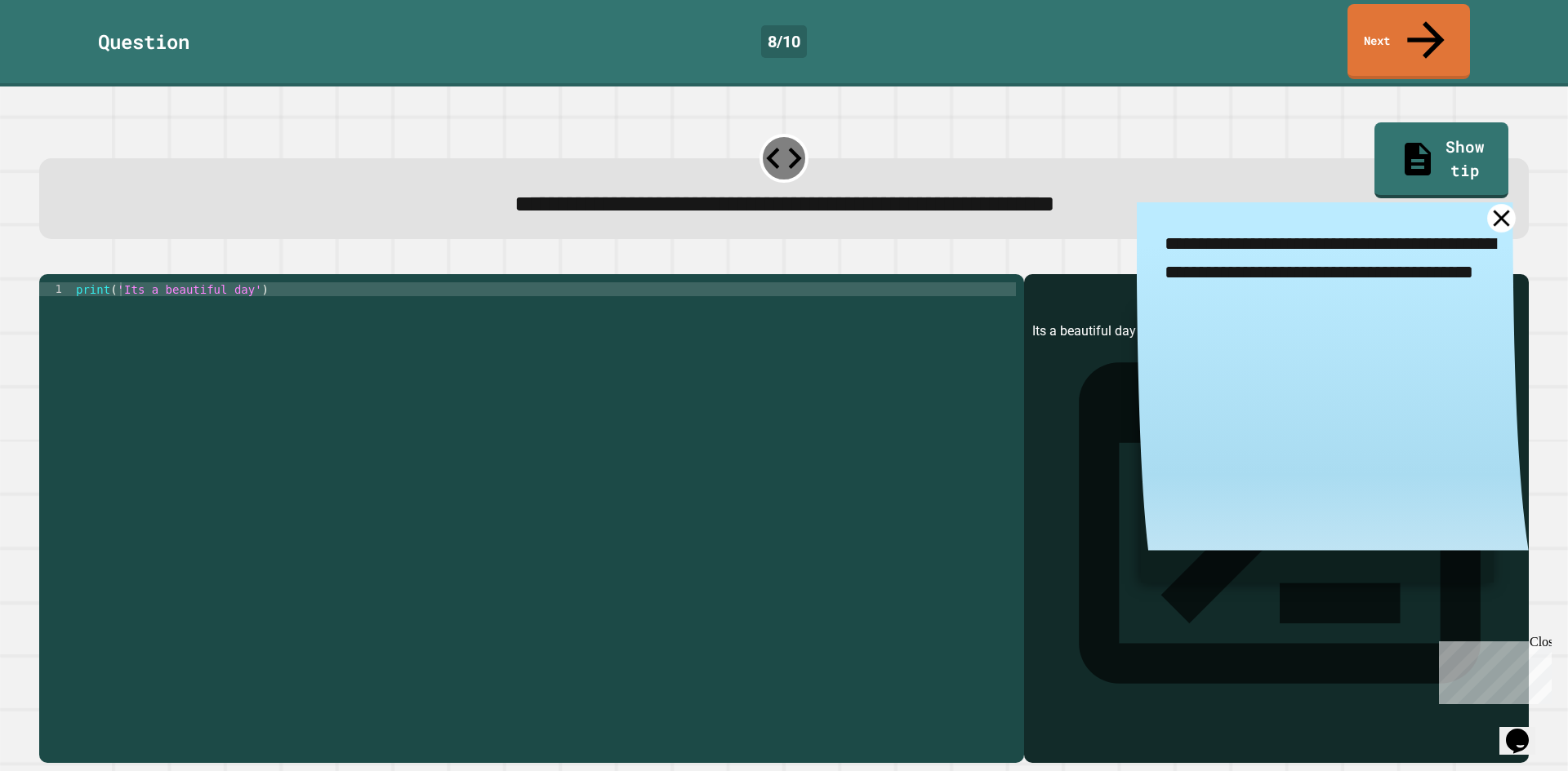
click at [1488, 204] on link at bounding box center [1501, 218] width 28 height 28
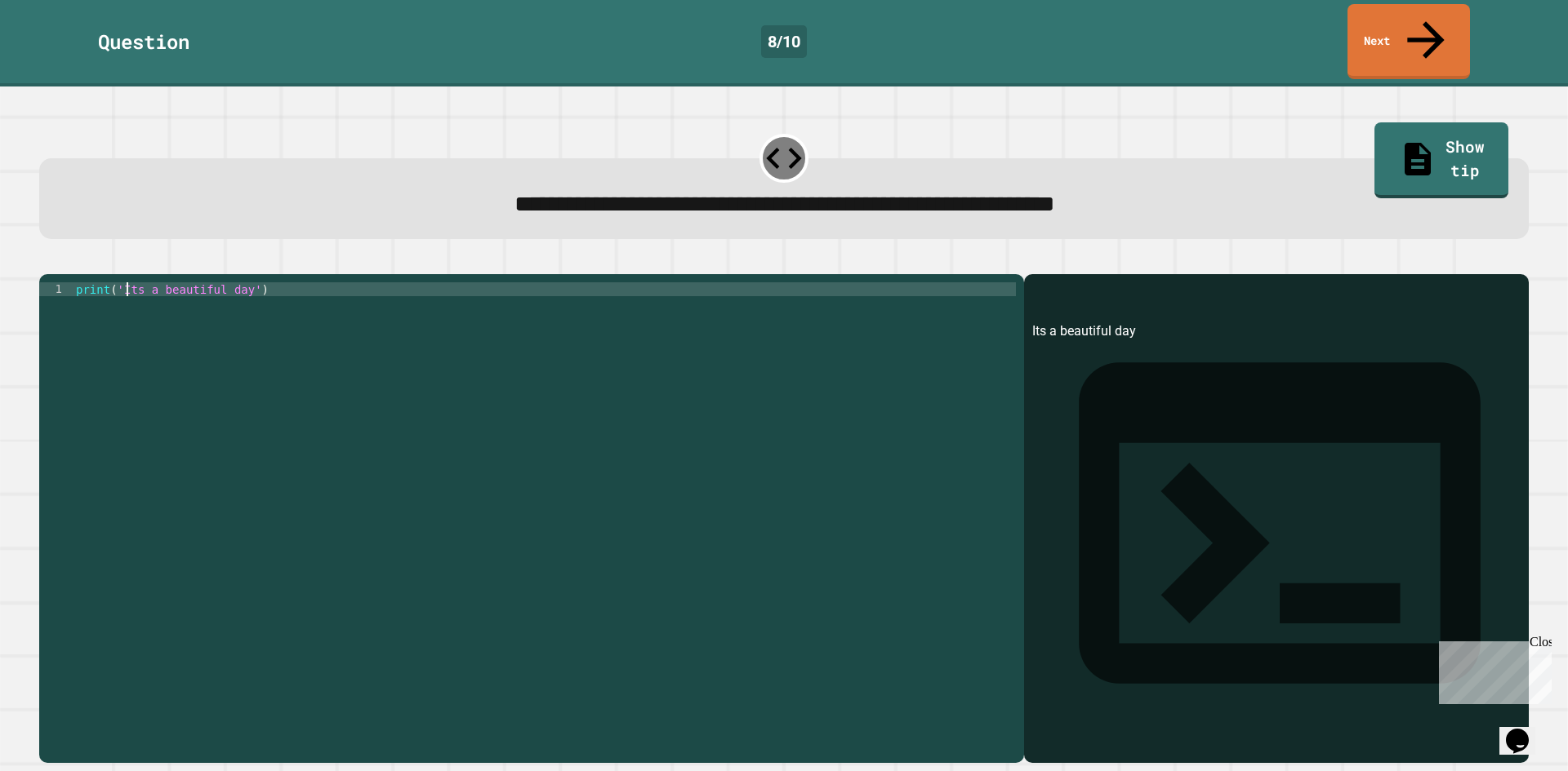
click at [128, 282] on div "print ( 'Its a beautiful day' )" at bounding box center [545, 518] width 943 height 472
click at [130, 282] on div "print ( 'Its a beautiful day' )" at bounding box center [545, 518] width 943 height 472
click at [117, 282] on div "print ( 'Its a beautiful day' )" at bounding box center [545, 518] width 943 height 472
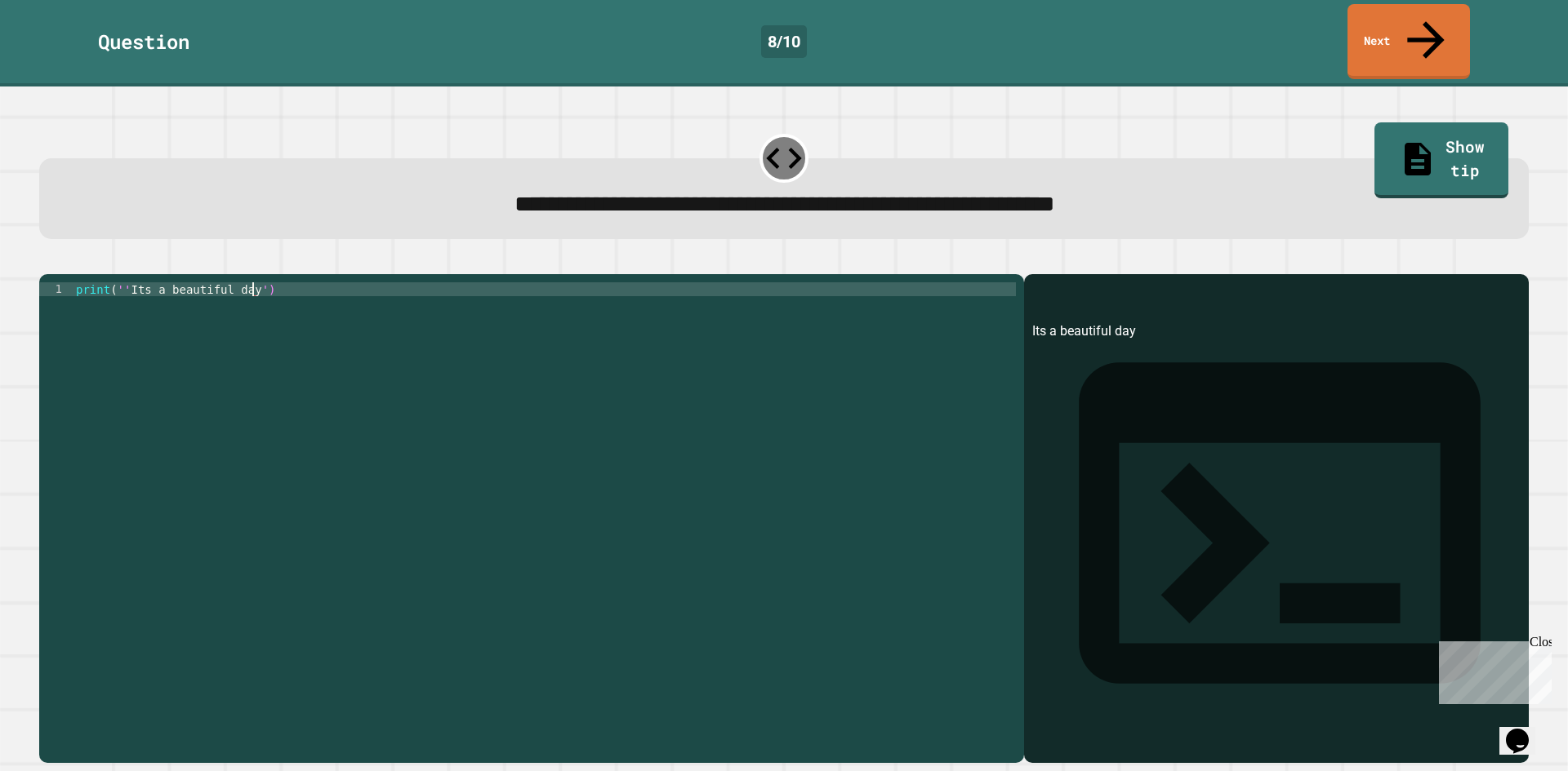
click at [252, 282] on div "print ( '' Its a beautiful day ')" at bounding box center [545, 518] width 943 height 472
click at [126, 282] on div "print ( '' Its a beautiful day ')" at bounding box center [545, 518] width 943 height 472
click at [60, 265] on icon "button" at bounding box center [58, 270] width 9 height 12
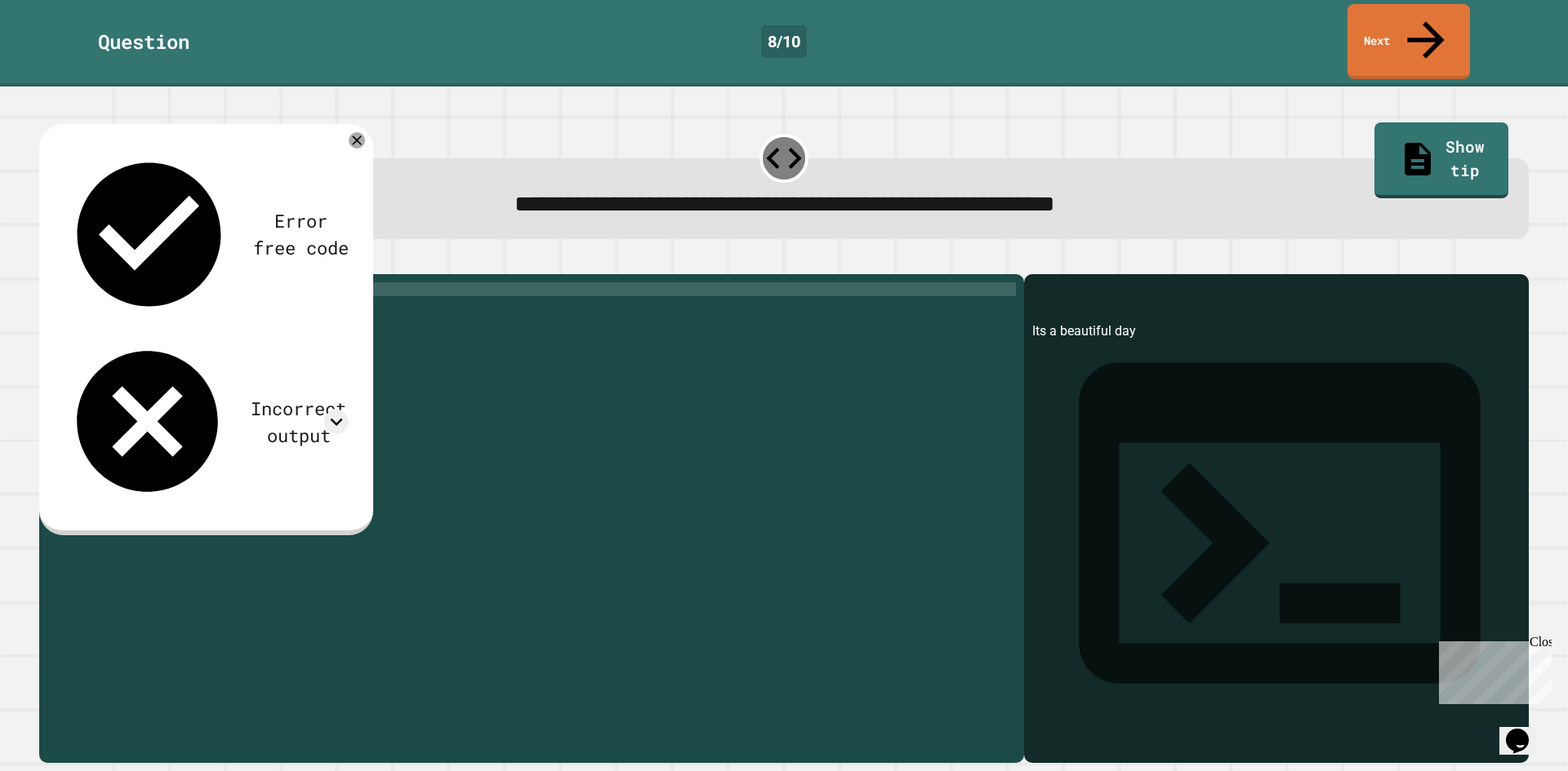
click at [118, 282] on div "print ( 'Its a beautiful day' )" at bounding box center [545, 518] width 943 height 472
click at [245, 282] on div "print ( "Its a beautiful day')" at bounding box center [545, 518] width 943 height 472
click at [356, 130] on icon at bounding box center [357, 140] width 20 height 20
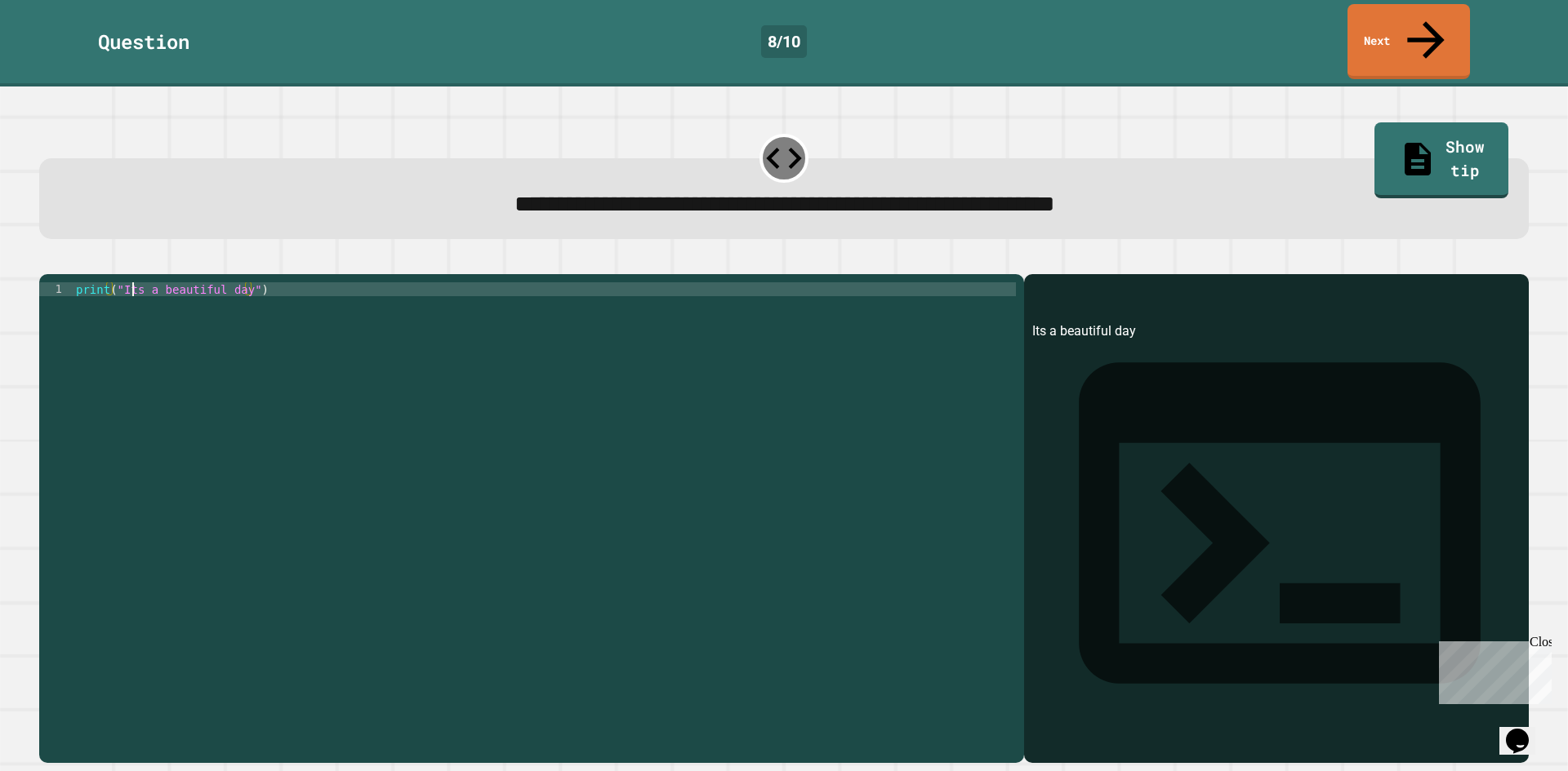
click at [130, 282] on div "print ( "Its a beautiful day" )" at bounding box center [545, 518] width 943 height 472
type textarea "**********"
click at [63, 265] on icon "button" at bounding box center [58, 270] width 9 height 12
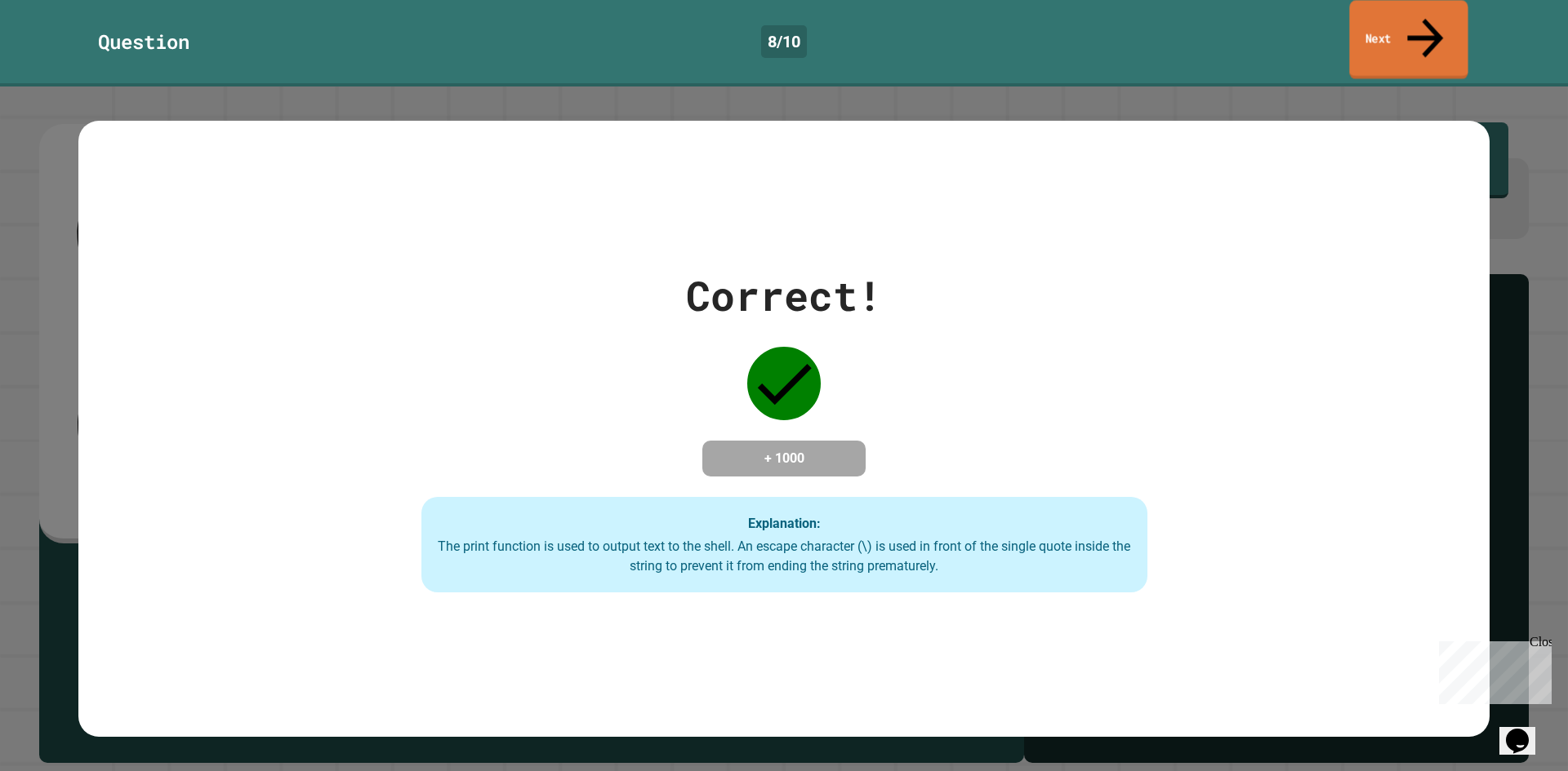
click at [1364, 27] on link "Next" at bounding box center [1408, 39] width 118 height 79
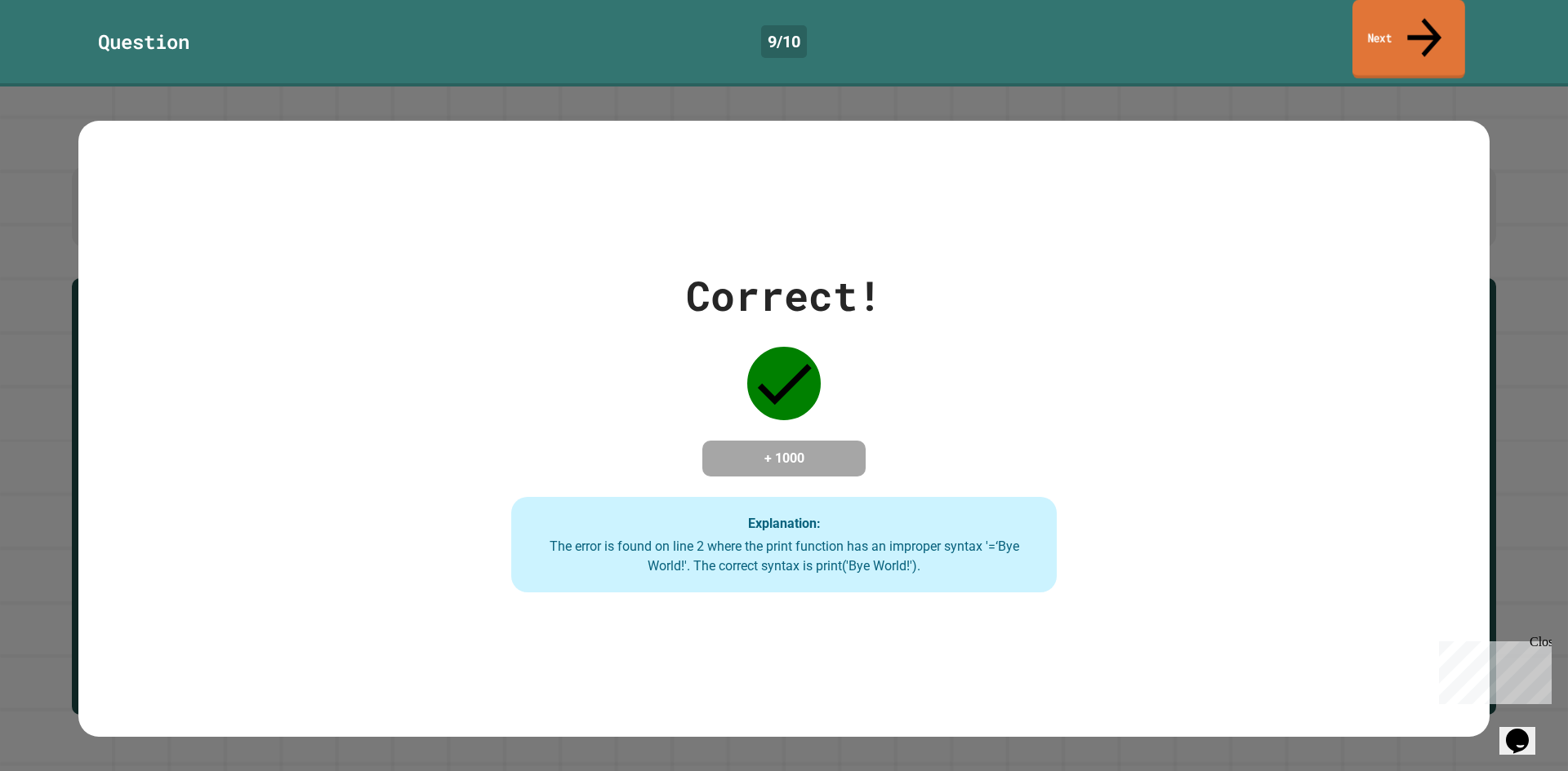
click at [1436, 30] on link "Next" at bounding box center [1409, 39] width 113 height 79
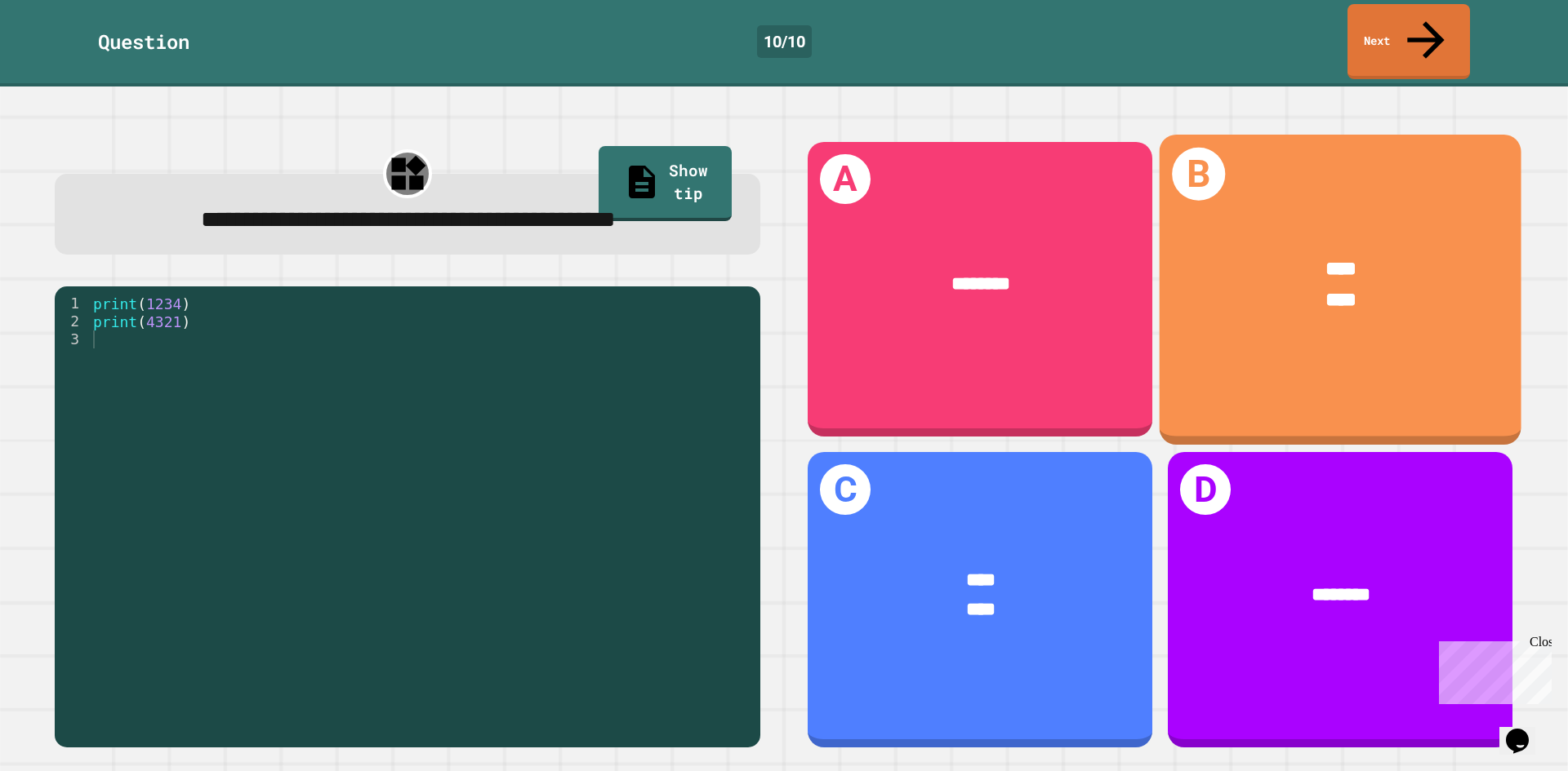
click at [1308, 288] on div "**** ****" at bounding box center [1339, 285] width 361 height 140
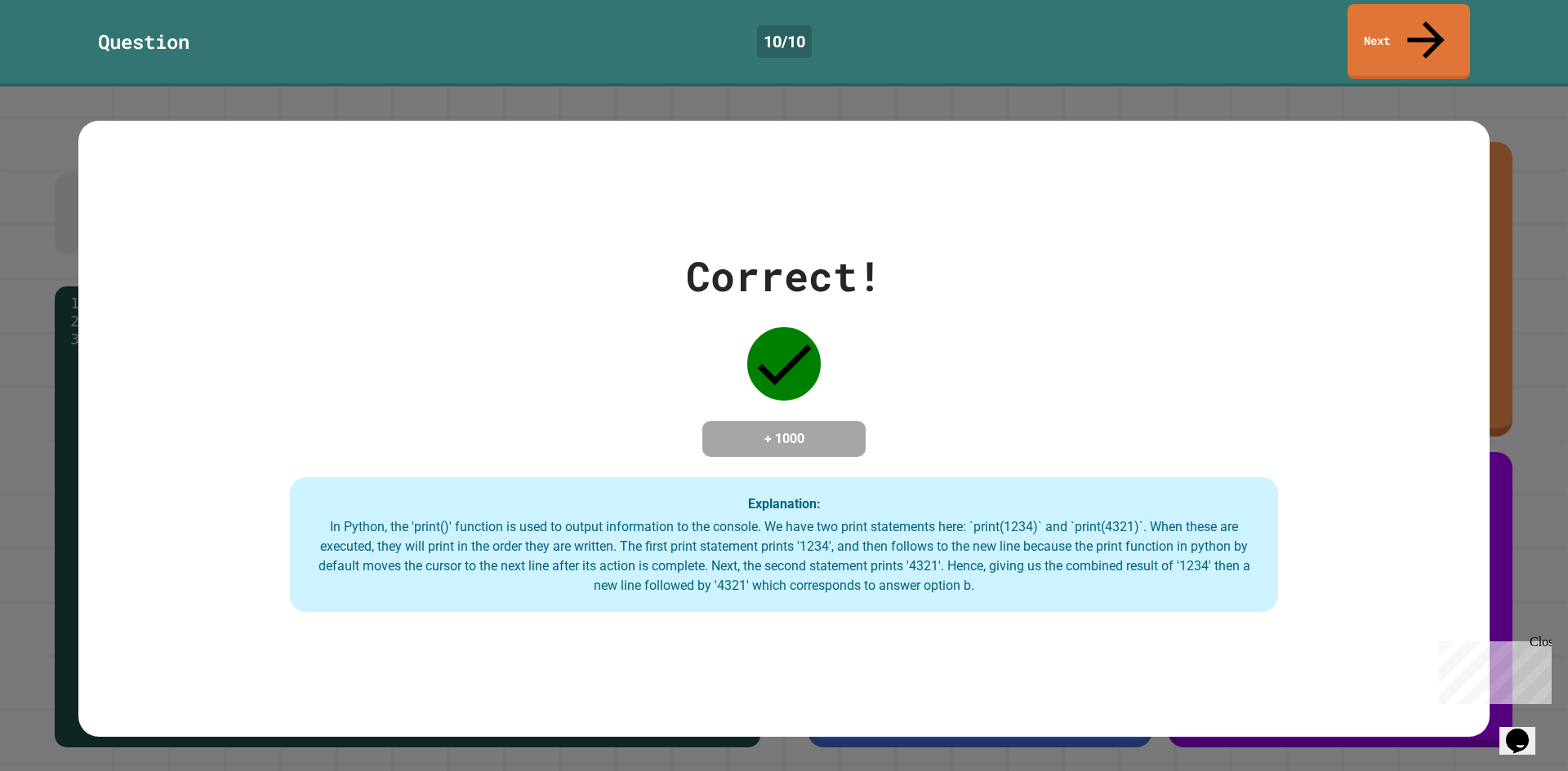
click at [1390, 86] on div "Correct! + 1000 Explanation: In Python, the 'print()' function is used to outpu…" at bounding box center [784, 429] width 1568 height 685
click at [1408, 24] on link "Next" at bounding box center [1408, 40] width 123 height 79
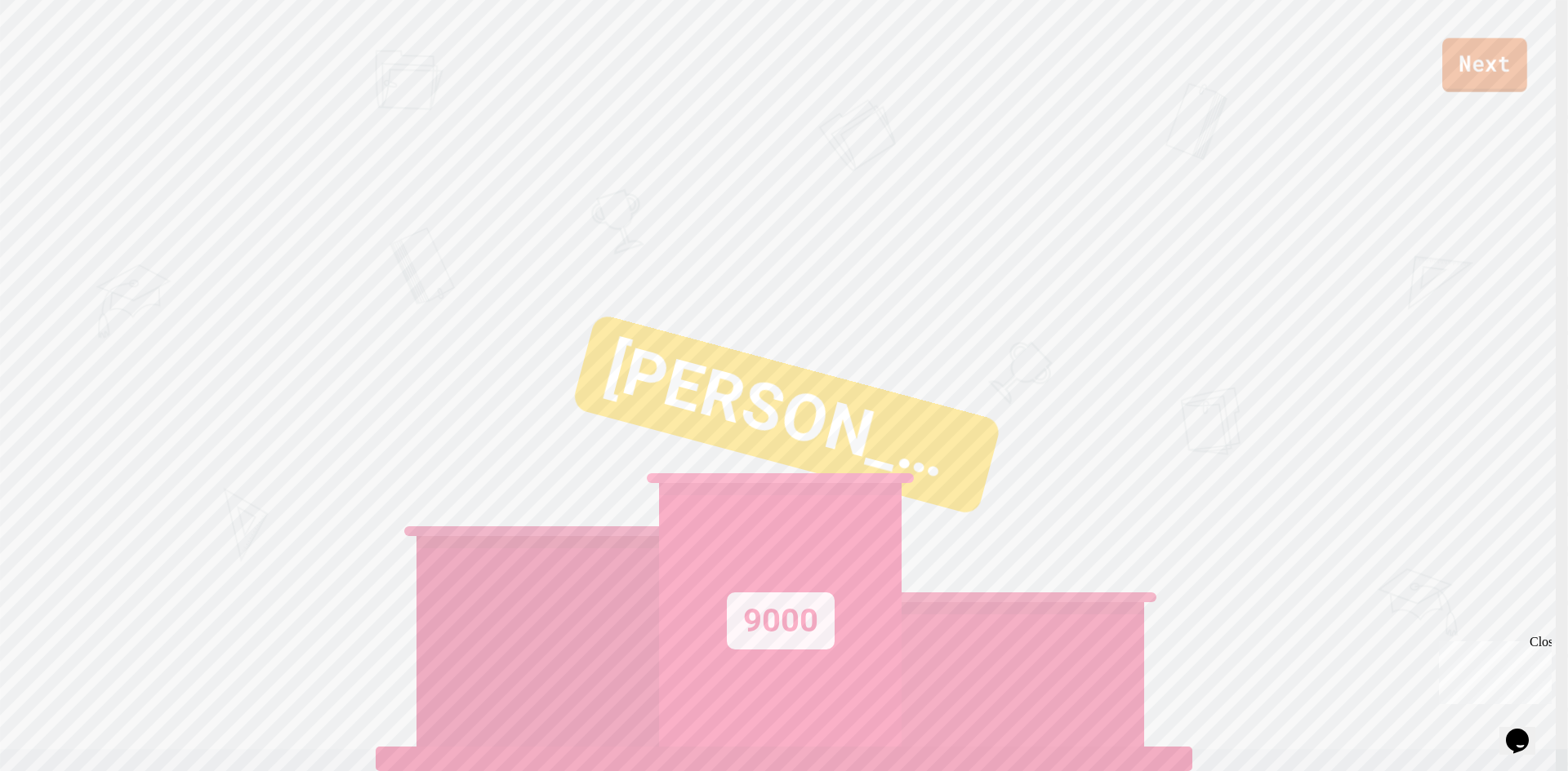
click at [1491, 53] on link "Next" at bounding box center [1484, 65] width 85 height 54
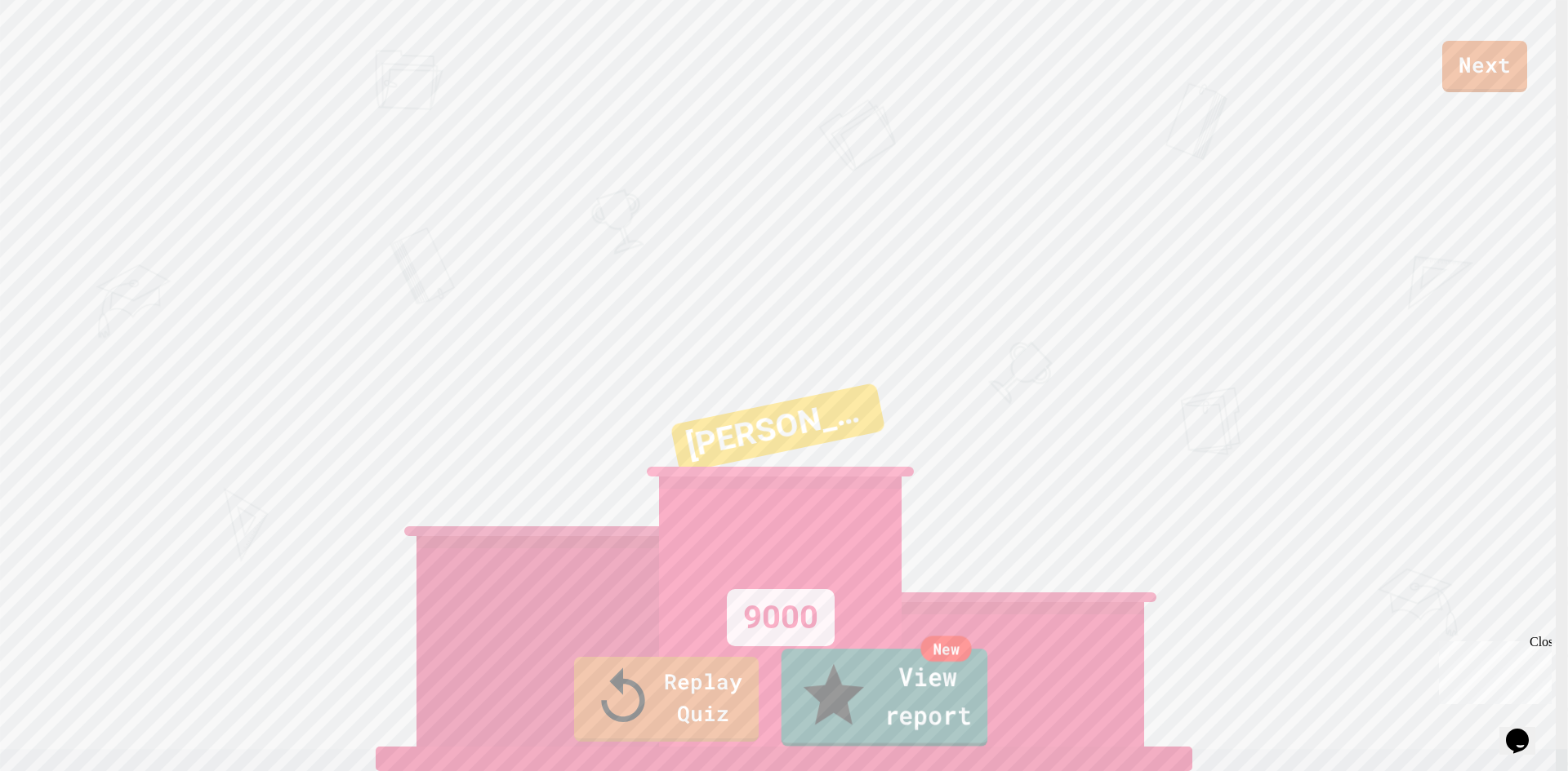
click at [880, 725] on link "New View report" at bounding box center [884, 698] width 207 height 98
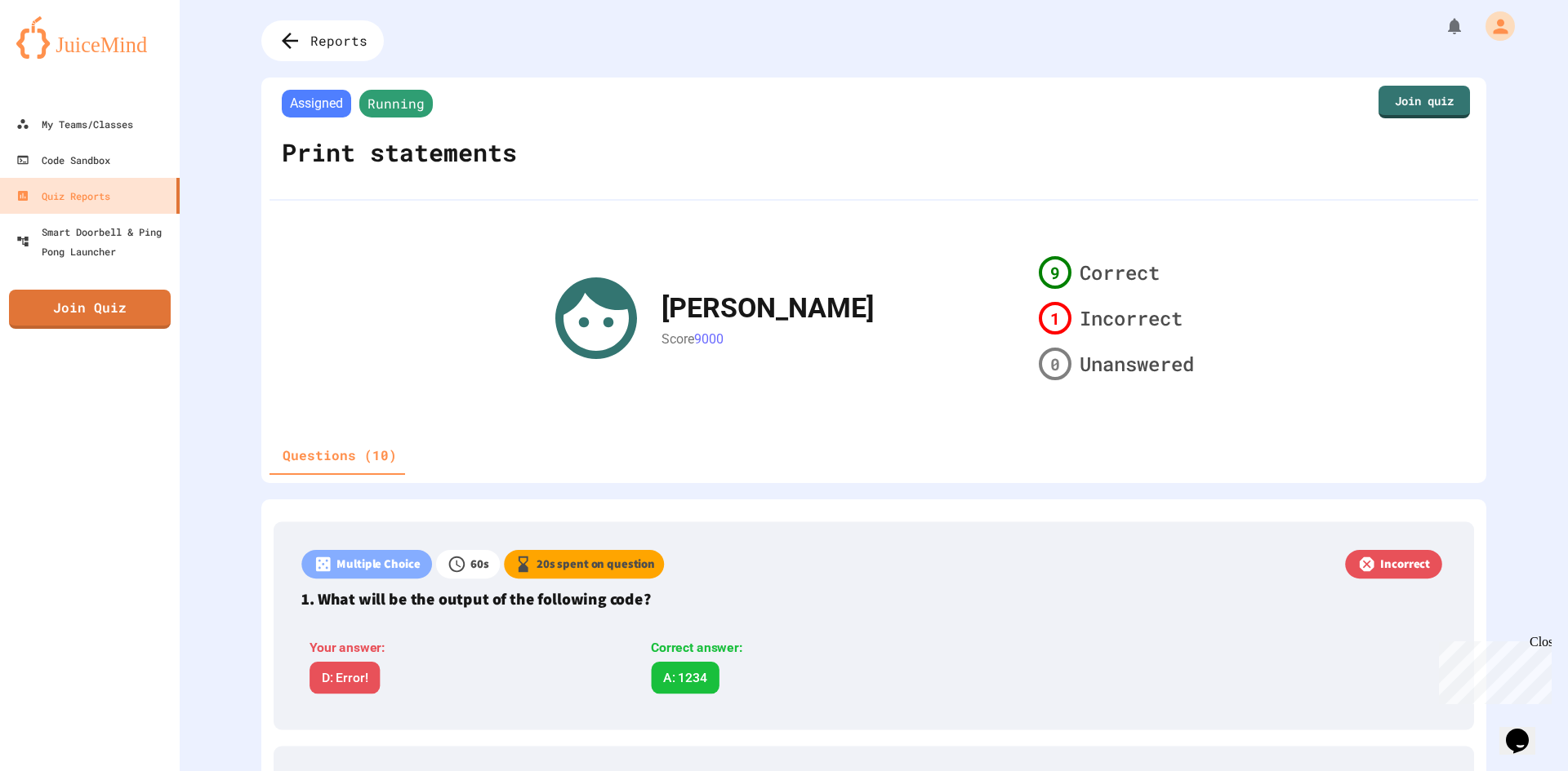
scroll to position [2, 0]
